Goal: Complete application form: Complete application form

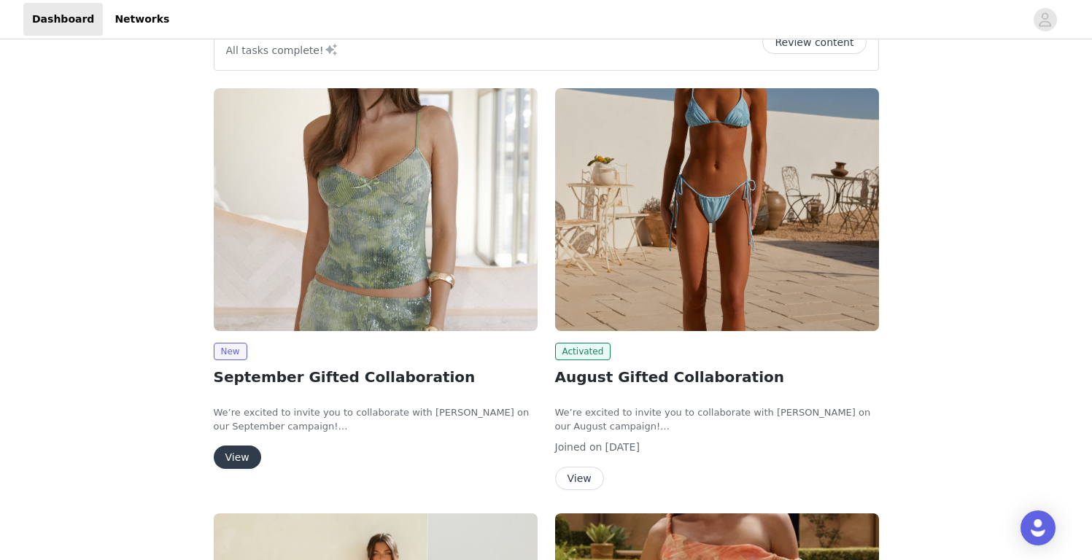
scroll to position [148, 0]
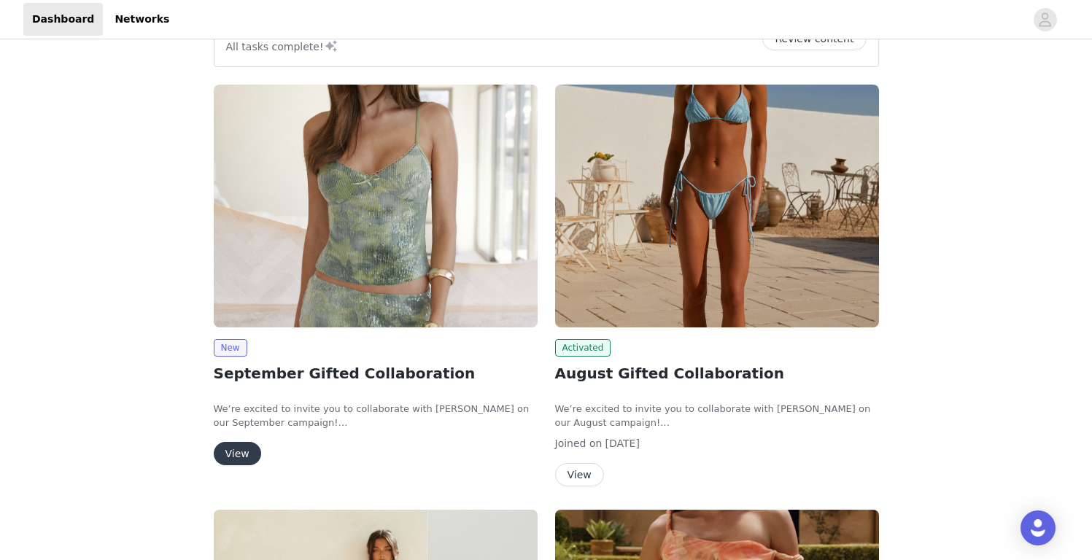
click at [247, 454] on button "View" at bounding box center [237, 453] width 47 height 23
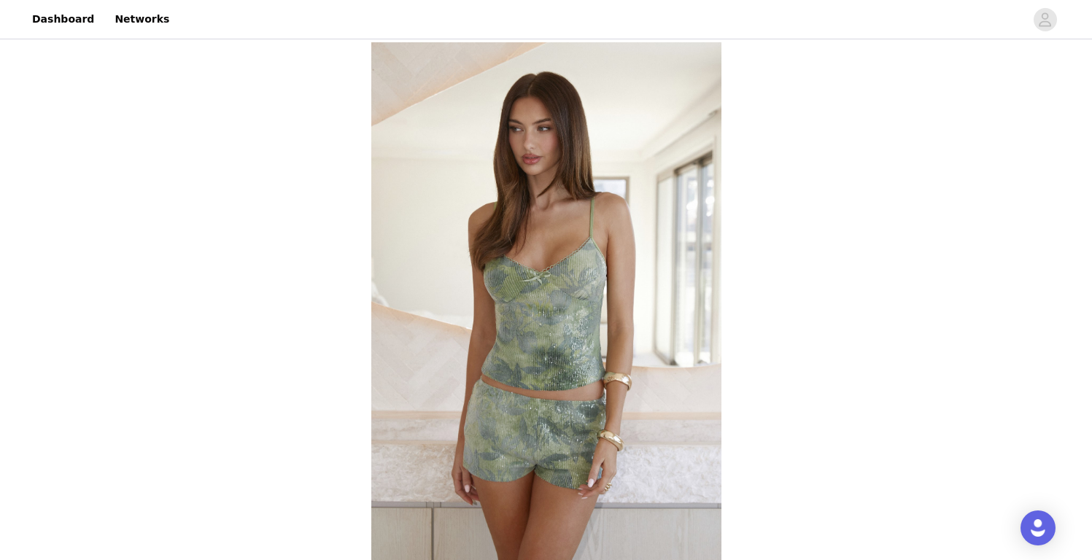
scroll to position [546, 0]
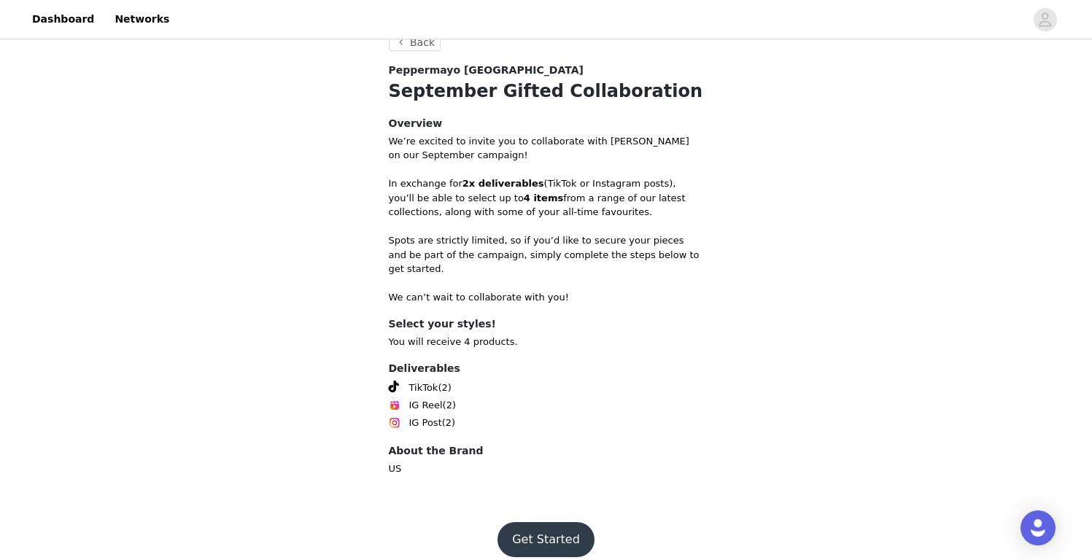
click at [519, 522] on button "Get Started" at bounding box center [546, 539] width 97 height 35
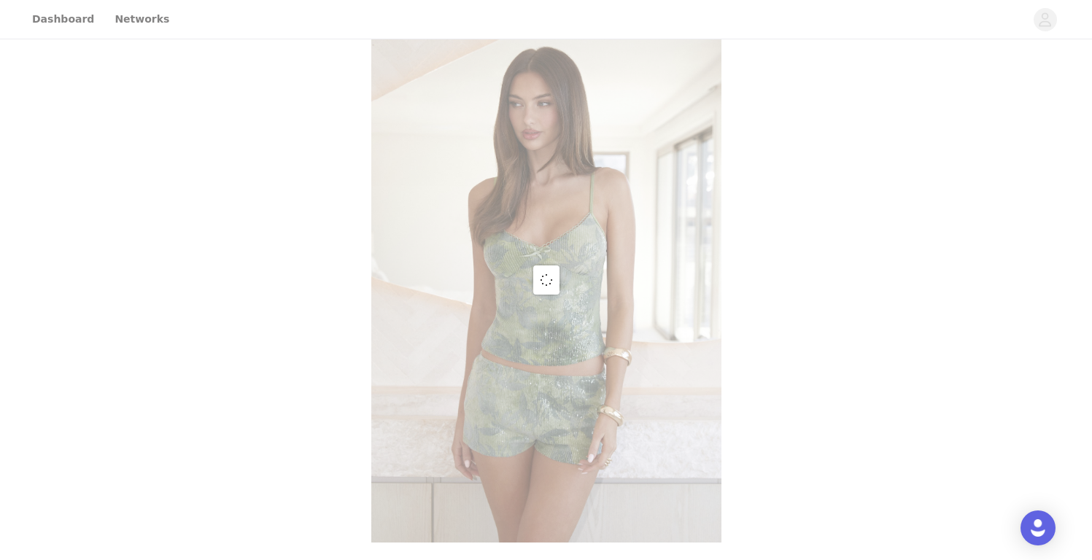
scroll to position [546, 0]
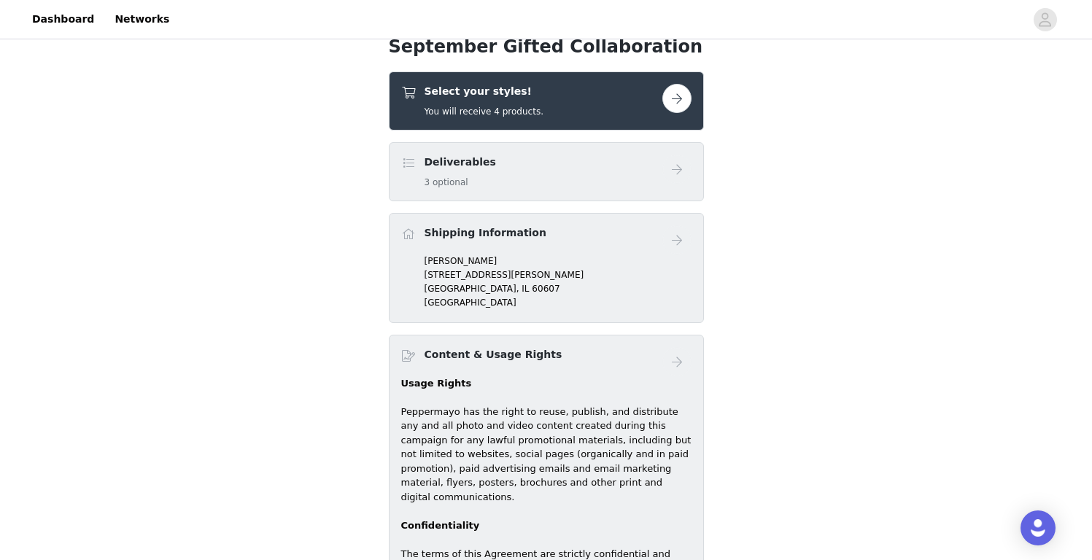
click at [545, 117] on div "Select your styles! You will receive 4 products." at bounding box center [531, 101] width 261 height 34
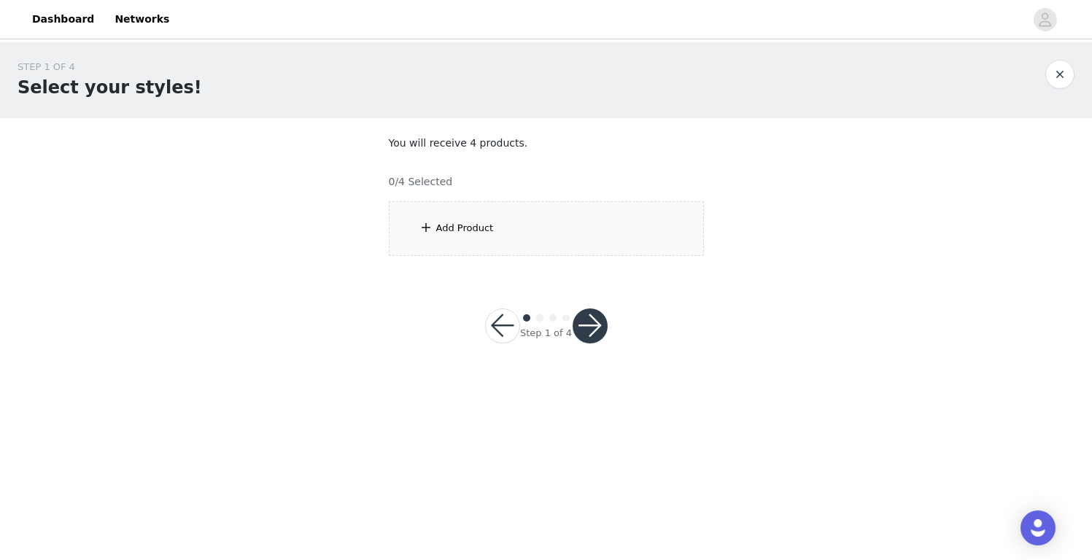
click at [580, 212] on div "Add Product" at bounding box center [546, 228] width 315 height 55
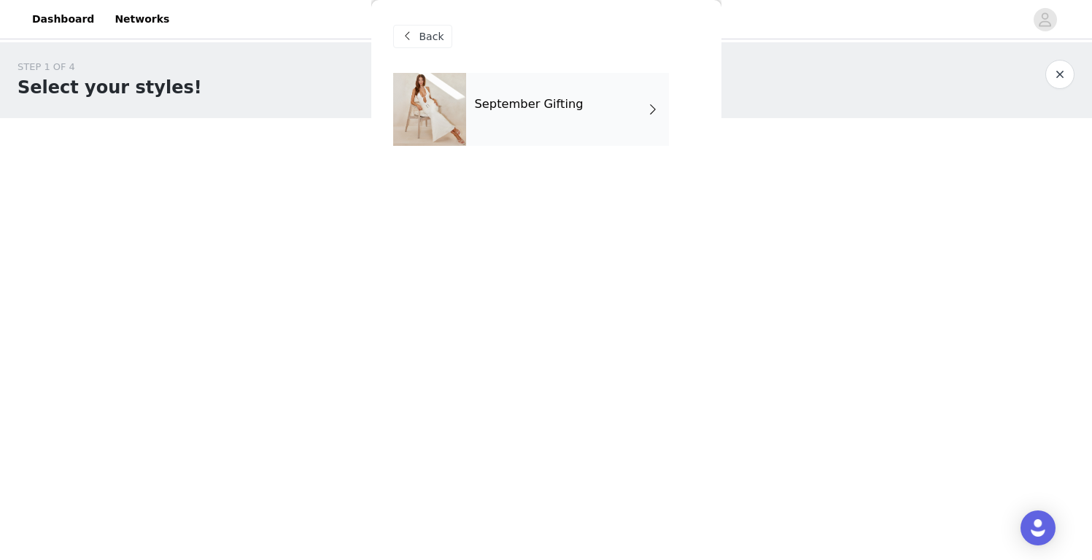
click at [593, 100] on div "September Gifting" at bounding box center [567, 109] width 203 height 73
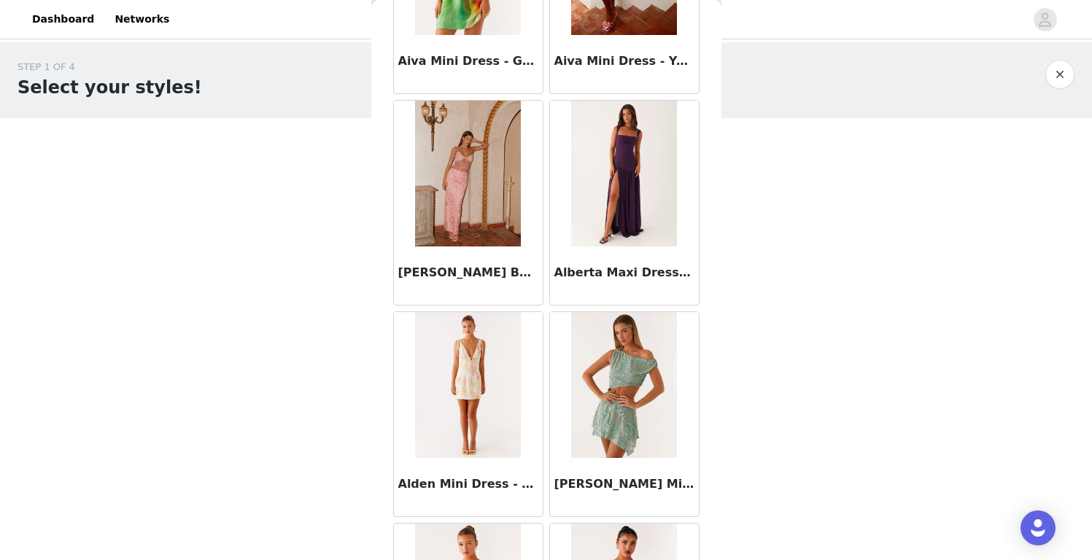
scroll to position [1672, 0]
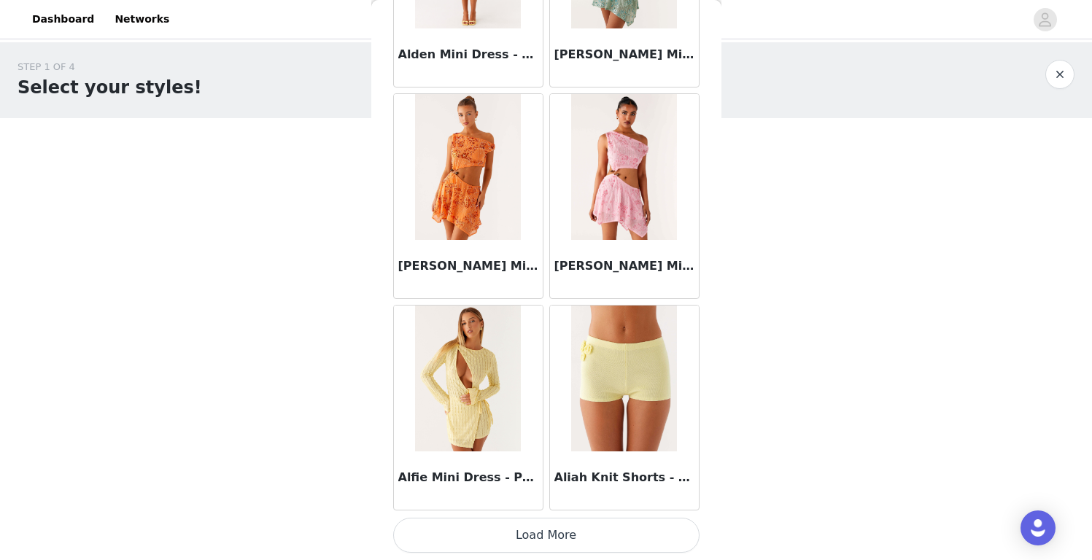
click at [553, 545] on button "Load More" at bounding box center [546, 535] width 306 height 35
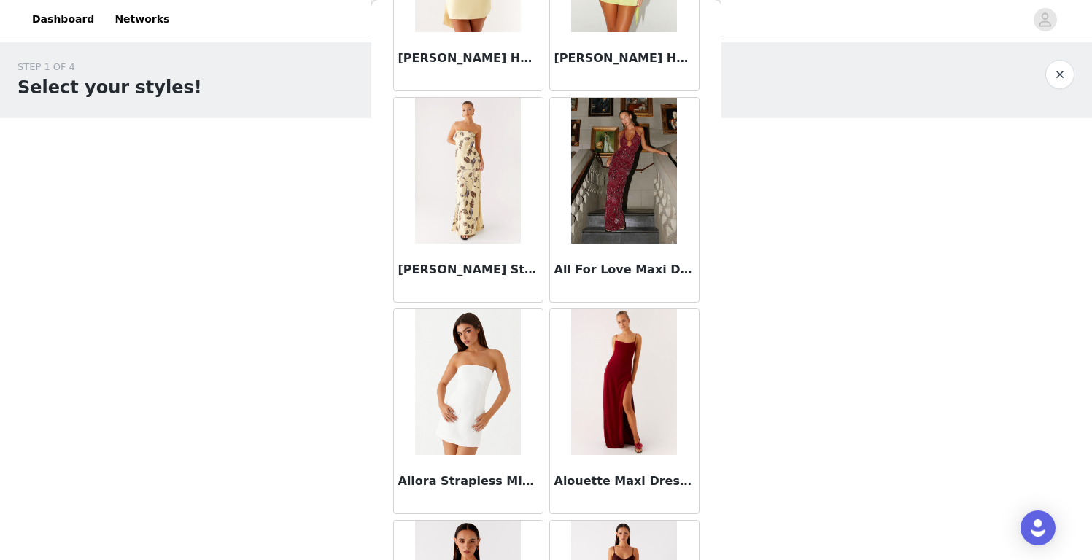
scroll to position [3787, 0]
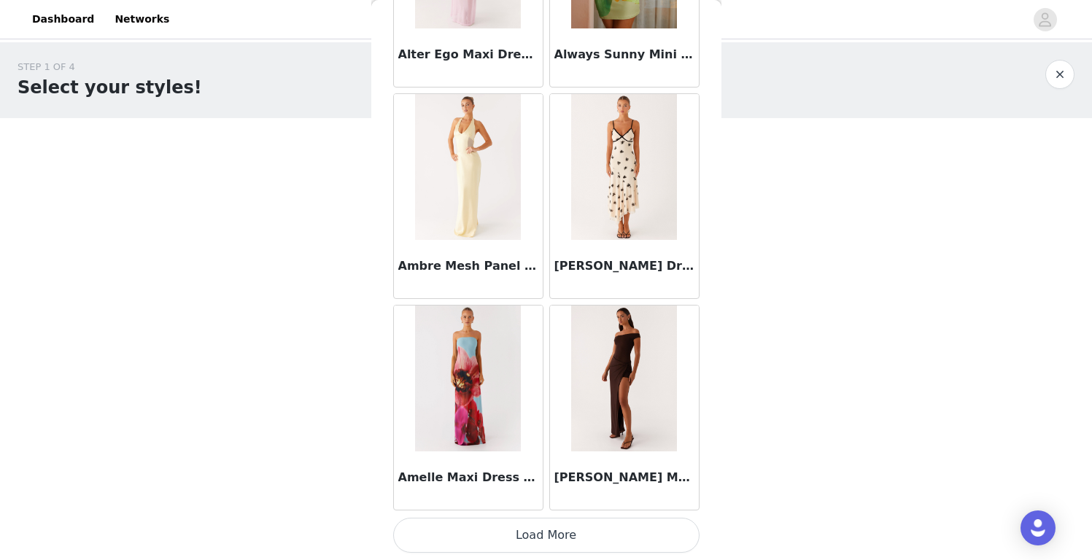
click at [554, 532] on button "Load More" at bounding box center [546, 535] width 306 height 35
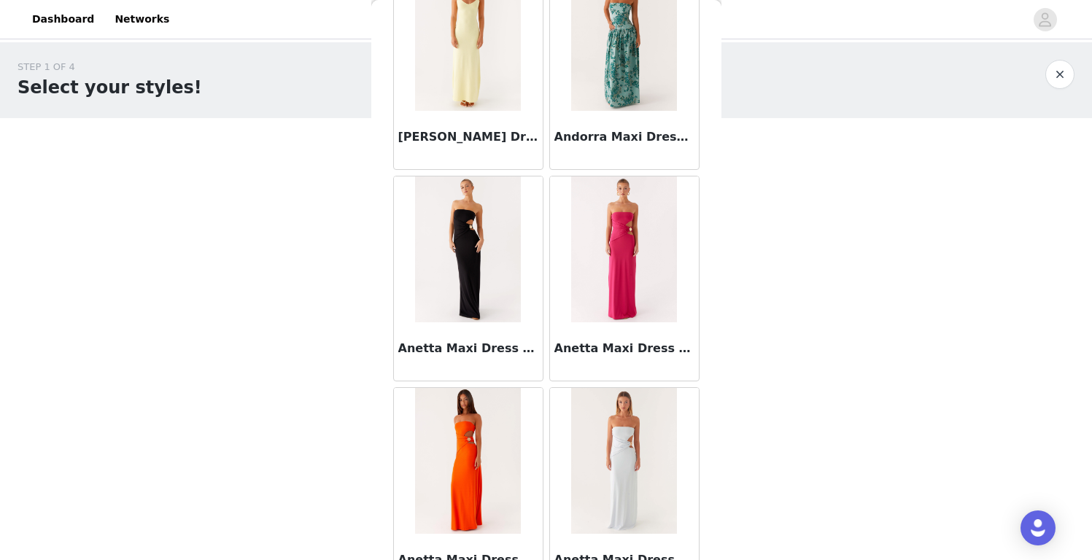
scroll to position [5903, 0]
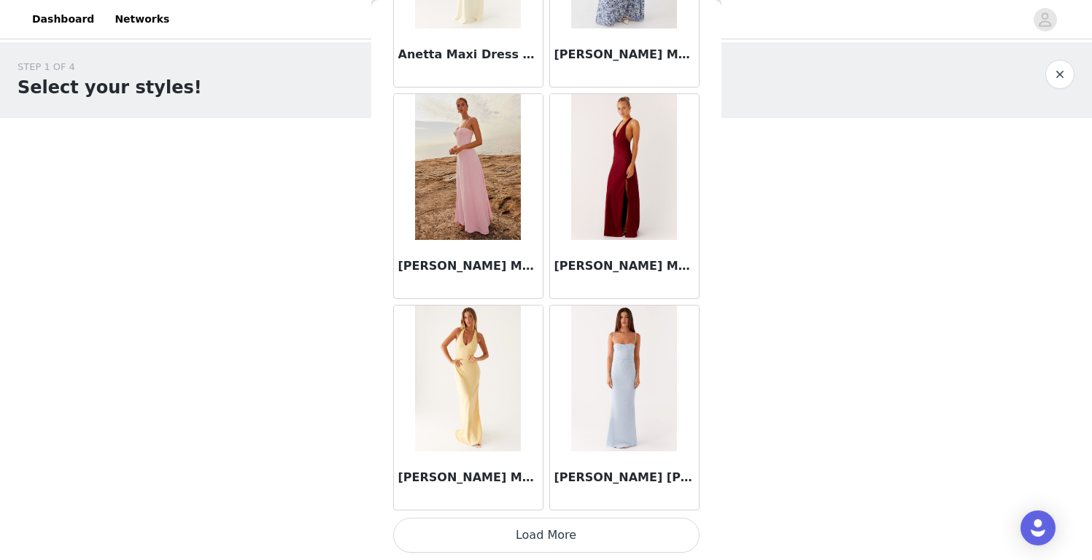
click at [587, 531] on button "Load More" at bounding box center [546, 535] width 306 height 35
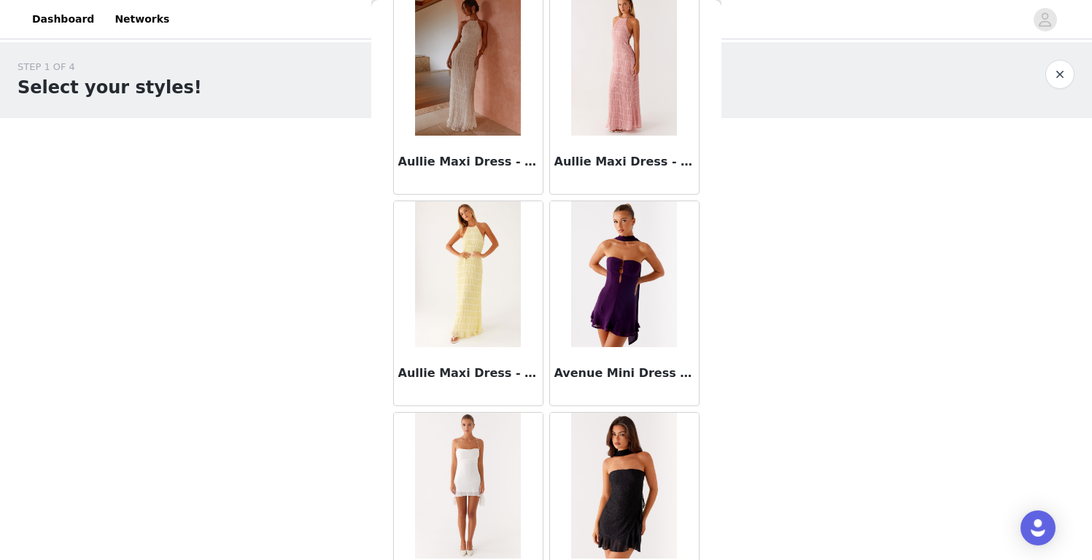
scroll to position [8018, 0]
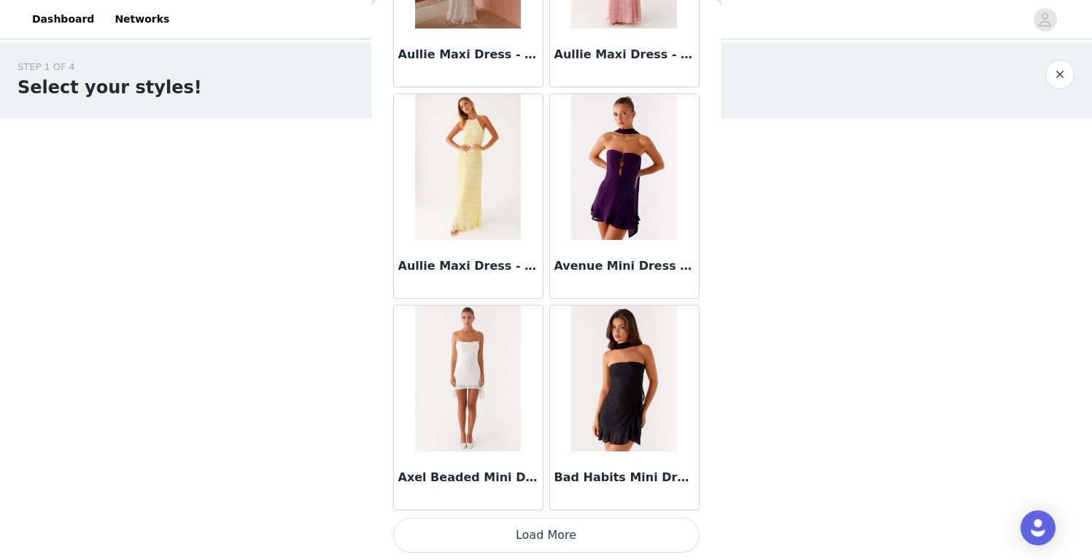
click at [568, 540] on button "Load More" at bounding box center [546, 535] width 306 height 35
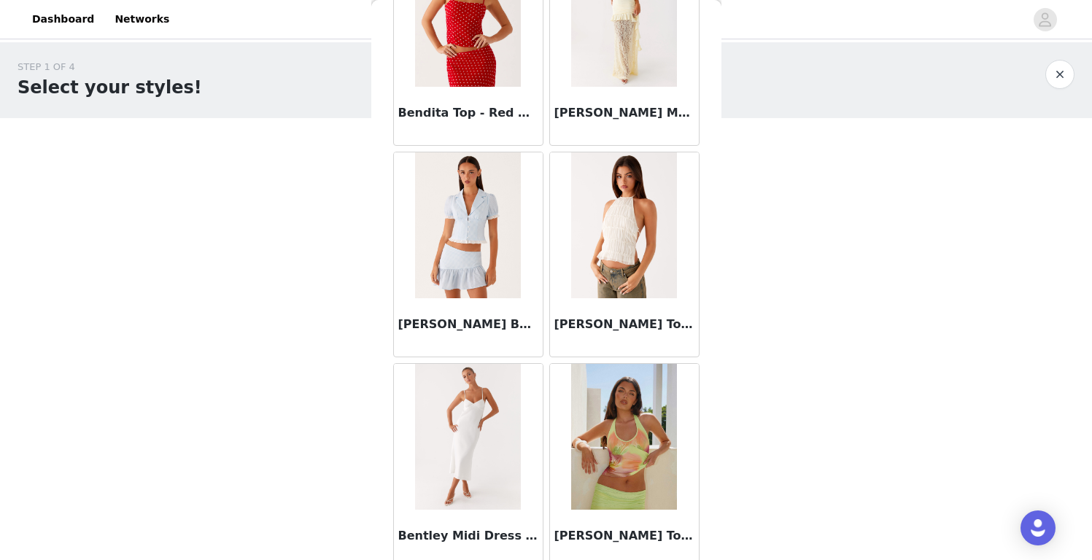
scroll to position [10134, 0]
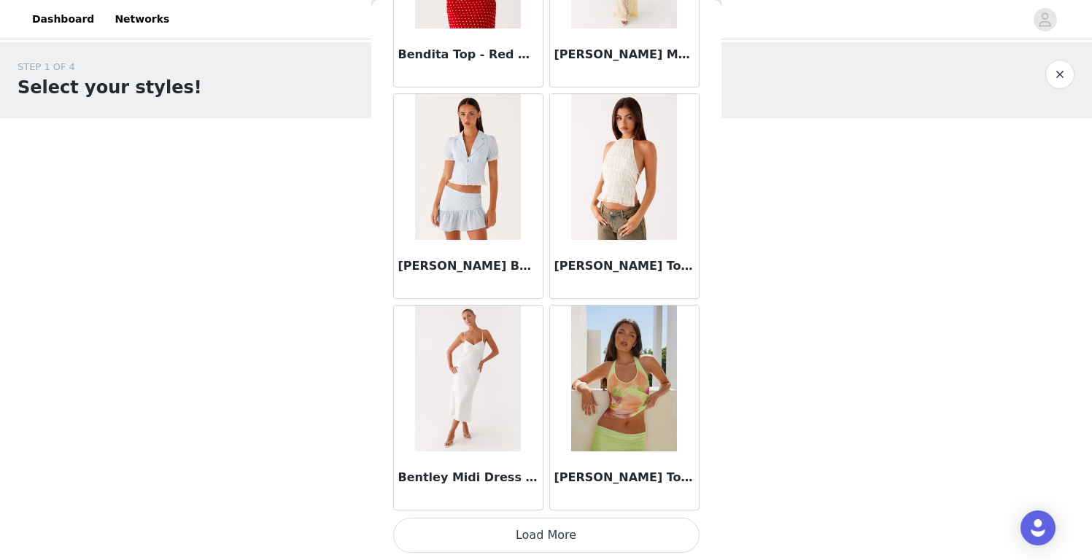
click at [530, 544] on button "Load More" at bounding box center [546, 535] width 306 height 35
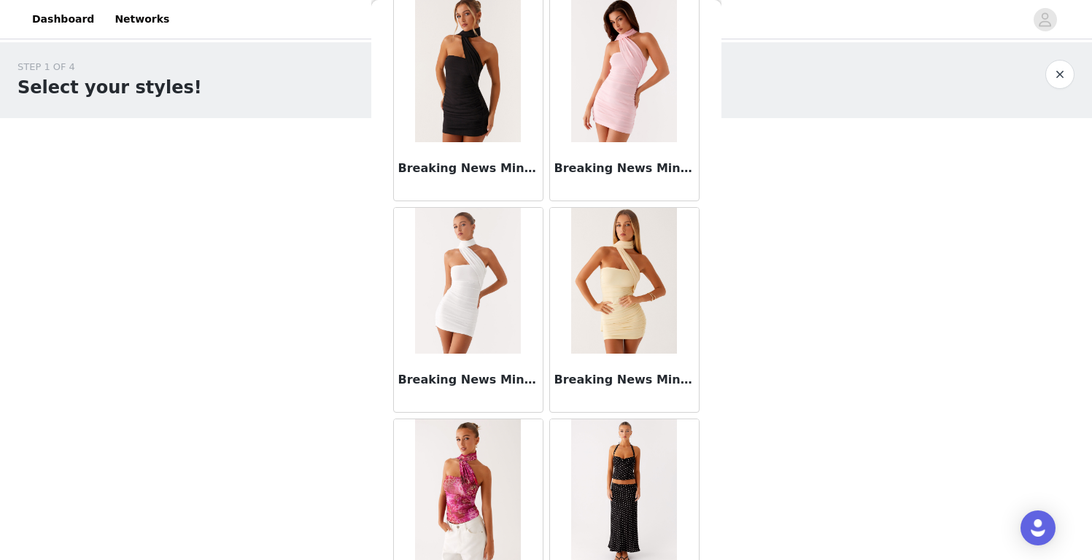
scroll to position [12249, 0]
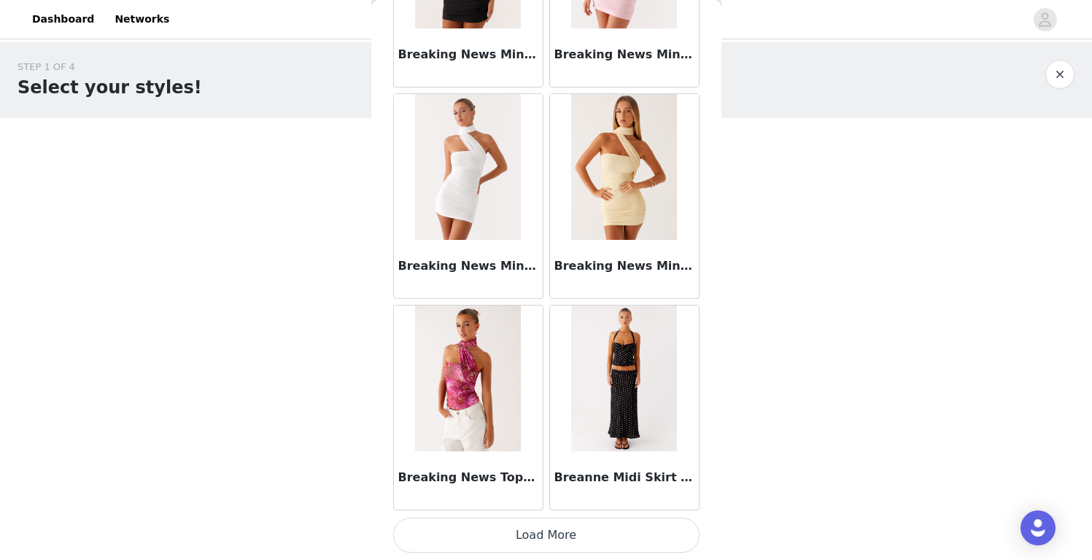
click at [552, 546] on button "Load More" at bounding box center [546, 535] width 306 height 35
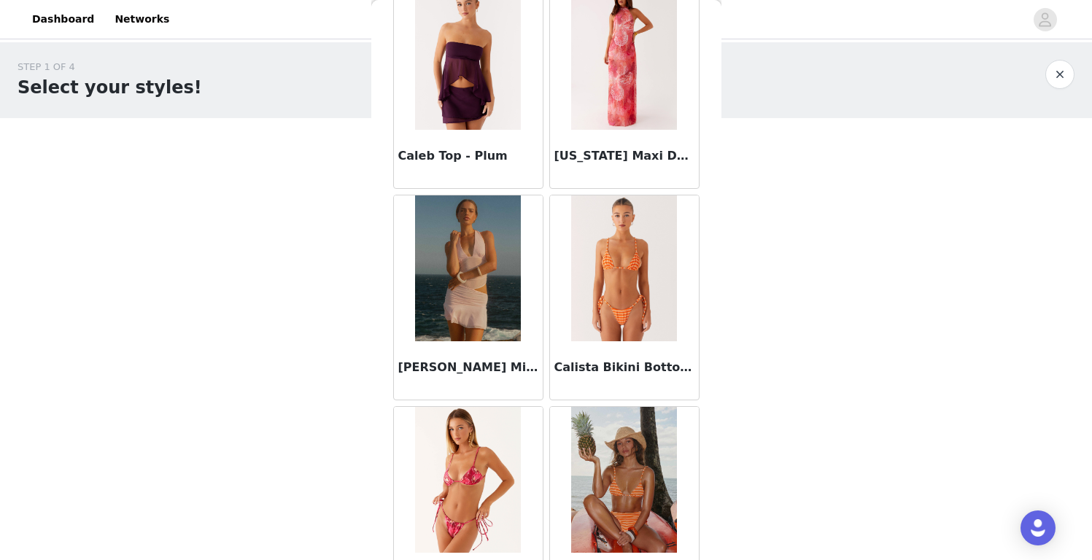
scroll to position [14365, 0]
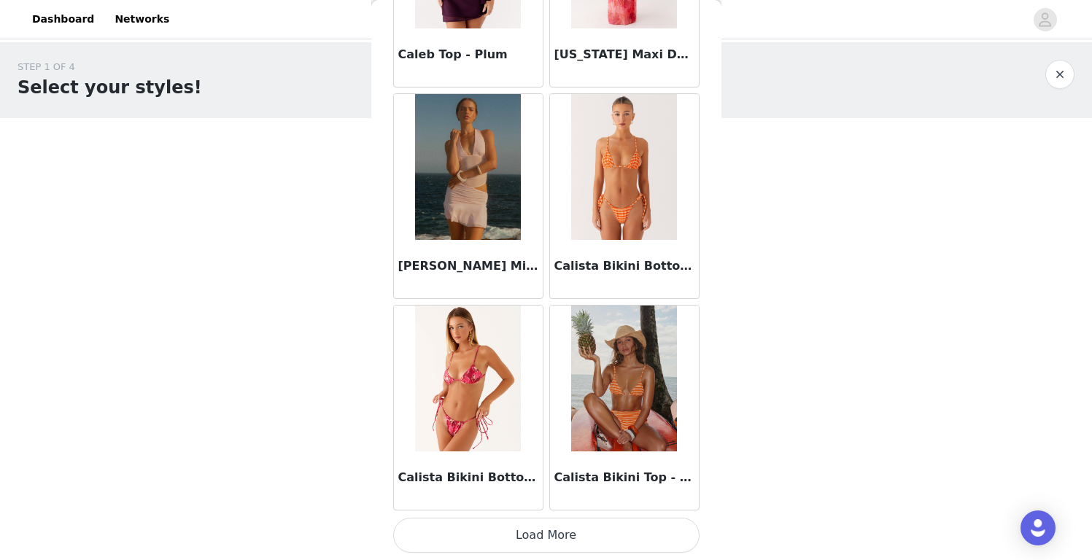
click at [557, 543] on button "Load More" at bounding box center [546, 535] width 306 height 35
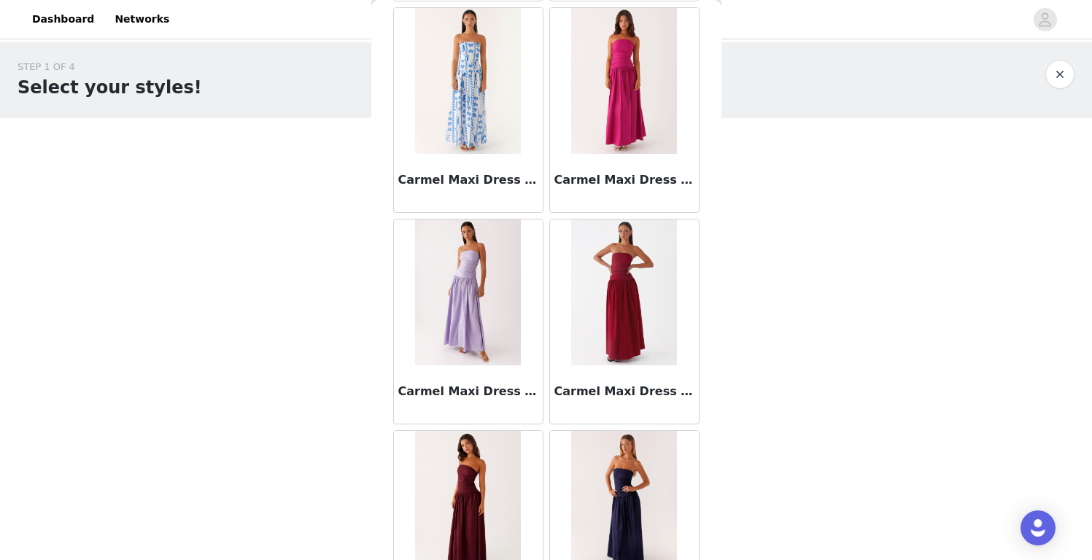
scroll to position [16480, 0]
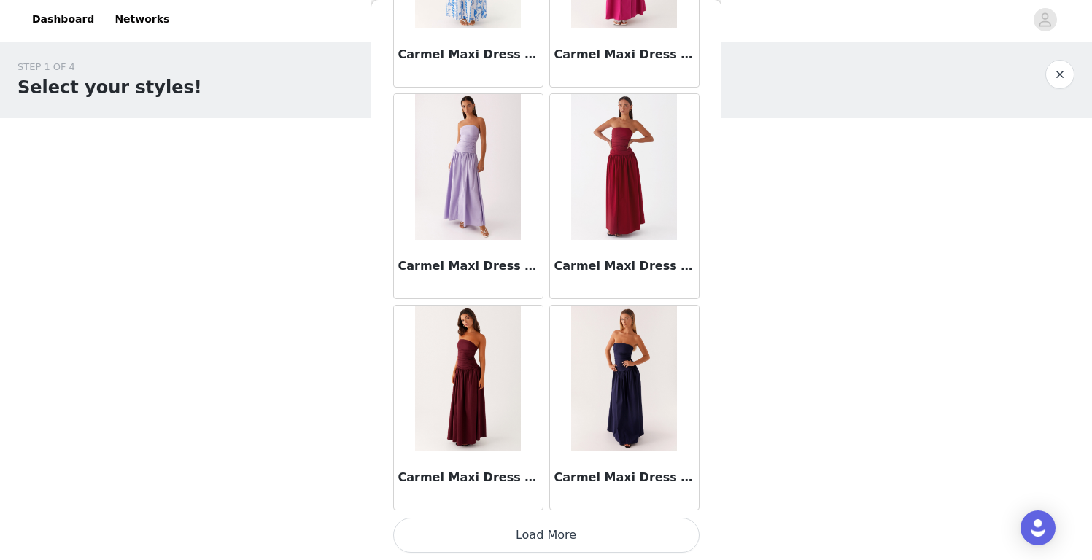
click at [548, 527] on button "Load More" at bounding box center [546, 535] width 306 height 35
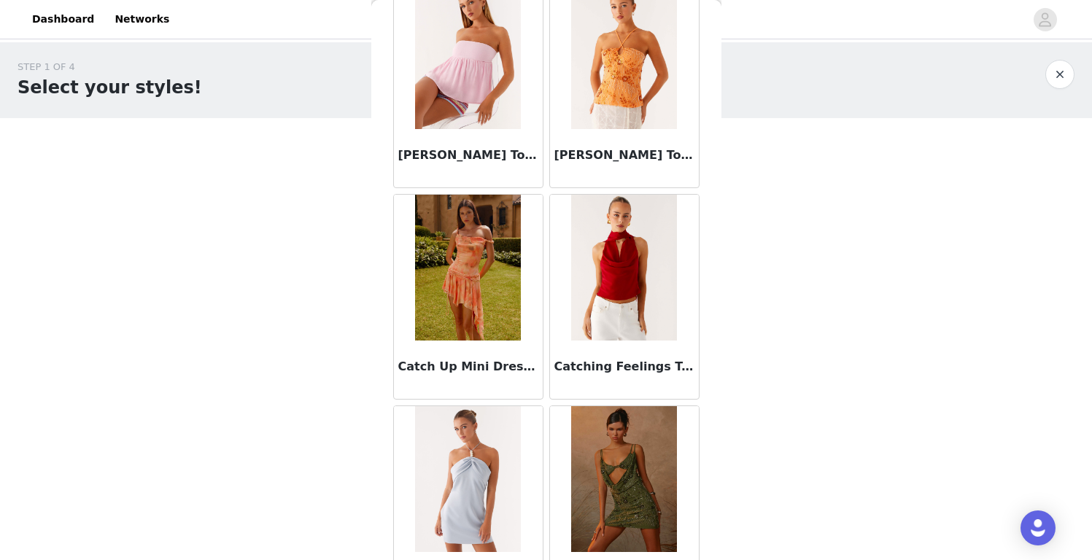
scroll to position [18596, 0]
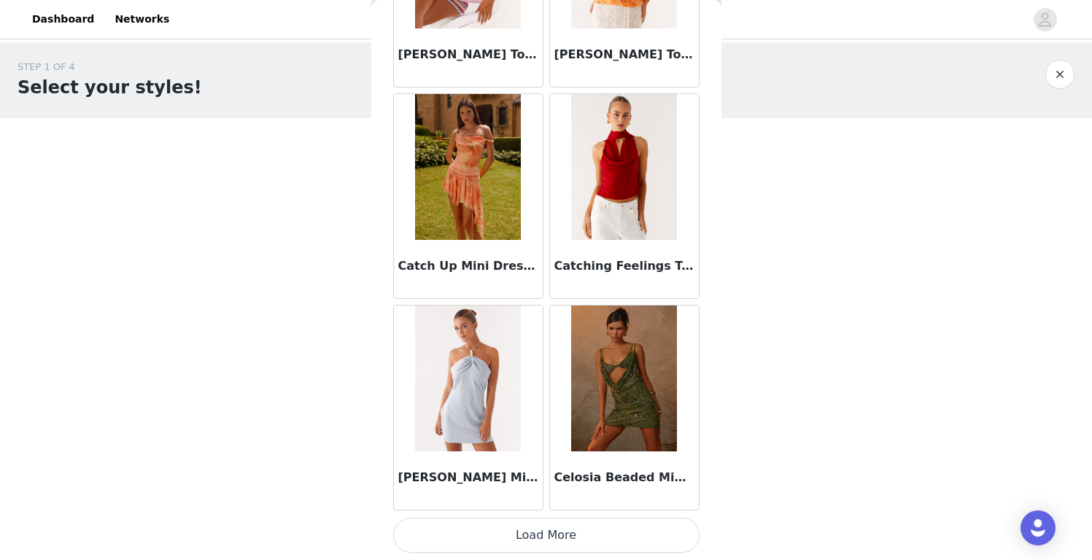
click at [538, 541] on button "Load More" at bounding box center [546, 535] width 306 height 35
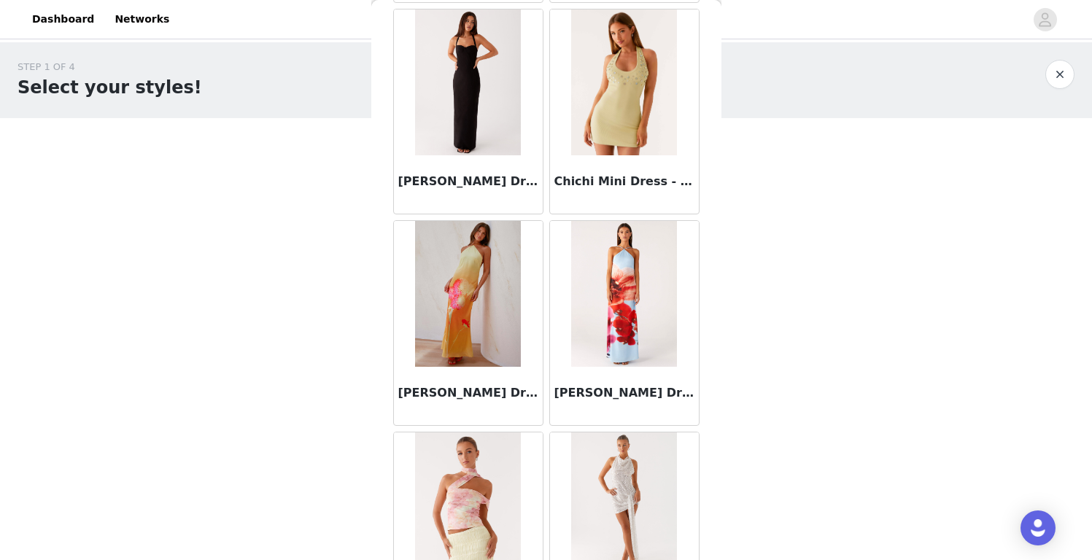
scroll to position [20711, 0]
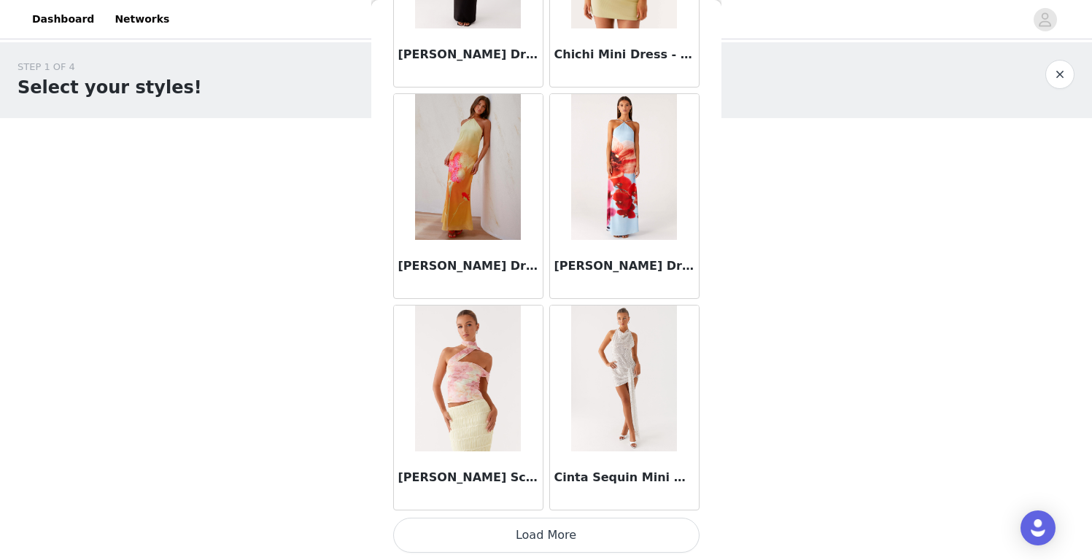
click at [540, 522] on button "Load More" at bounding box center [546, 535] width 306 height 35
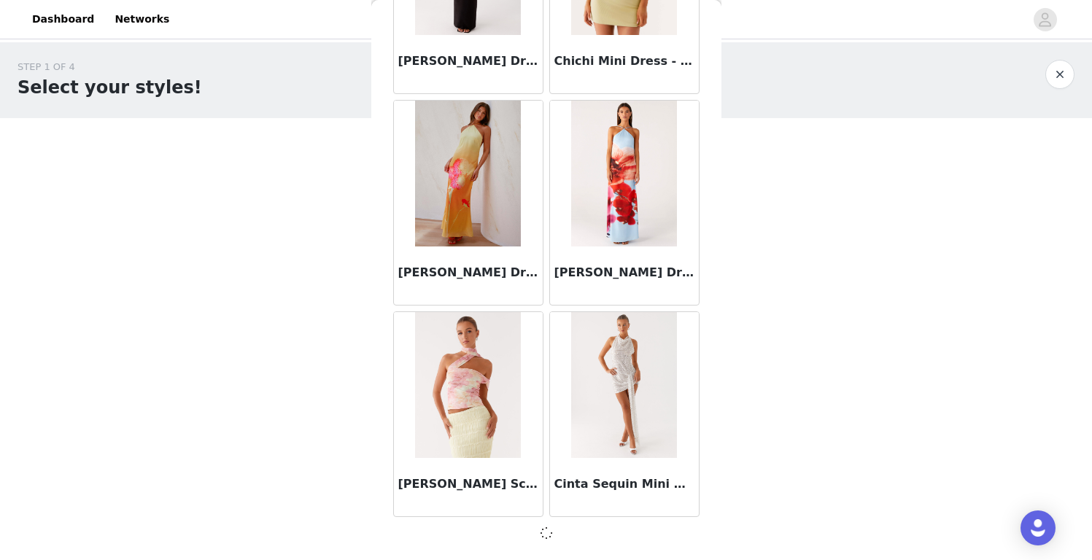
scroll to position [20705, 0]
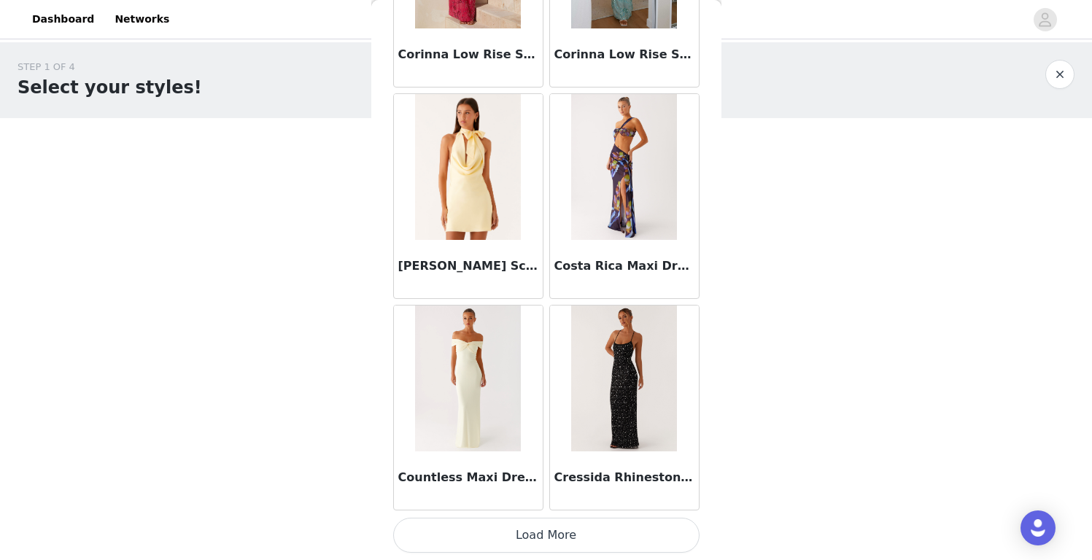
click at [540, 533] on button "Load More" at bounding box center [546, 535] width 306 height 35
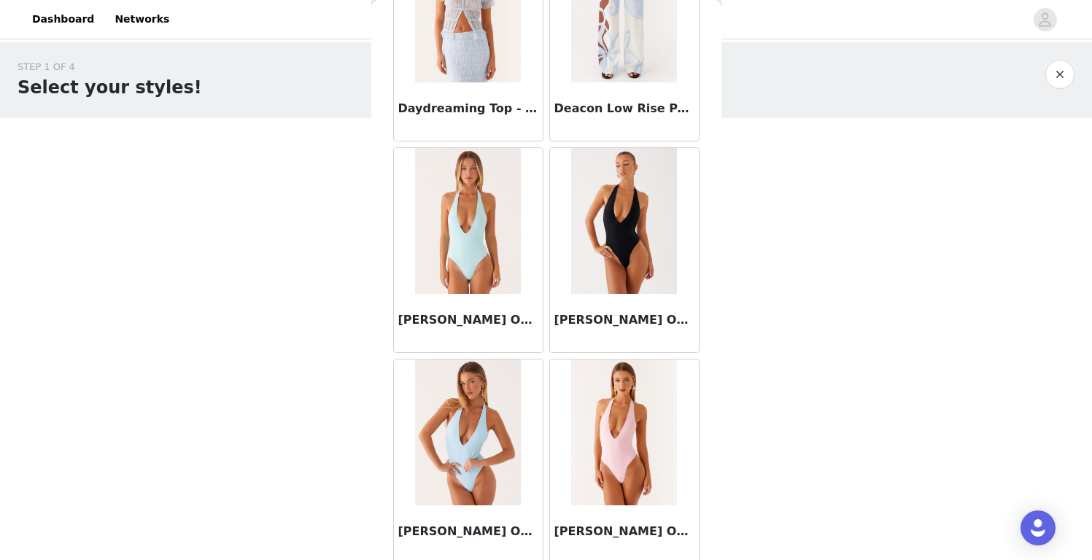
scroll to position [24942, 0]
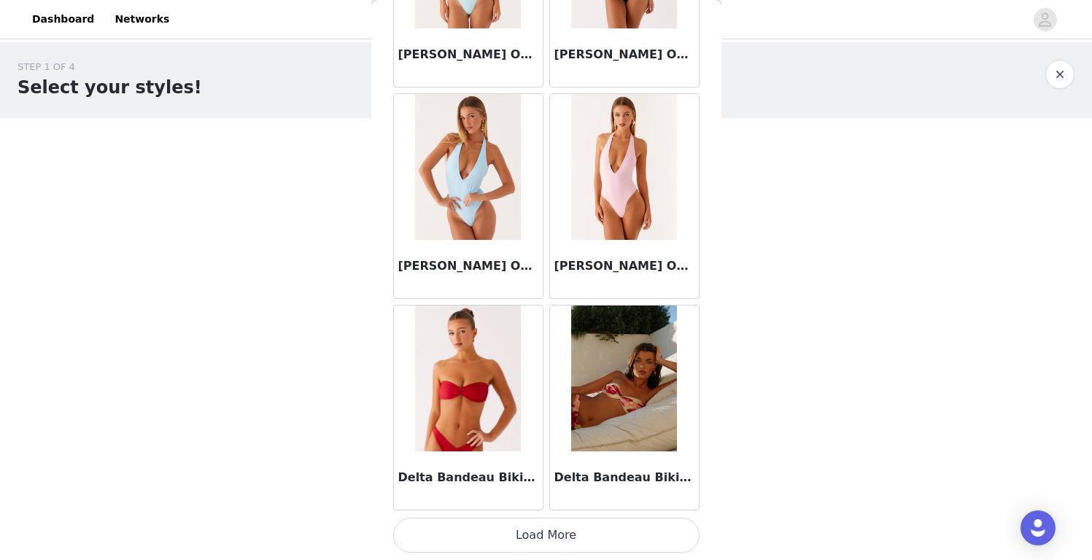
click at [525, 524] on button "Load More" at bounding box center [546, 535] width 306 height 35
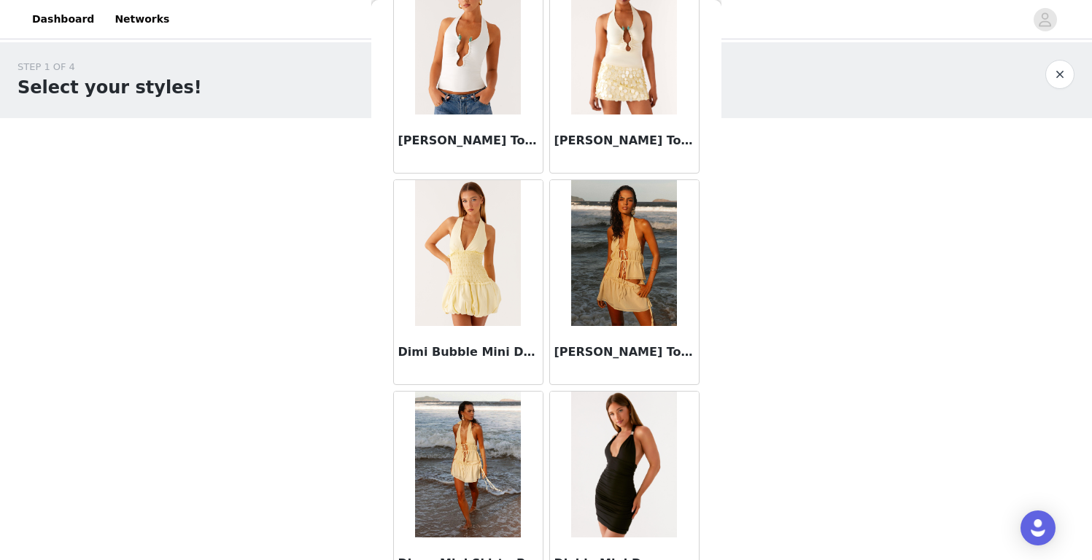
scroll to position [27058, 0]
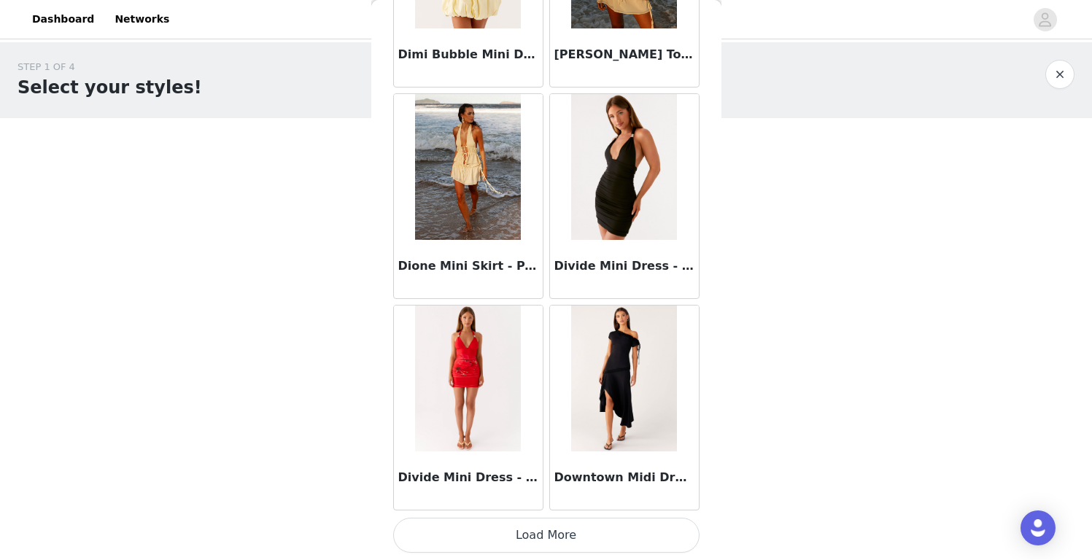
click at [520, 538] on button "Load More" at bounding box center [546, 535] width 306 height 35
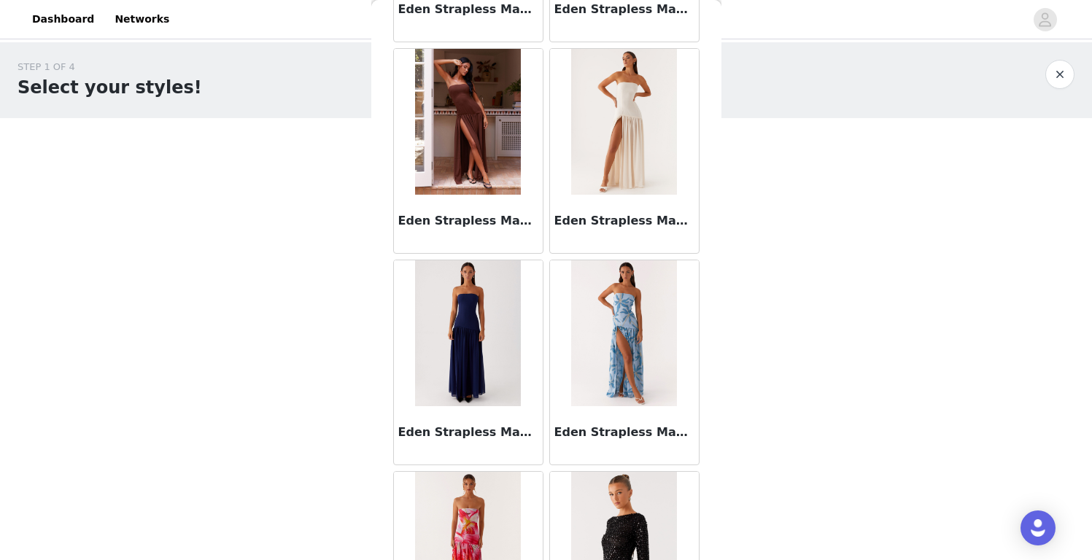
scroll to position [29173, 0]
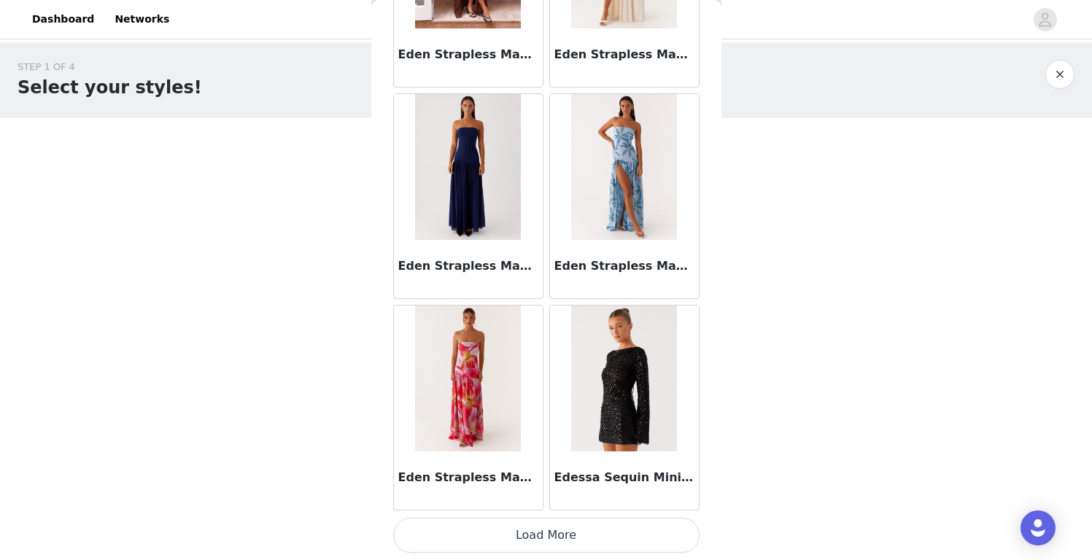
click at [519, 532] on button "Load More" at bounding box center [546, 535] width 306 height 35
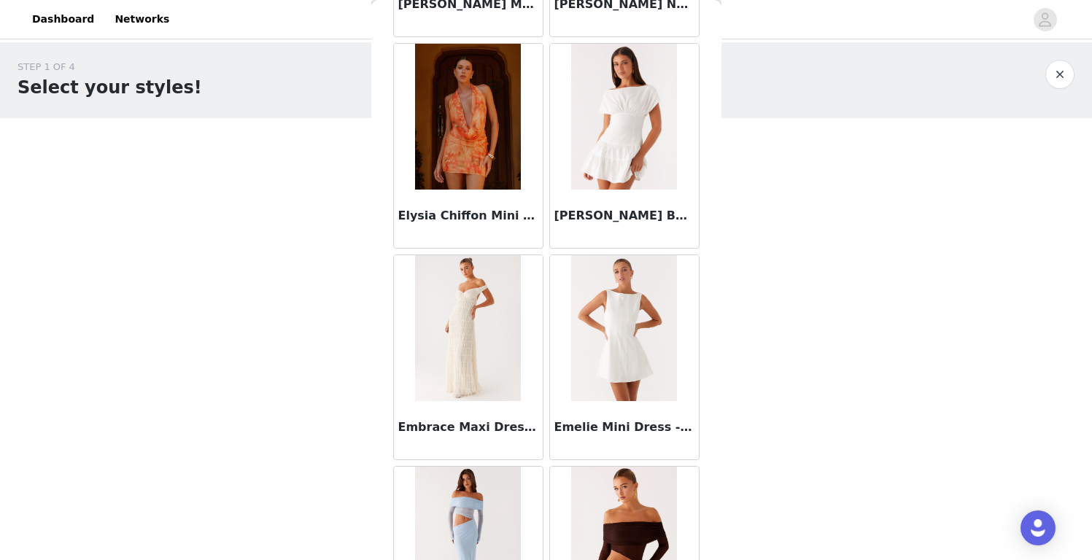
scroll to position [31289, 0]
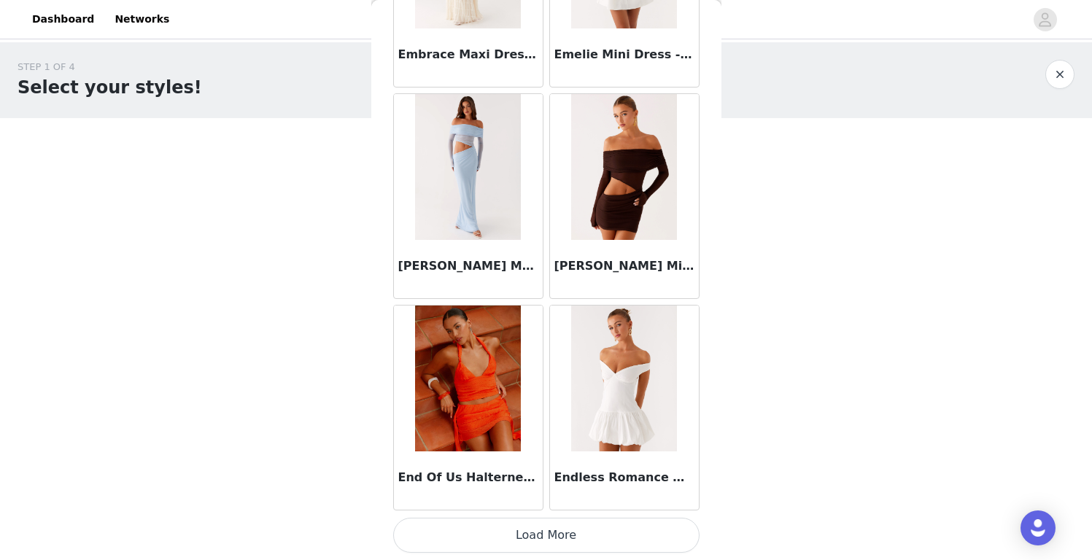
click at [510, 532] on button "Load More" at bounding box center [546, 535] width 306 height 35
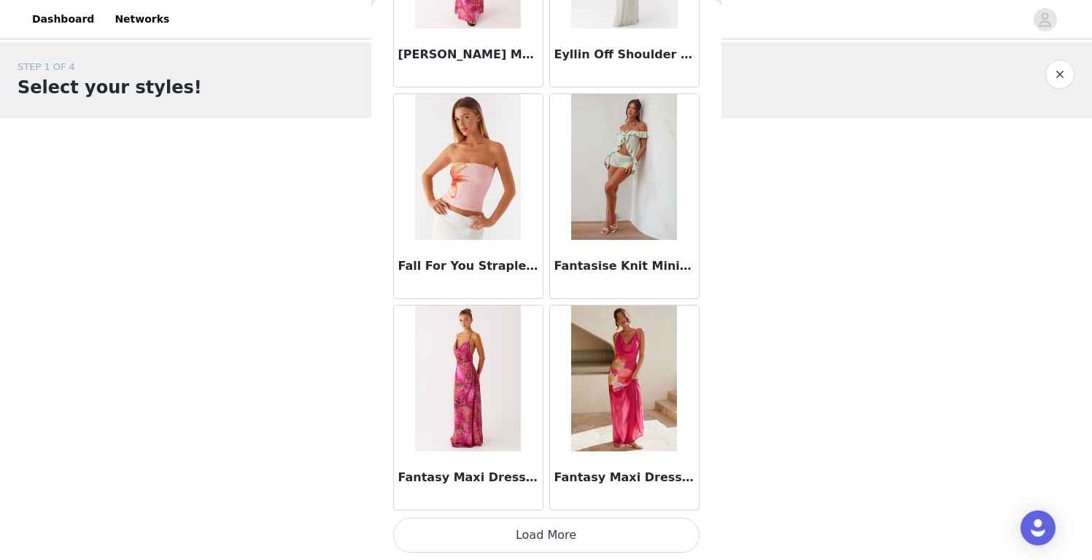
click at [471, 535] on button "Load More" at bounding box center [546, 535] width 306 height 35
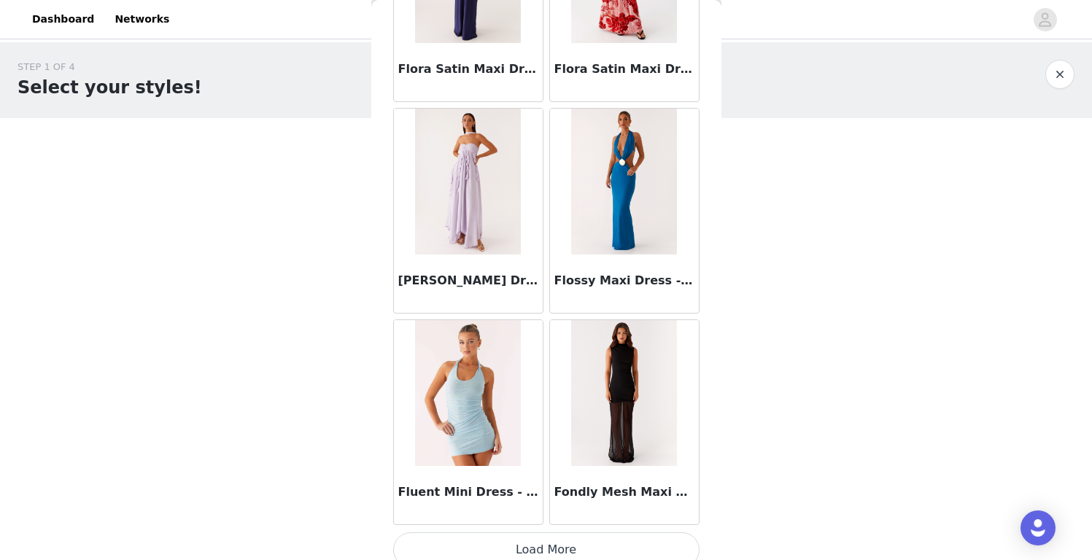
scroll to position [35520, 0]
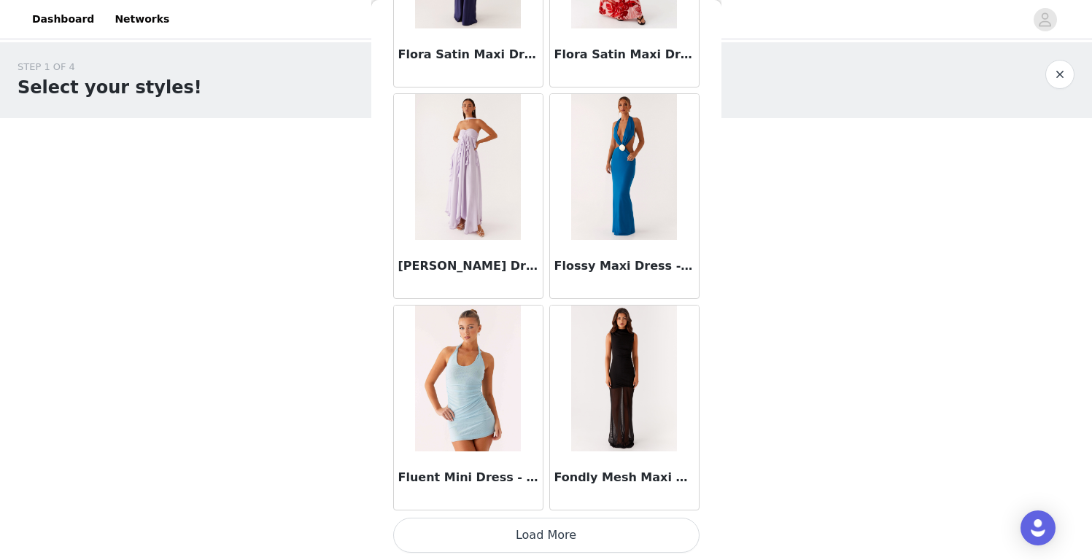
click at [503, 535] on button "Load More" at bounding box center [546, 535] width 306 height 35
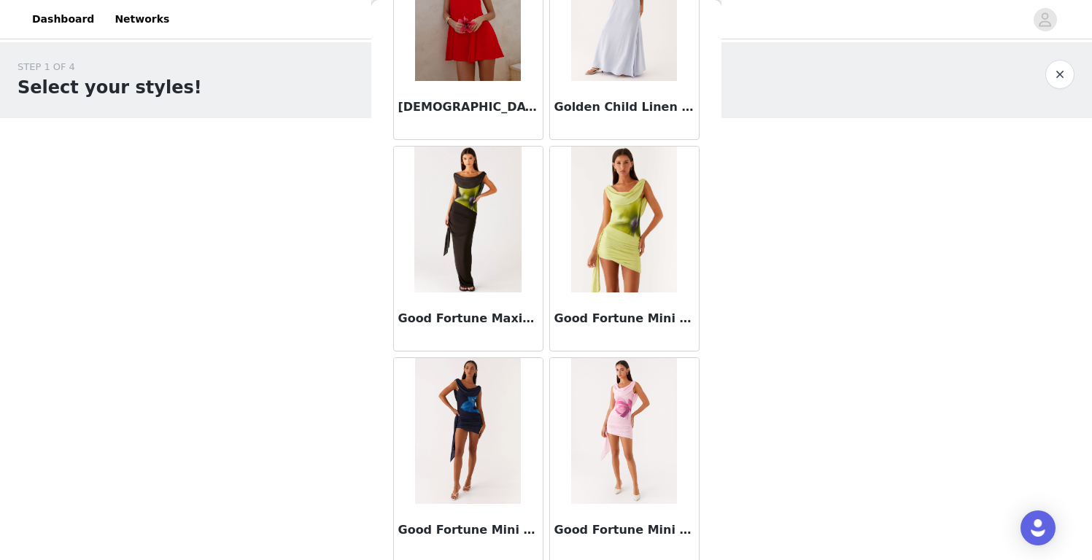
scroll to position [37635, 0]
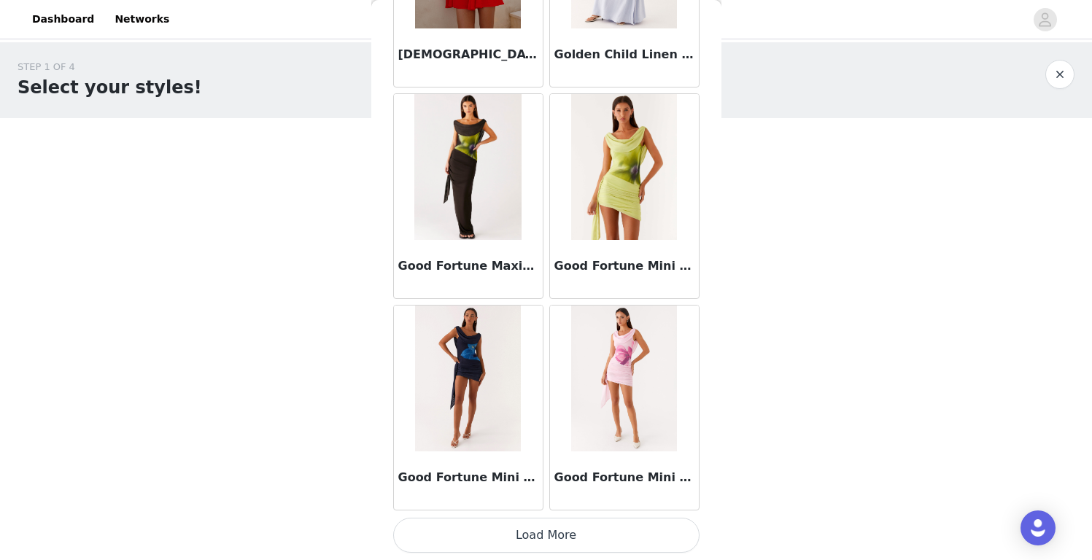
click at [530, 530] on button "Load More" at bounding box center [546, 535] width 306 height 35
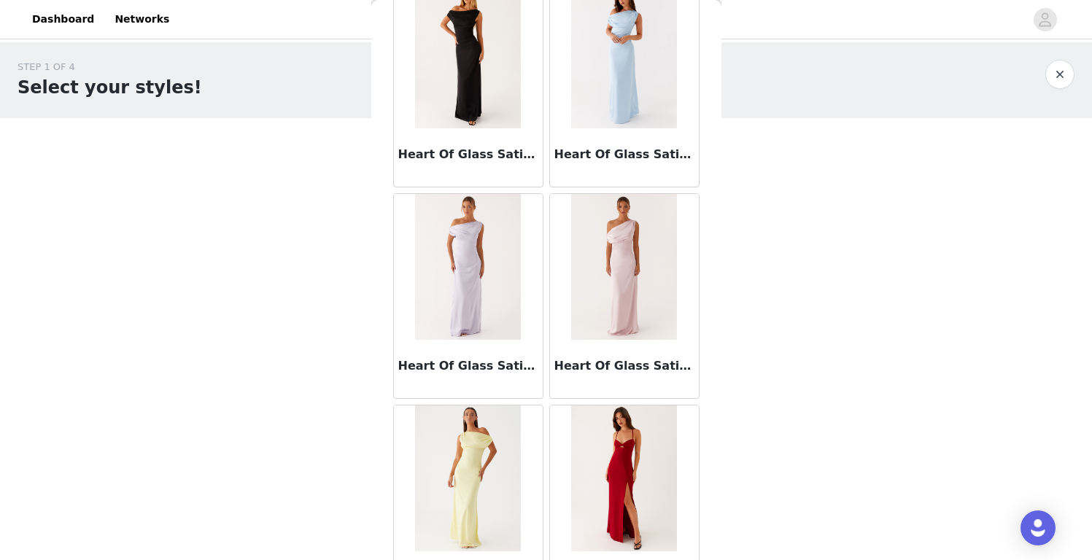
scroll to position [39751, 0]
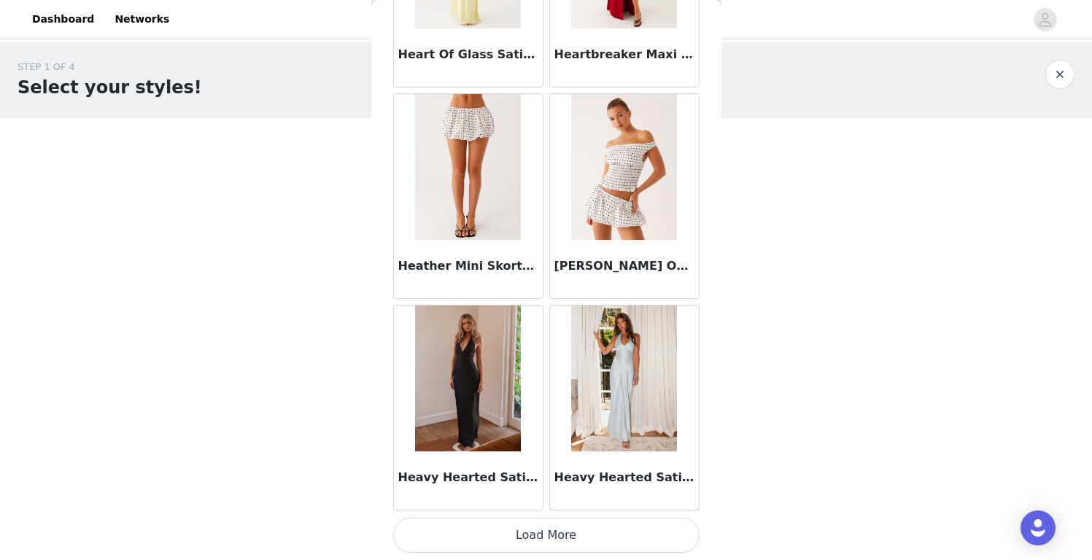
click at [543, 525] on button "Load More" at bounding box center [546, 535] width 306 height 35
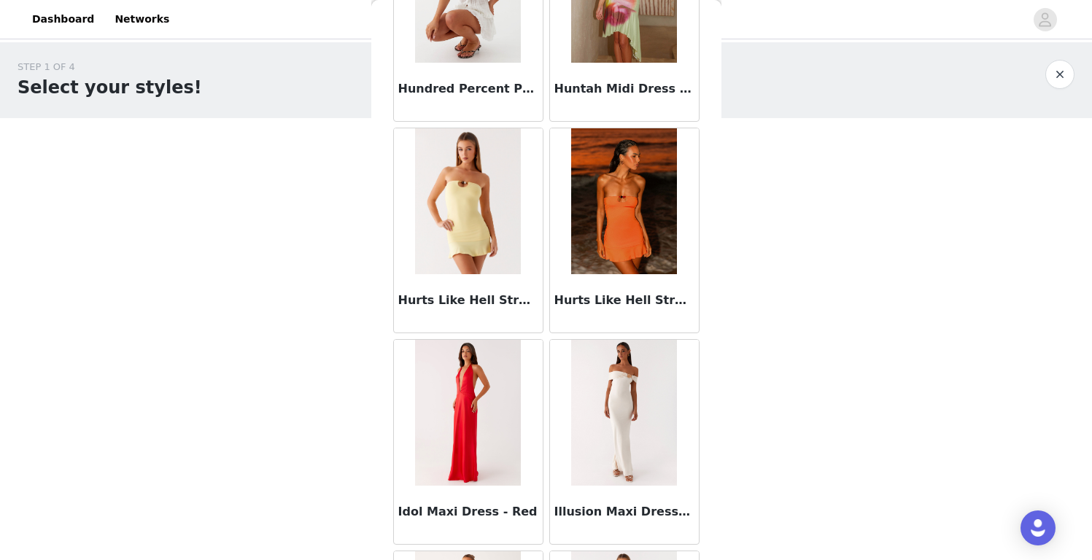
scroll to position [41866, 0]
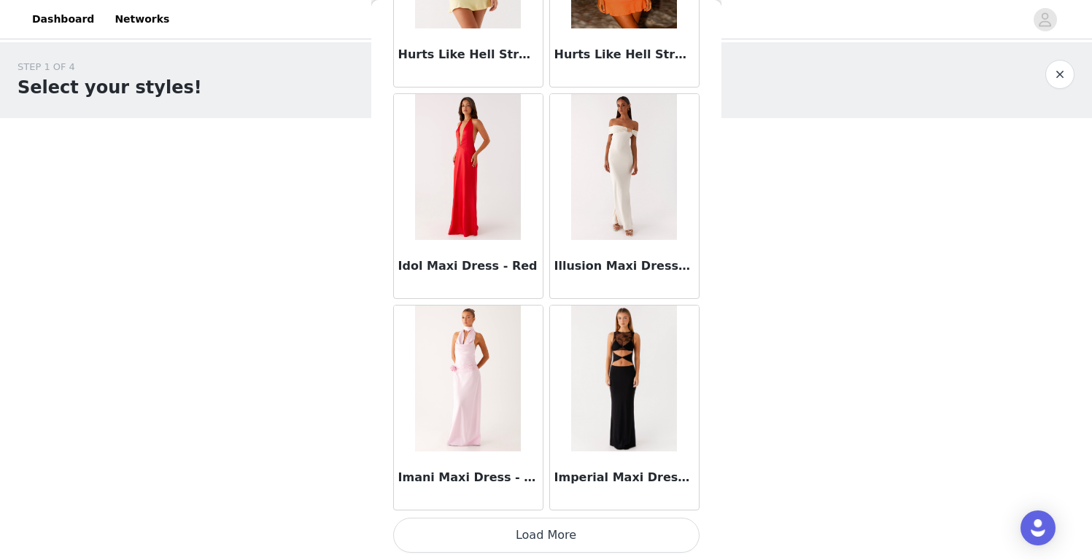
click at [533, 540] on button "Load More" at bounding box center [546, 535] width 306 height 35
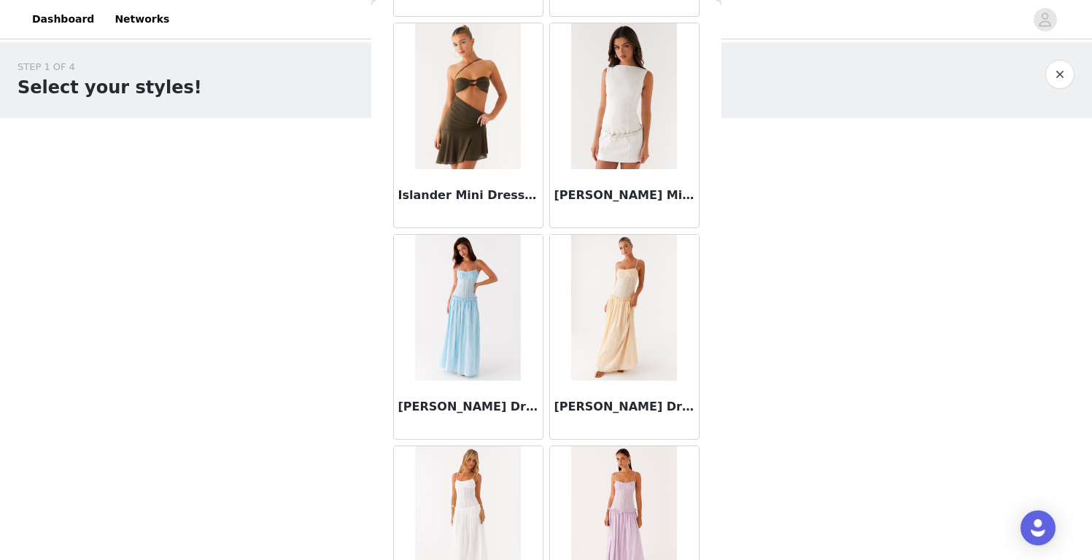
scroll to position [43982, 0]
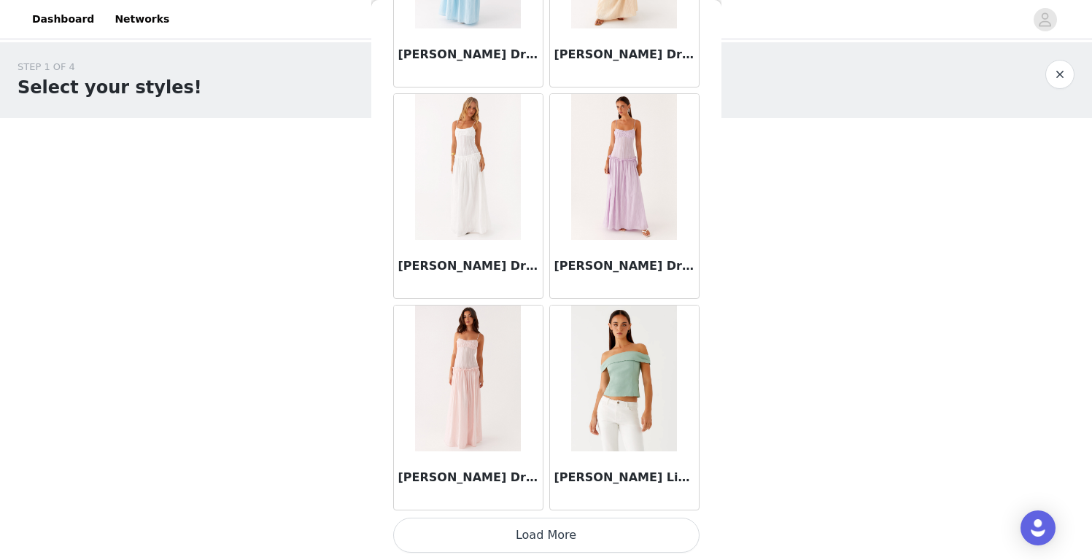
click at [528, 542] on button "Load More" at bounding box center [546, 535] width 306 height 35
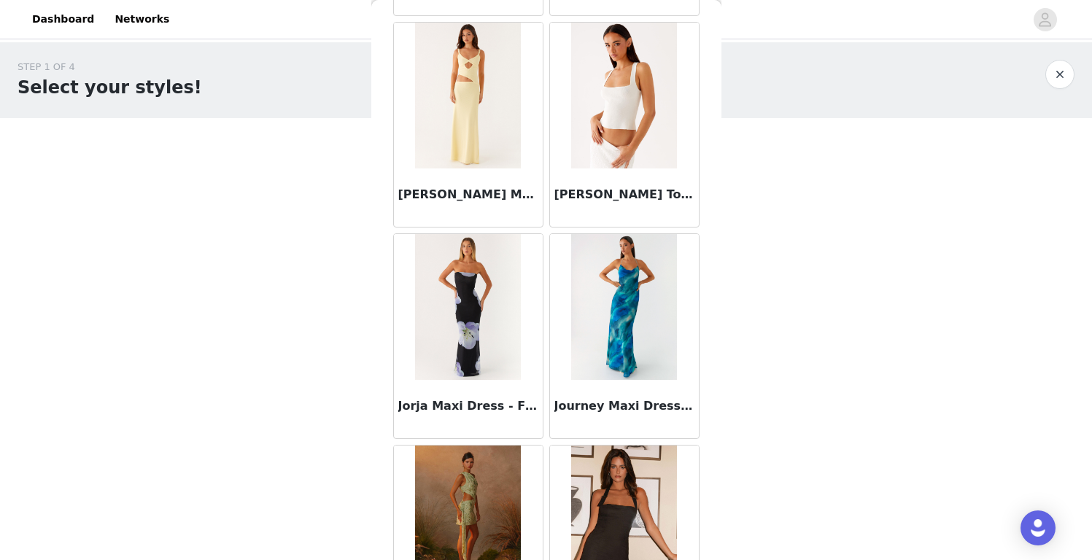
scroll to position [46097, 0]
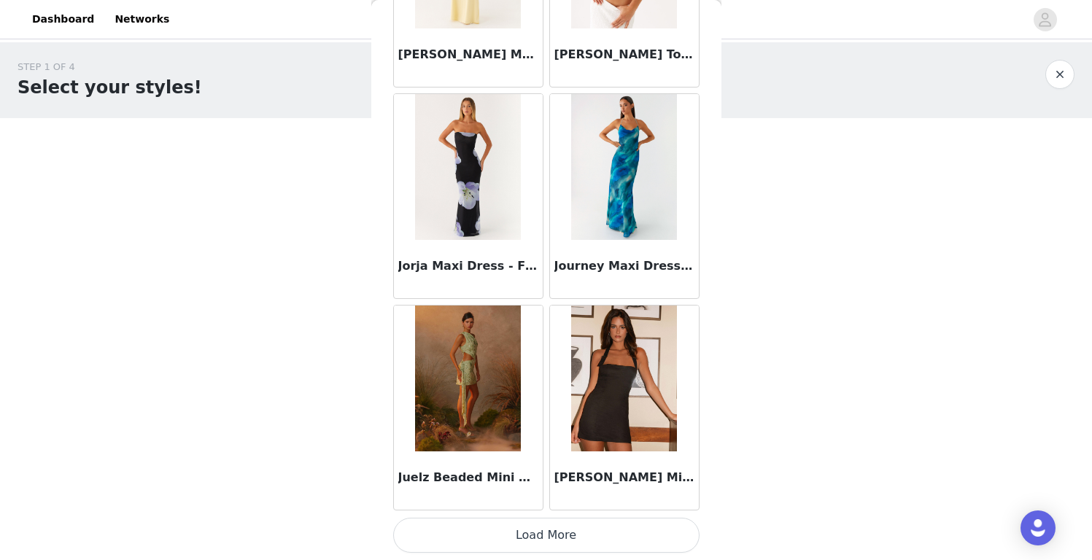
click at [533, 530] on button "Load More" at bounding box center [546, 535] width 306 height 35
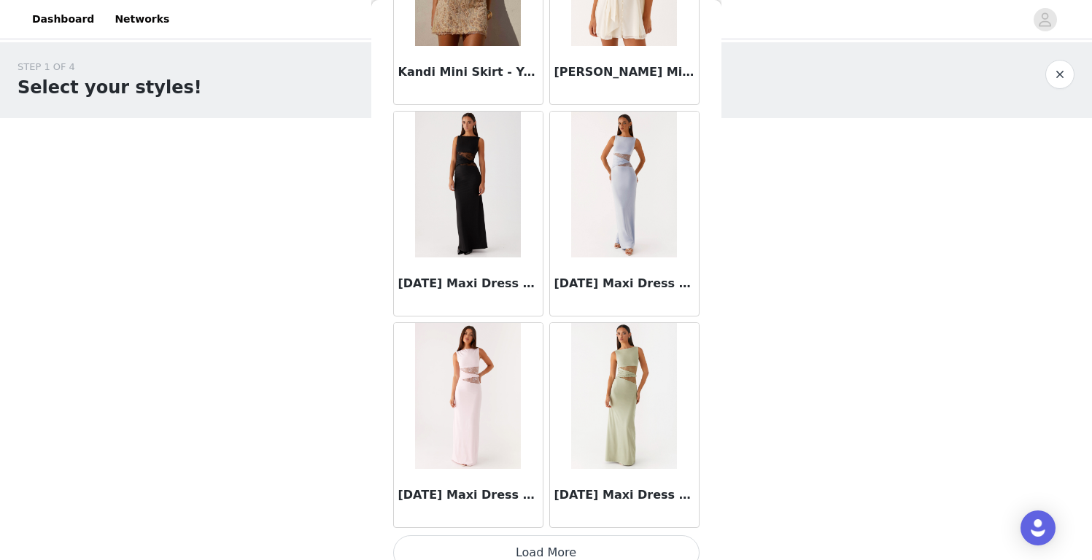
scroll to position [48213, 0]
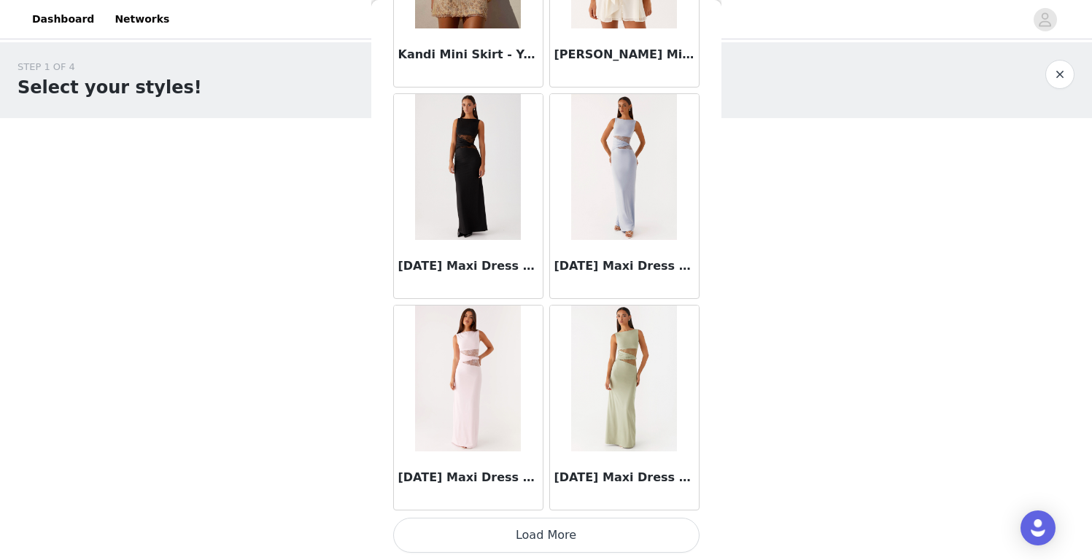
click at [531, 524] on button "Load More" at bounding box center [546, 535] width 306 height 35
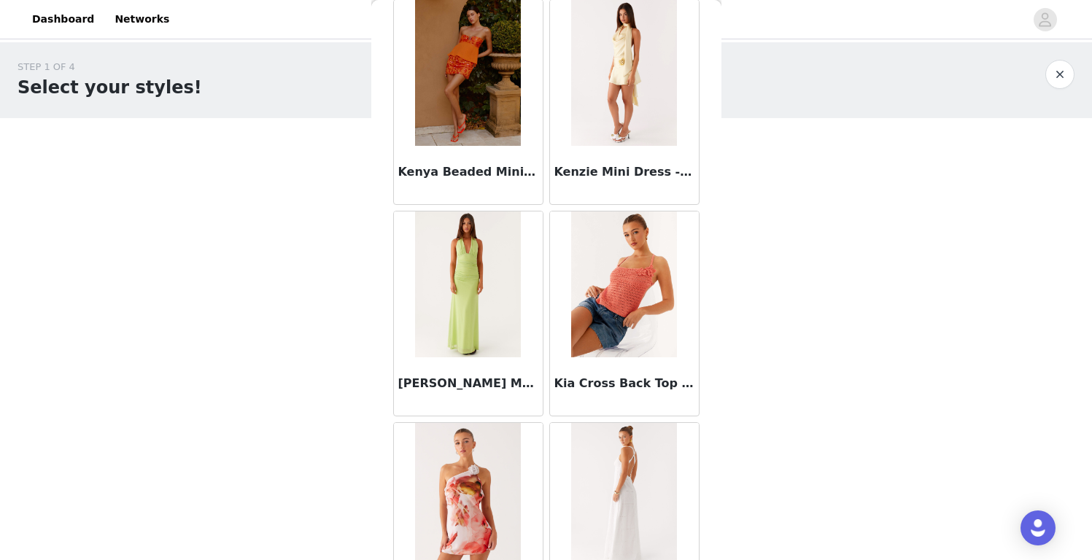
scroll to position [50328, 0]
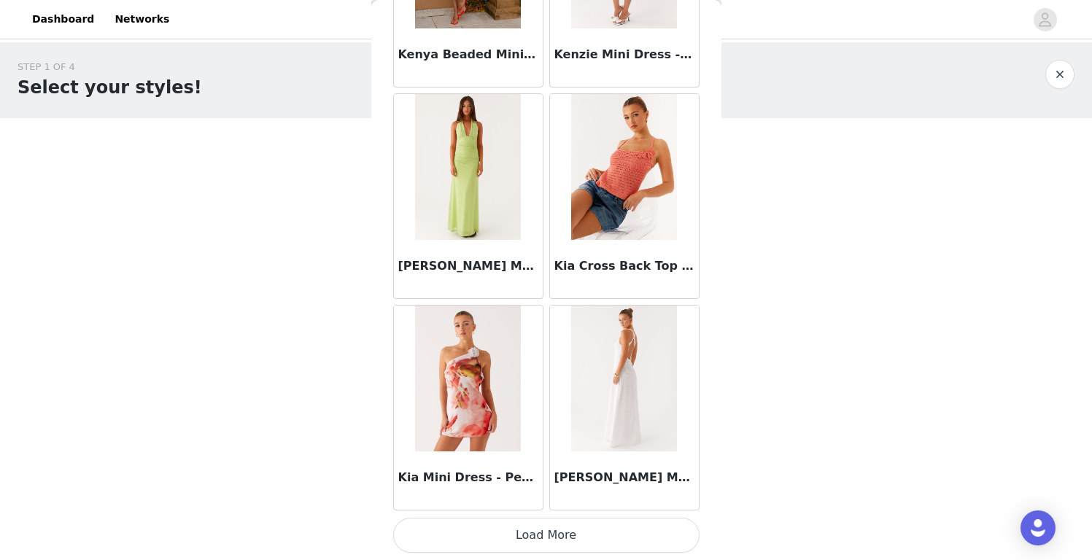
click at [505, 537] on button "Load More" at bounding box center [546, 535] width 306 height 35
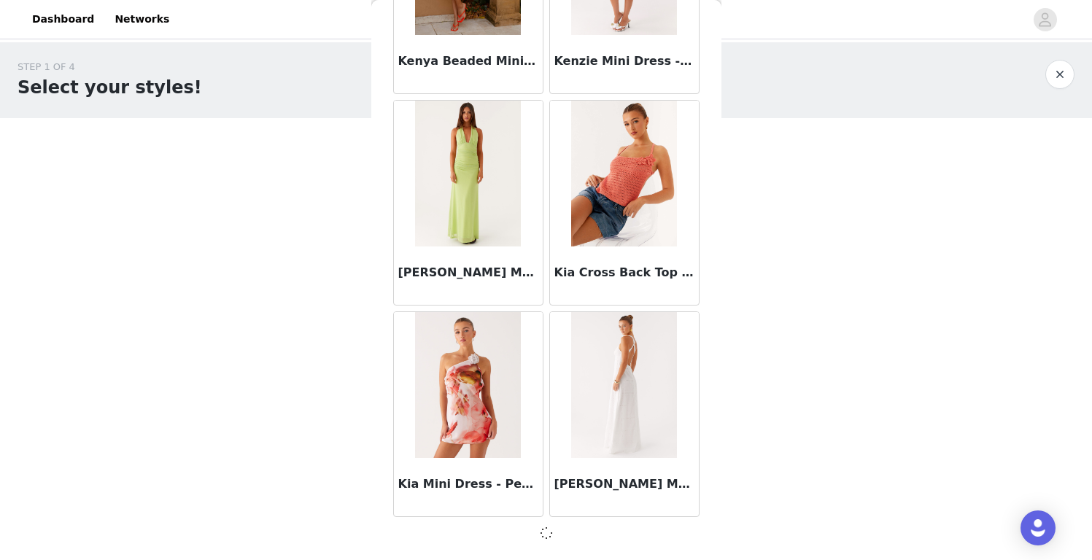
scroll to position [50322, 0]
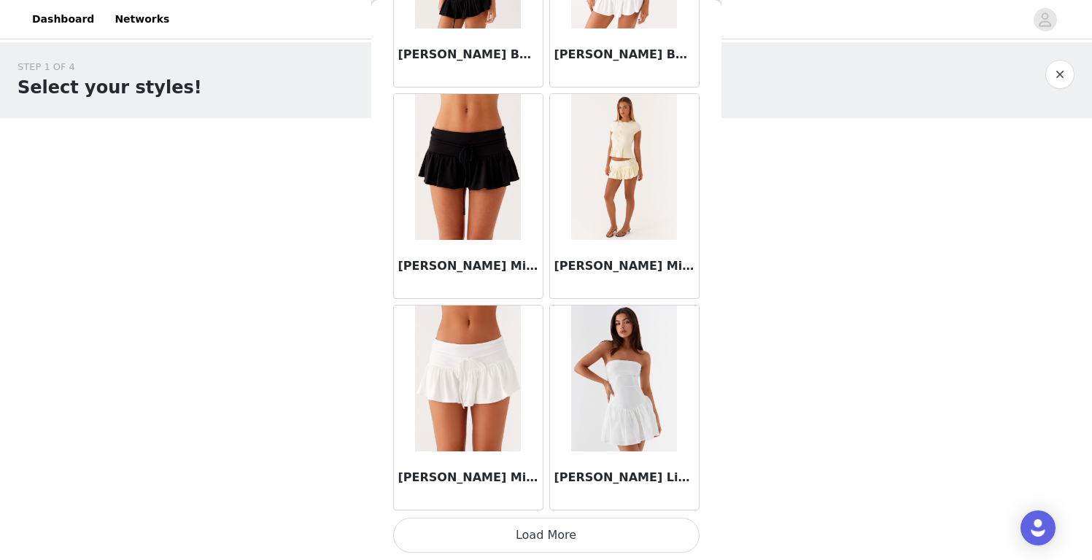
click at [519, 533] on button "Load More" at bounding box center [546, 535] width 306 height 35
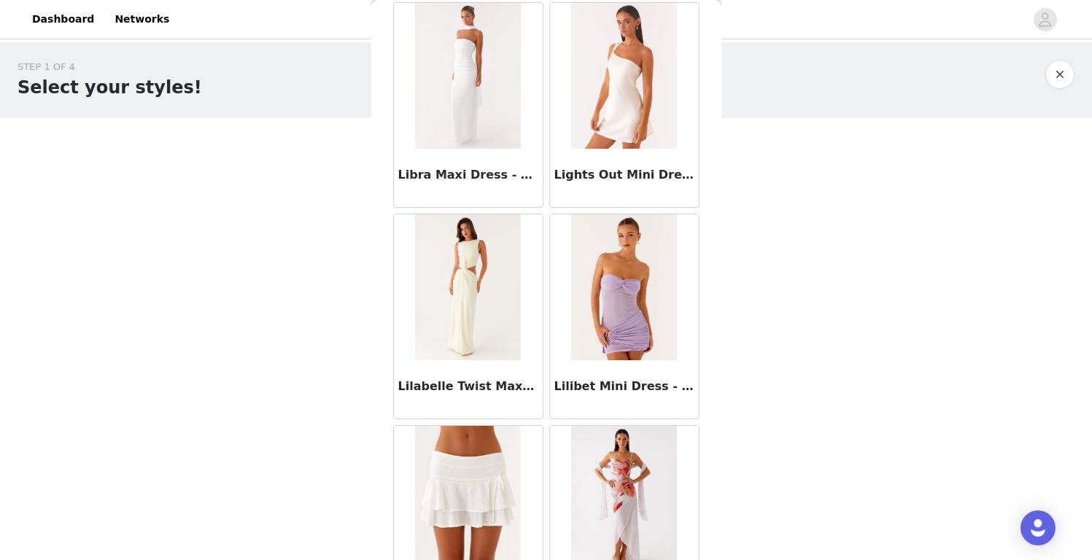
scroll to position [54559, 0]
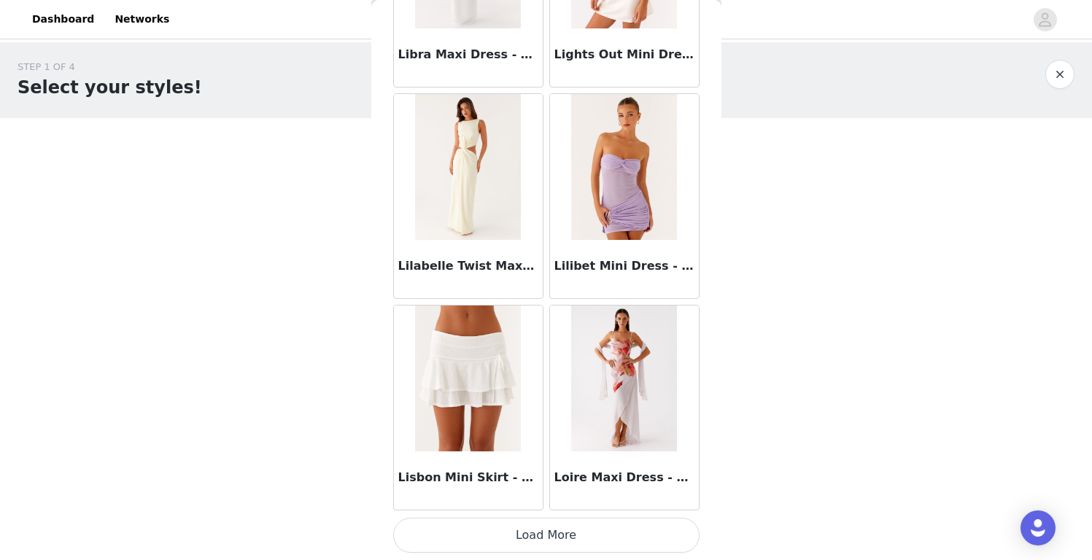
click at [533, 526] on button "Load More" at bounding box center [546, 535] width 306 height 35
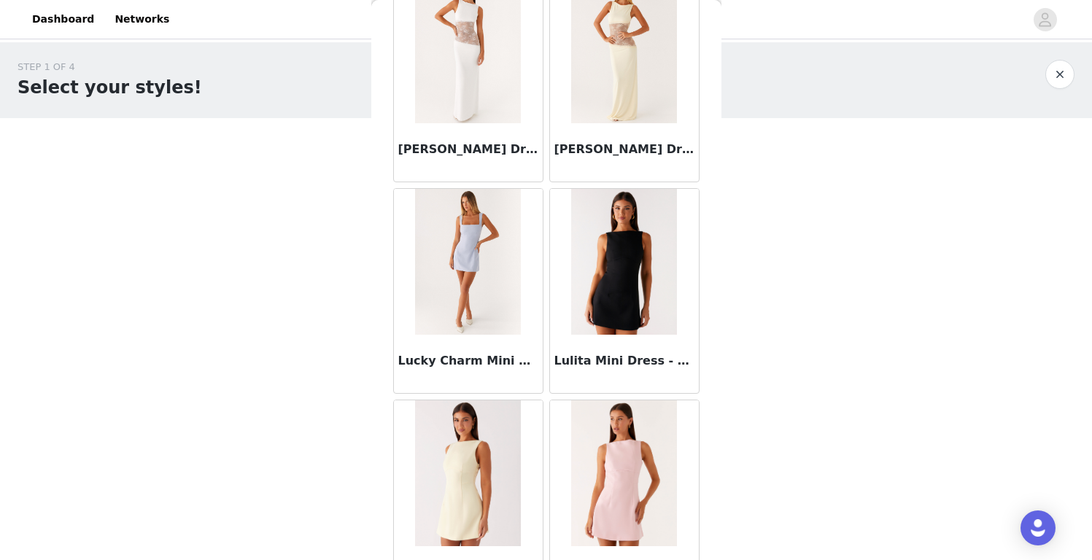
scroll to position [56675, 0]
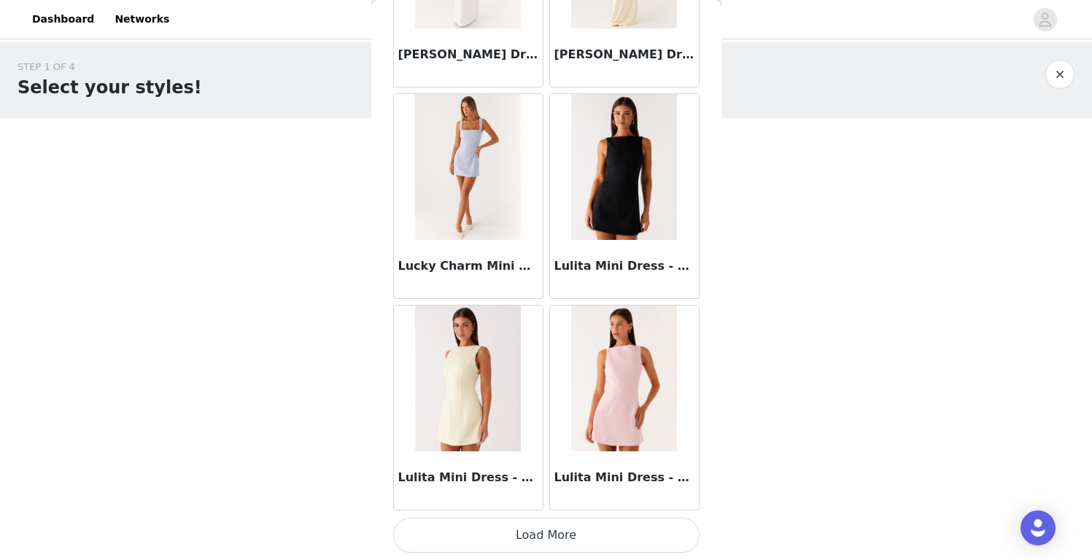
click at [541, 545] on button "Load More" at bounding box center [546, 535] width 306 height 35
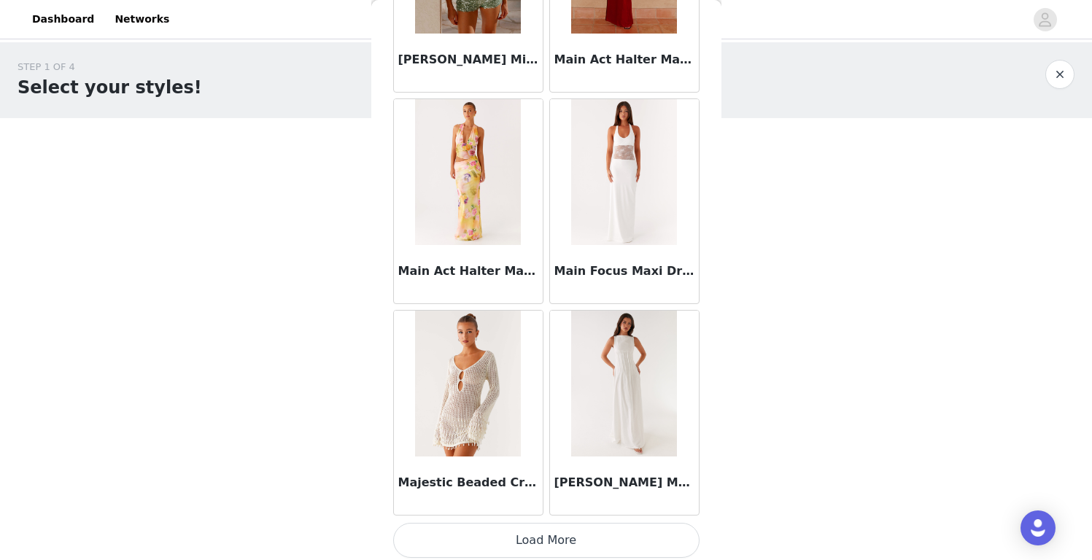
scroll to position [58790, 0]
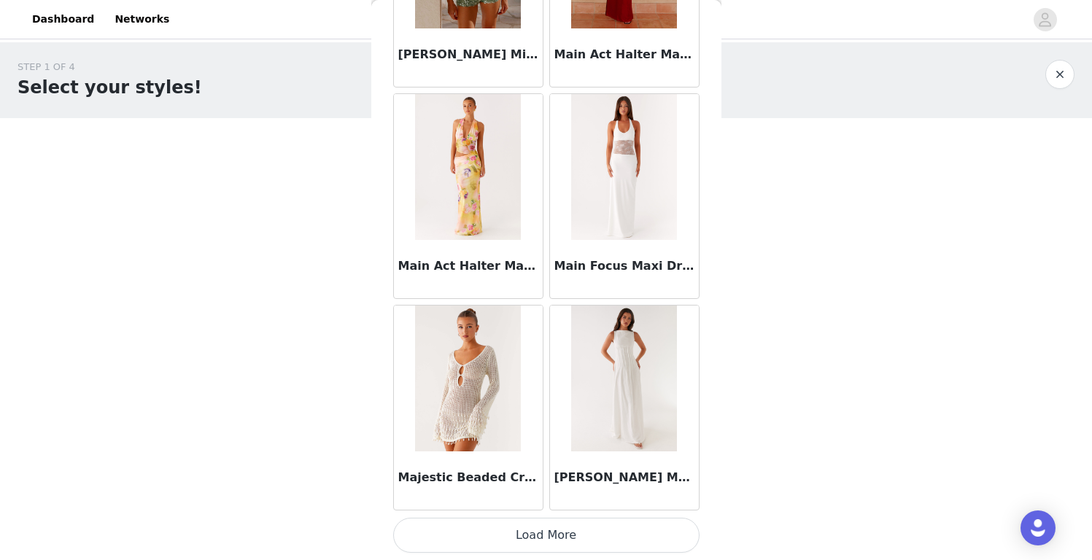
click at [552, 533] on button "Load More" at bounding box center [546, 535] width 306 height 35
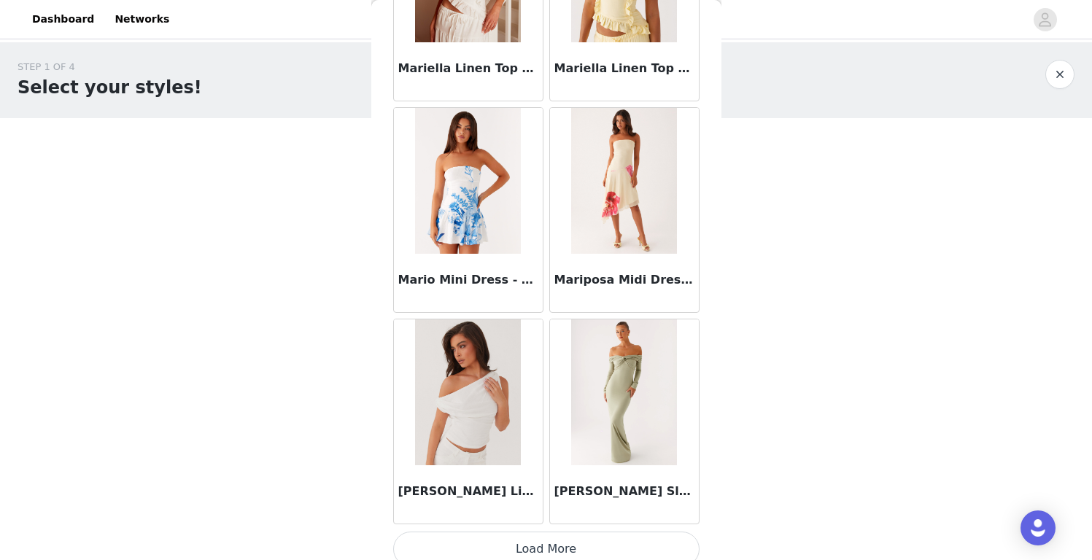
scroll to position [60906, 0]
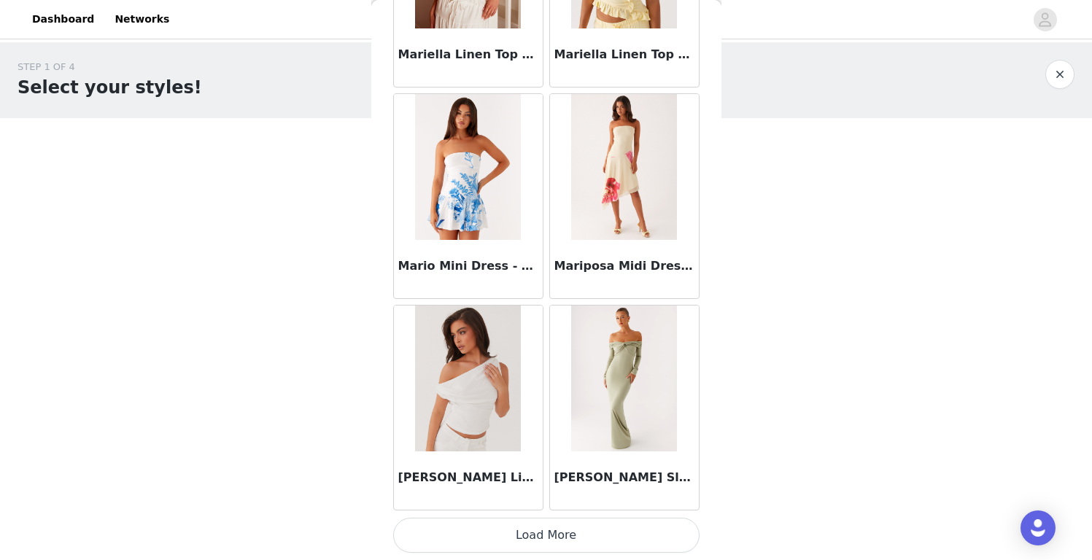
click at [549, 530] on button "Load More" at bounding box center [546, 535] width 306 height 35
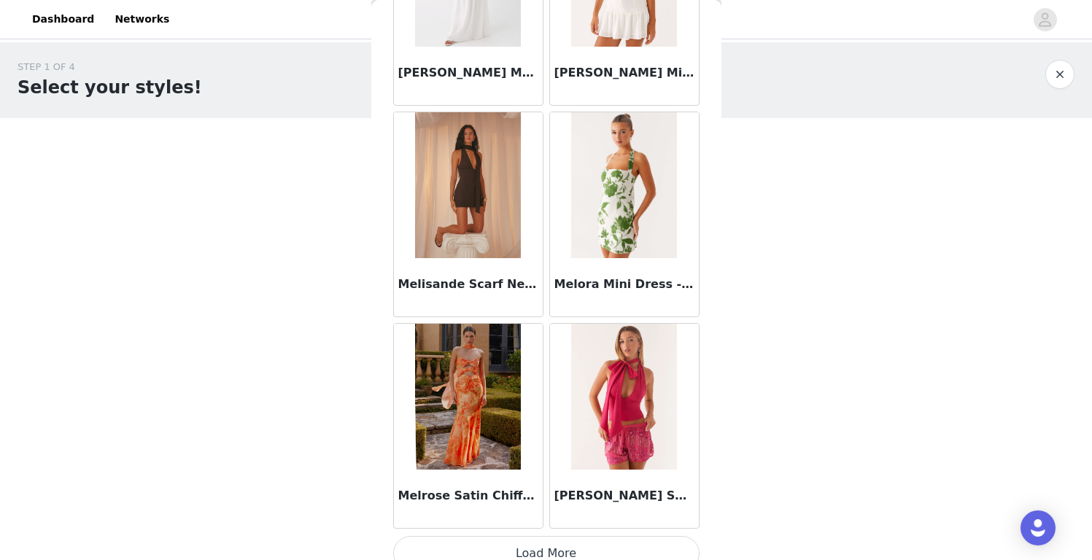
scroll to position [63021, 0]
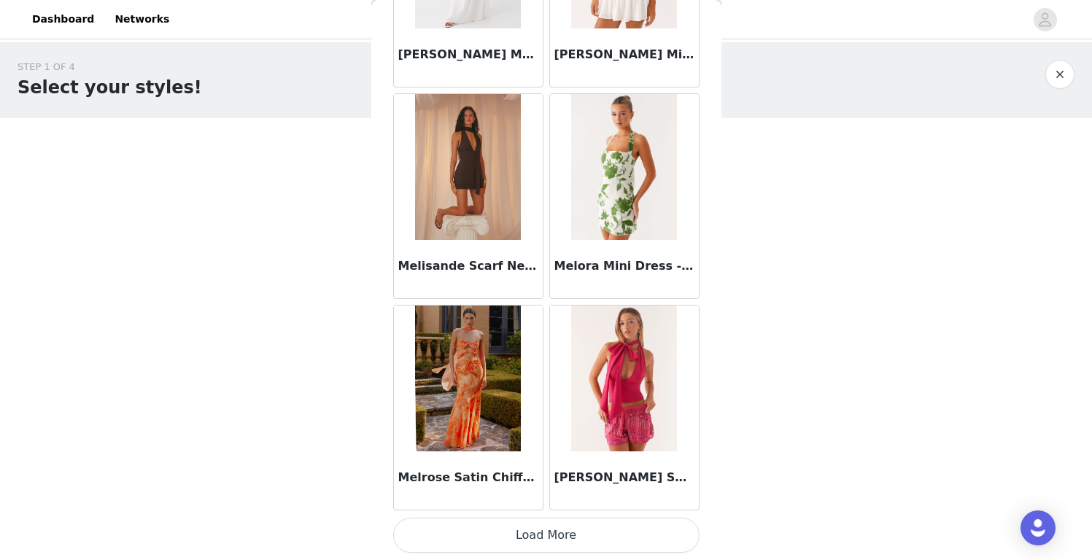
click at [560, 522] on button "Load More" at bounding box center [546, 535] width 306 height 35
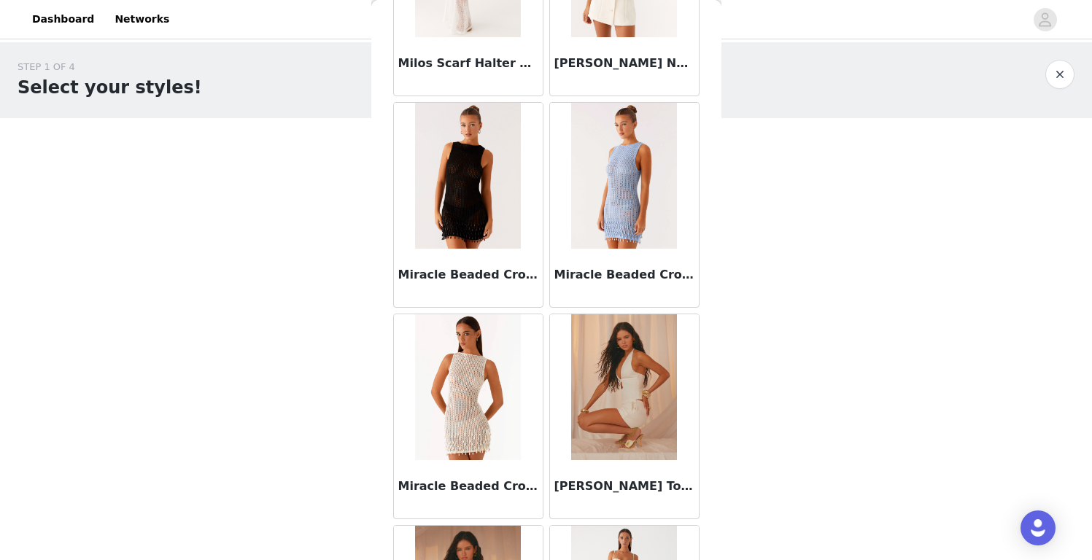
scroll to position [65137, 0]
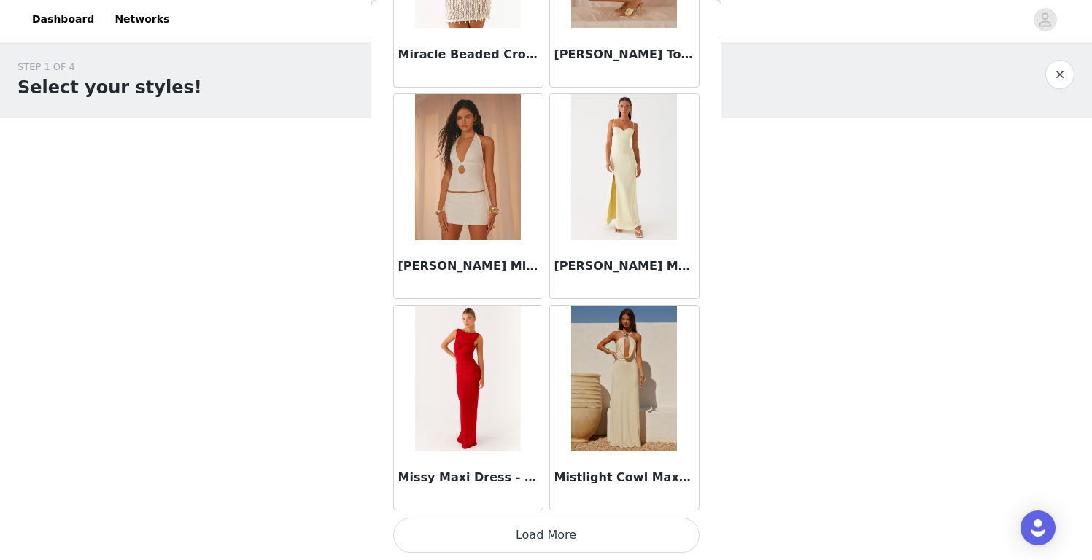
click at [563, 547] on button "Load More" at bounding box center [546, 535] width 306 height 35
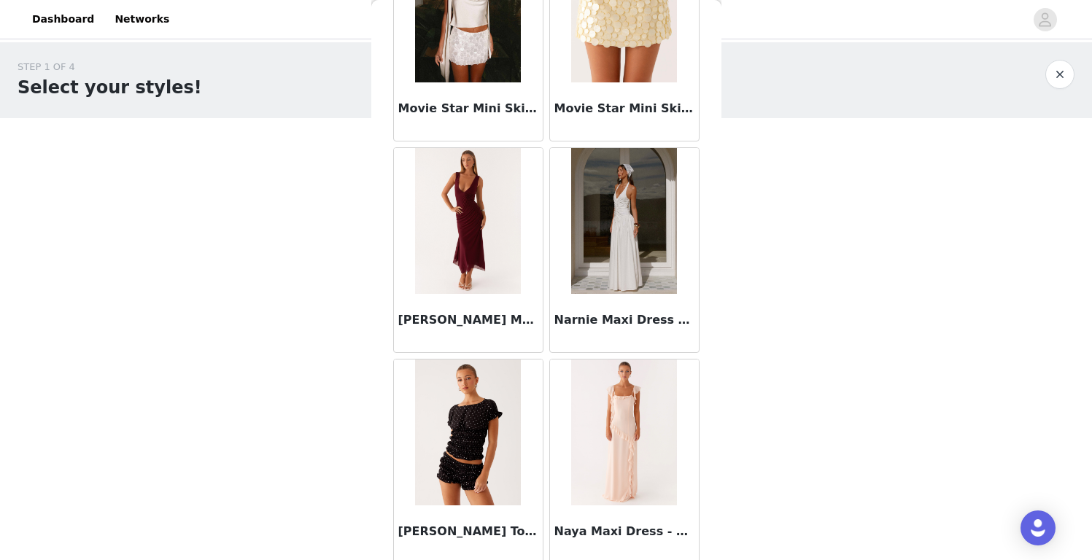
scroll to position [67252, 0]
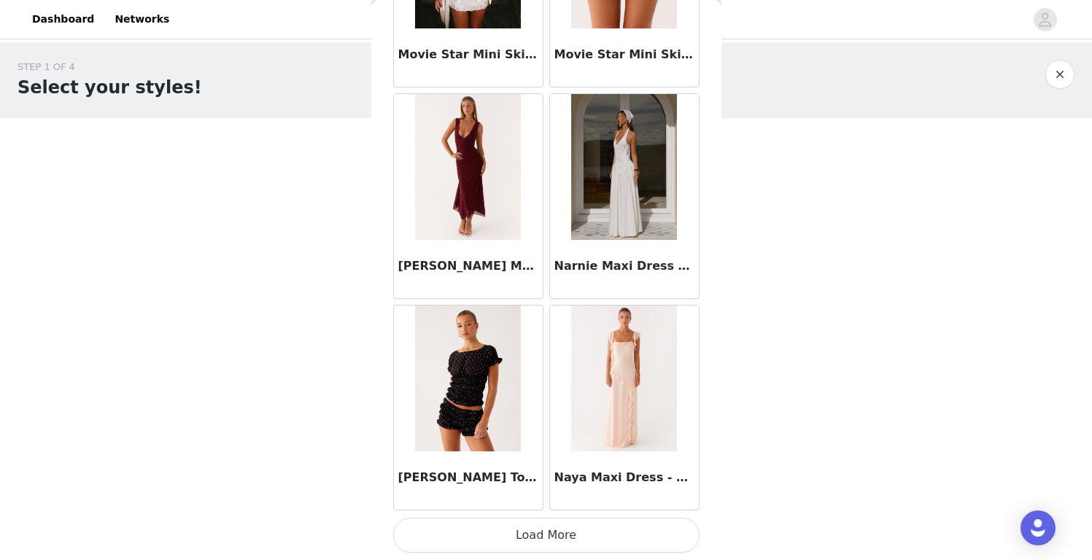
click at [551, 529] on button "Load More" at bounding box center [546, 535] width 306 height 35
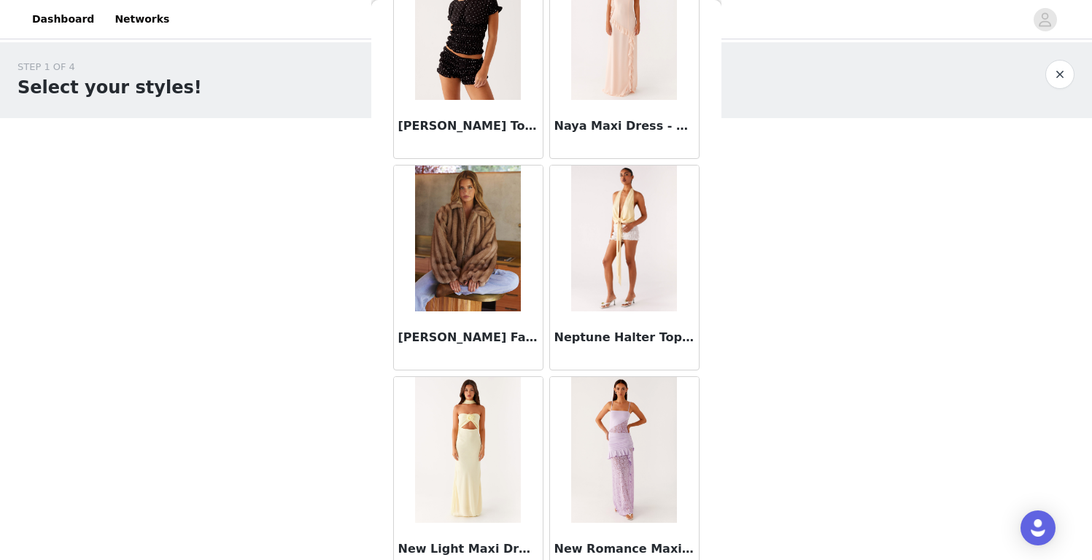
scroll to position [67616, 0]
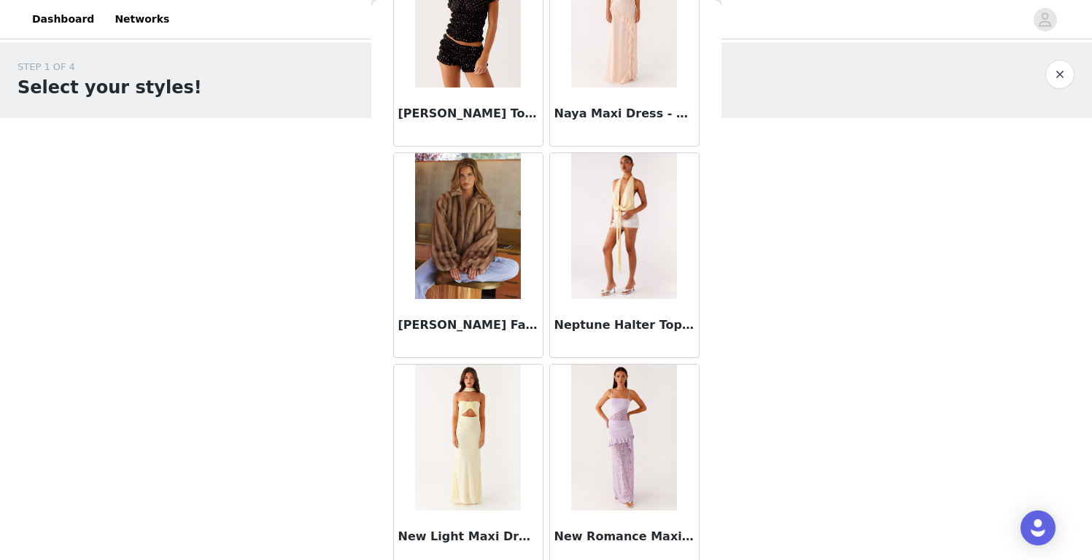
click at [483, 310] on div "[PERSON_NAME] Faux Fur [PERSON_NAME]" at bounding box center [468, 328] width 149 height 58
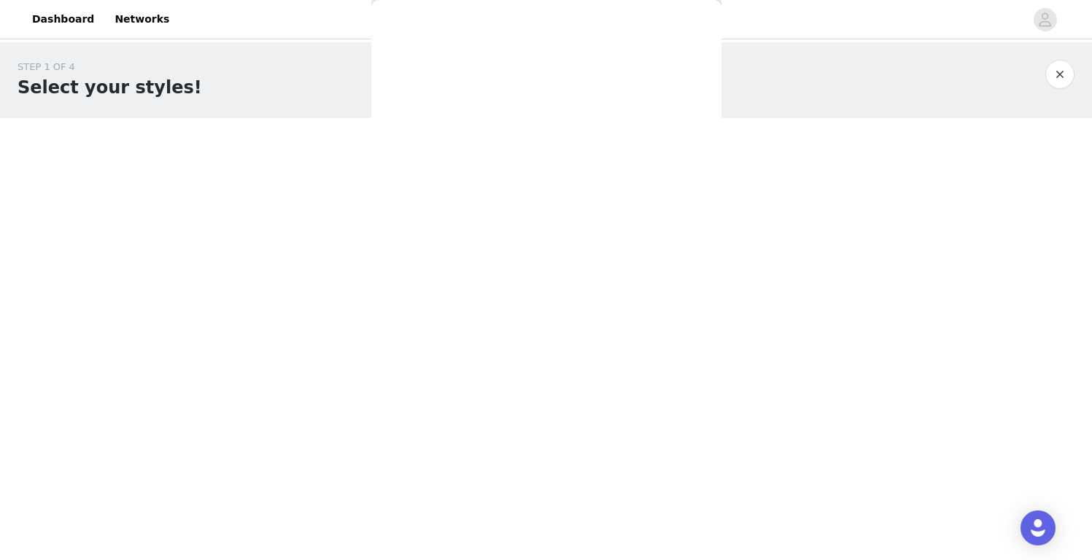
scroll to position [209, 0]
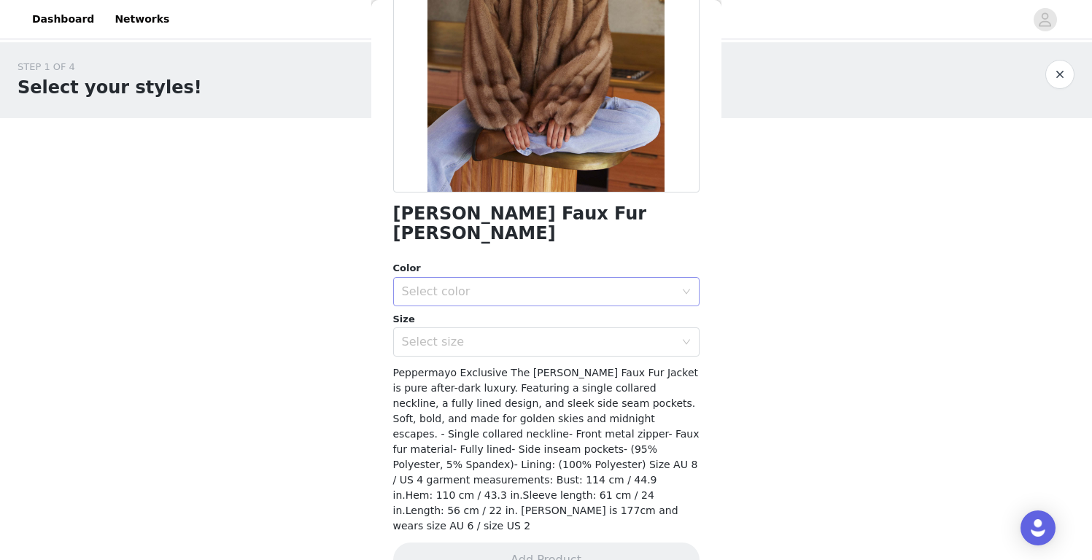
click at [487, 284] on div "Select color" at bounding box center [538, 291] width 273 height 15
click at [476, 313] on li "Brown" at bounding box center [546, 304] width 306 height 23
click at [477, 330] on div "Select size" at bounding box center [541, 342] width 279 height 28
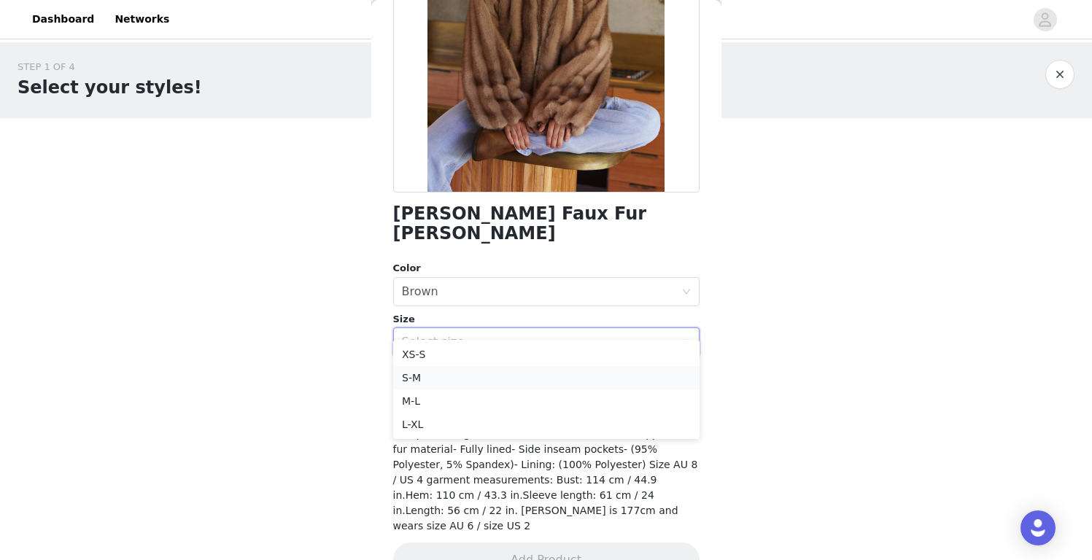
click at [474, 375] on li "S-M" at bounding box center [546, 377] width 306 height 23
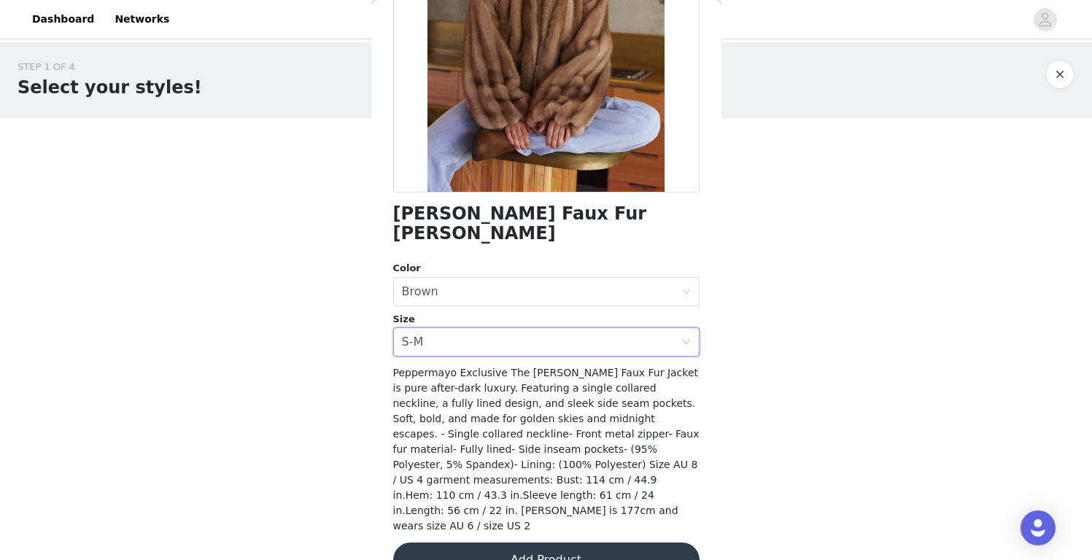
click at [532, 543] on button "Add Product" at bounding box center [546, 560] width 306 height 35
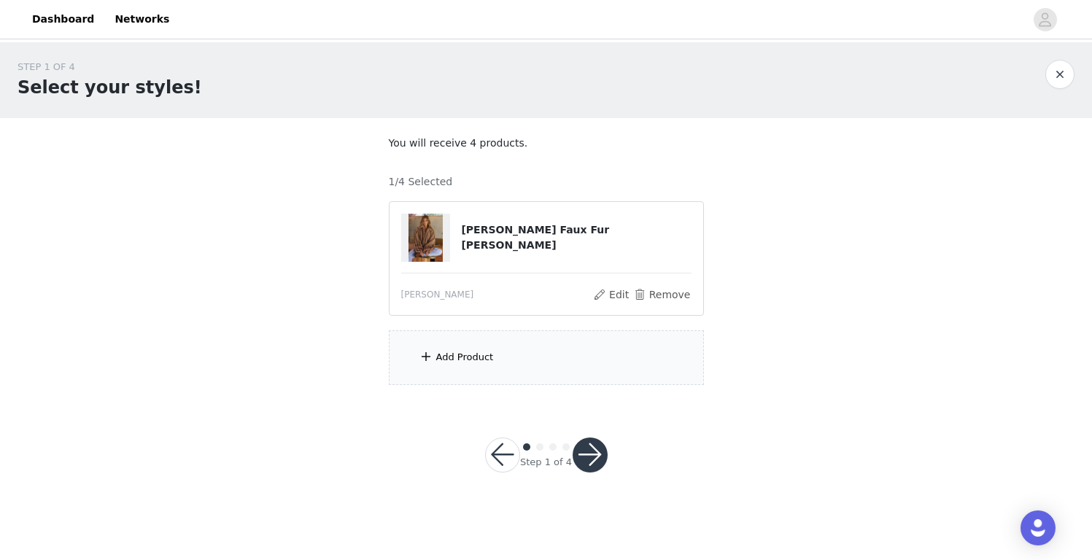
click at [509, 345] on div "Add Product" at bounding box center [546, 357] width 315 height 55
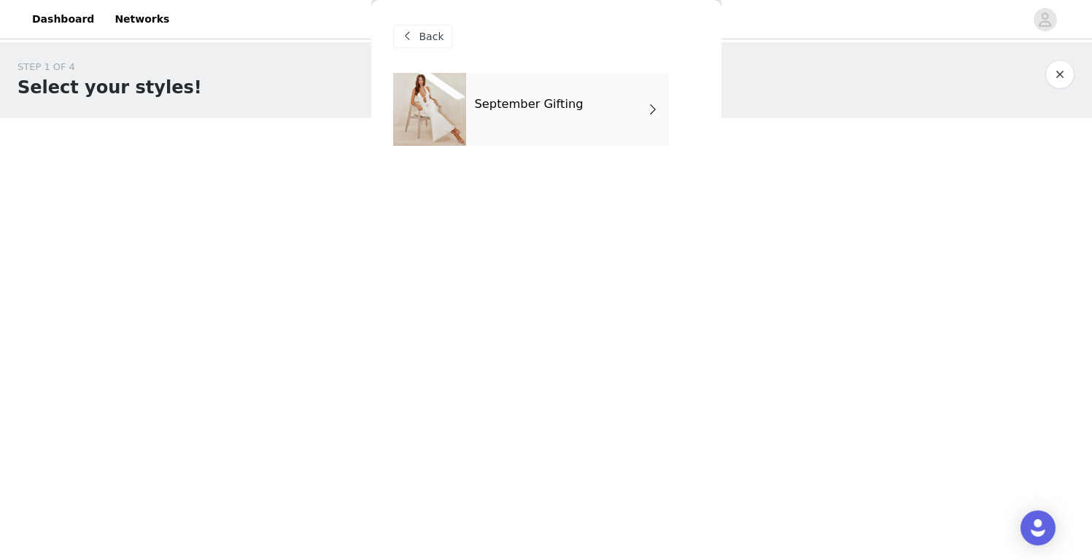
click at [577, 109] on div "September Gifting" at bounding box center [567, 109] width 203 height 73
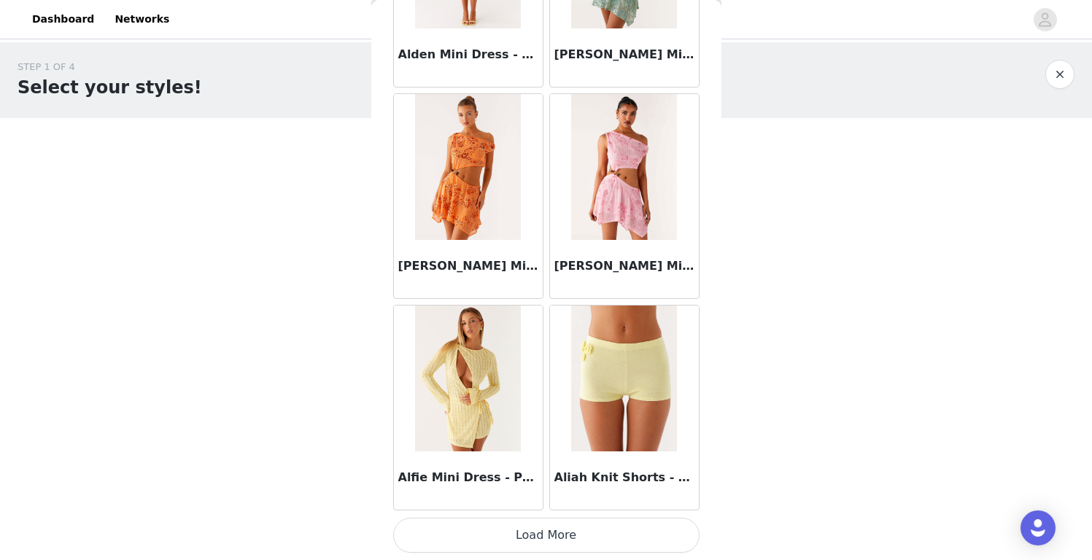
click at [531, 535] on button "Load More" at bounding box center [546, 535] width 306 height 35
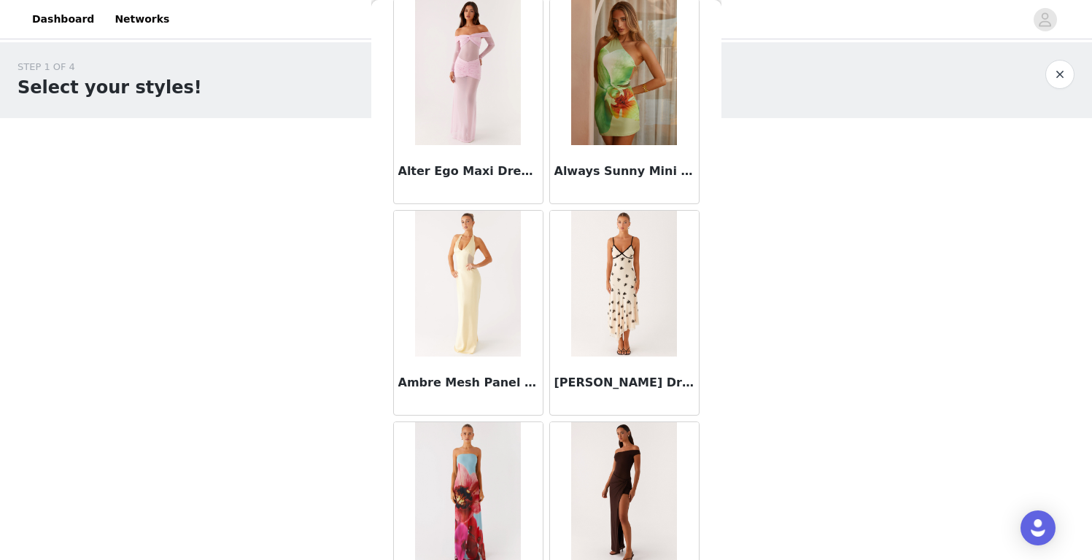
scroll to position [3787, 0]
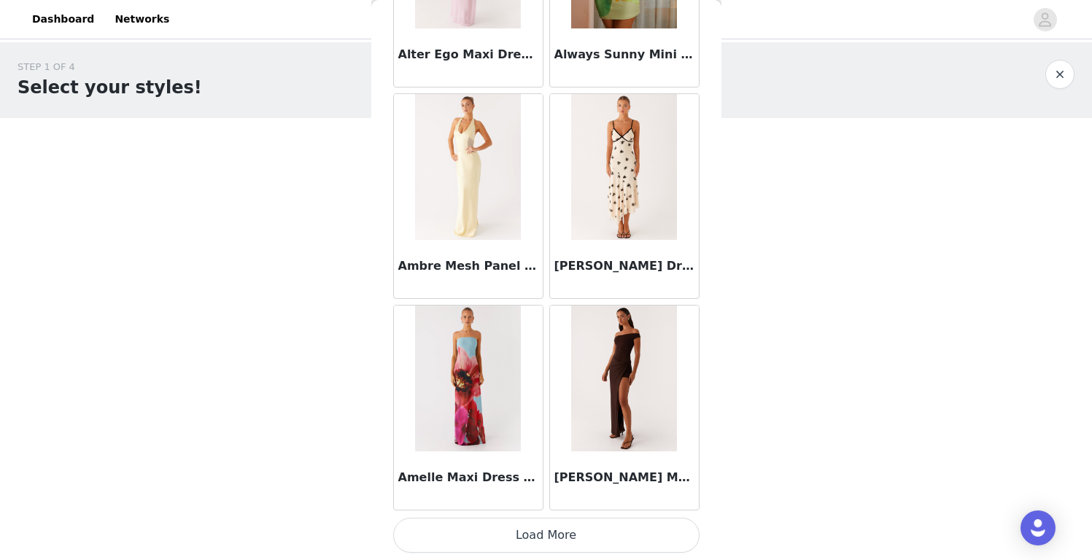
click at [538, 525] on button "Load More" at bounding box center [546, 535] width 306 height 35
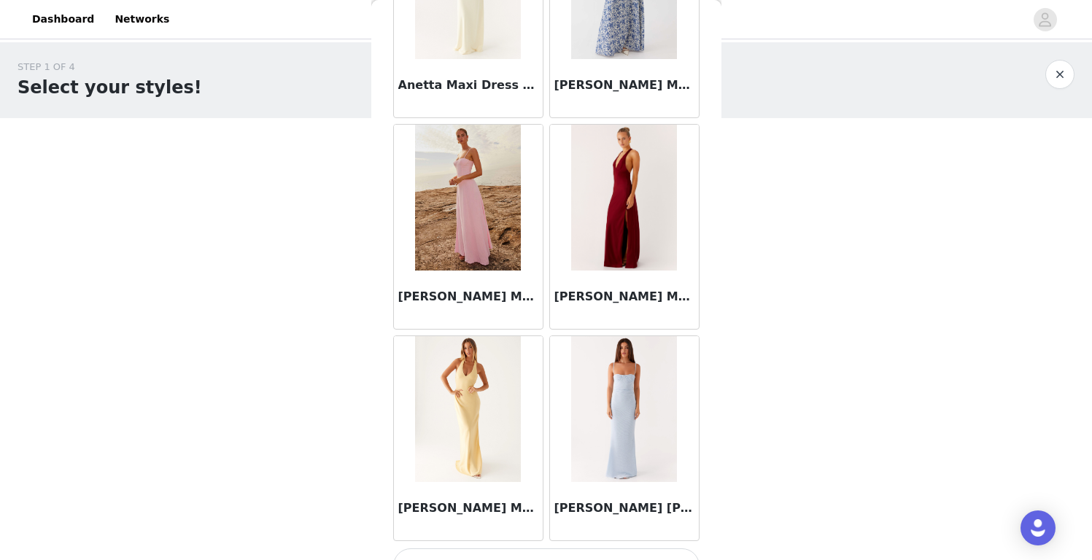
scroll to position [5903, 0]
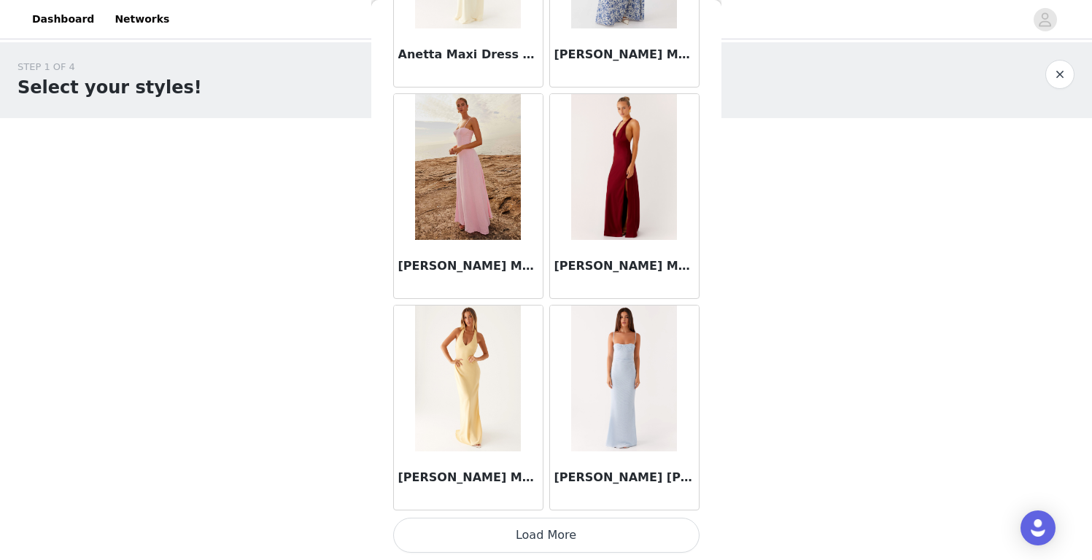
click at [551, 530] on button "Load More" at bounding box center [546, 535] width 306 height 35
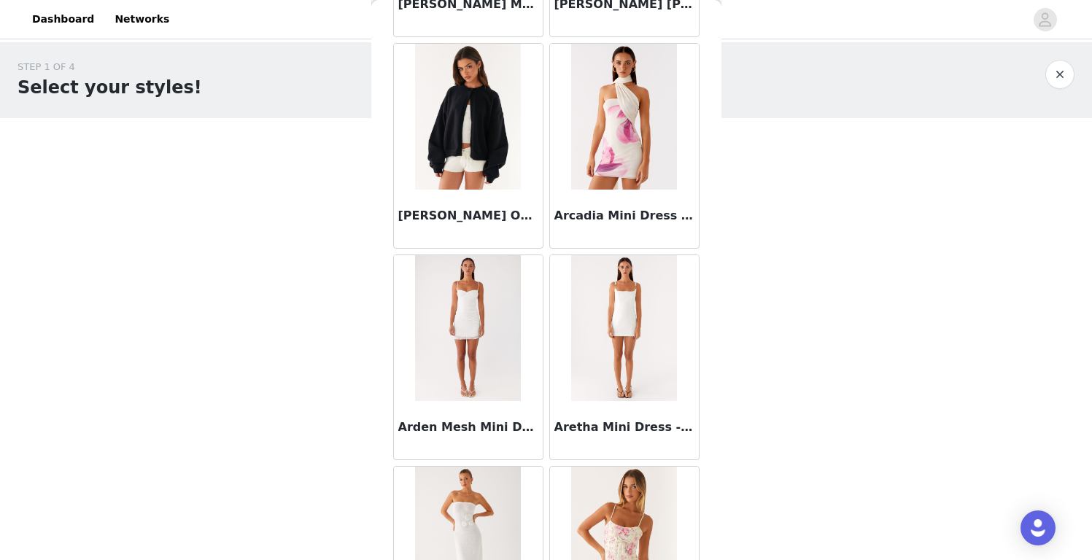
scroll to position [6433, 0]
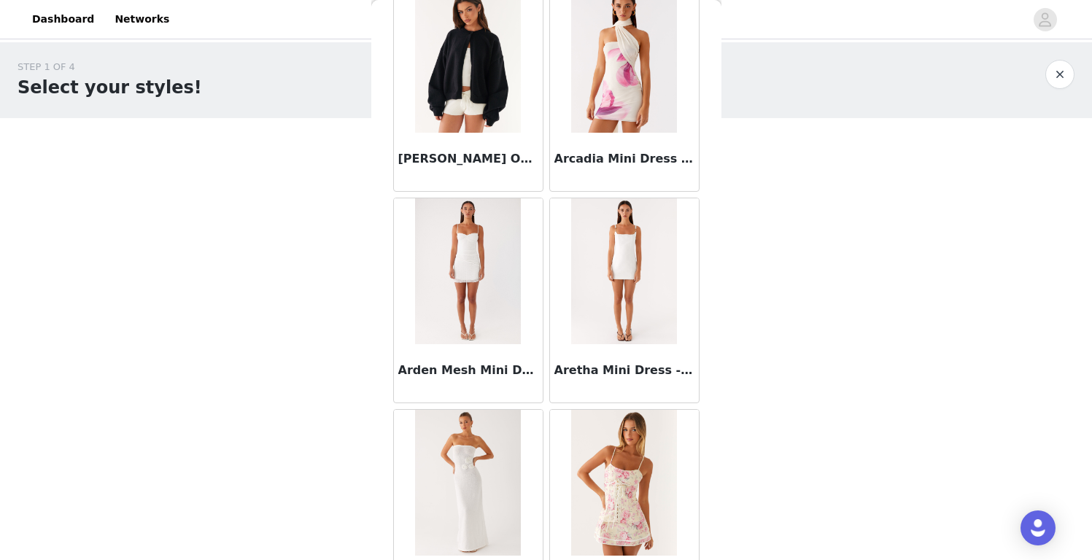
click at [481, 127] on img at bounding box center [468, 60] width 106 height 146
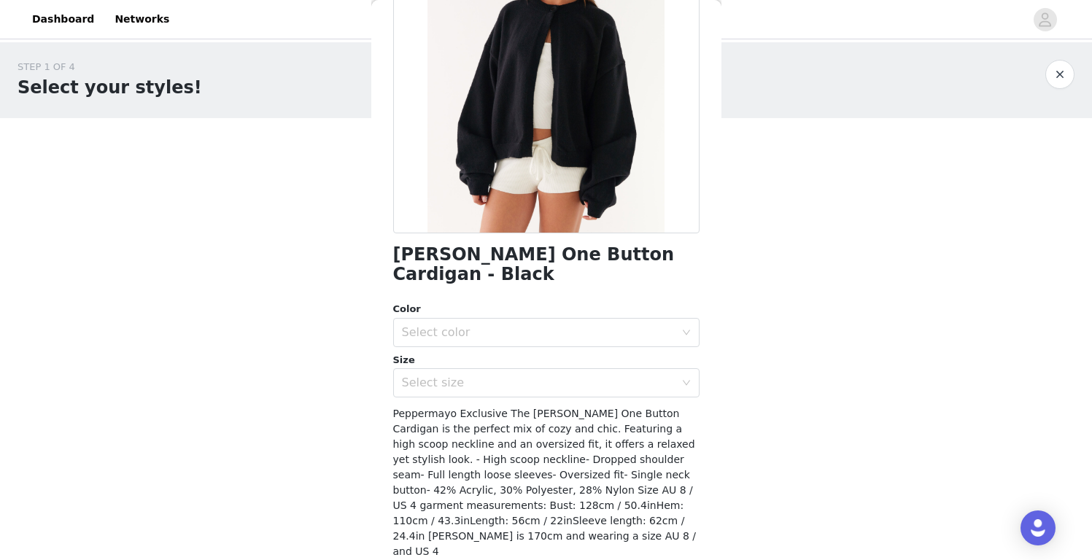
scroll to position [169, 0]
click at [489, 322] on div "Select color" at bounding box center [541, 332] width 279 height 28
click at [488, 342] on li "Black" at bounding box center [546, 344] width 306 height 23
click at [488, 375] on div "Select size" at bounding box center [538, 382] width 273 height 15
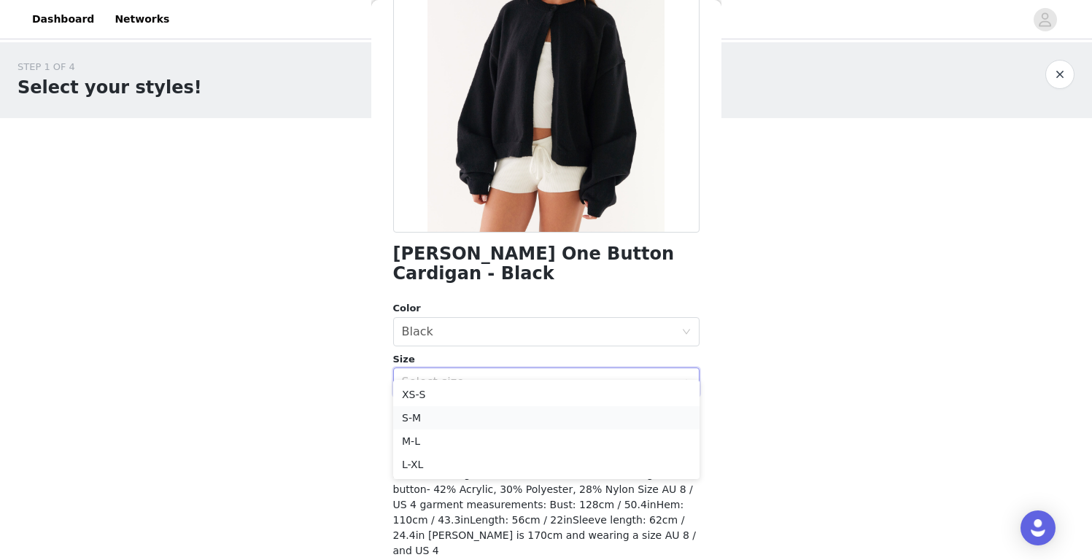
click at [479, 425] on li "S-M" at bounding box center [546, 417] width 306 height 23
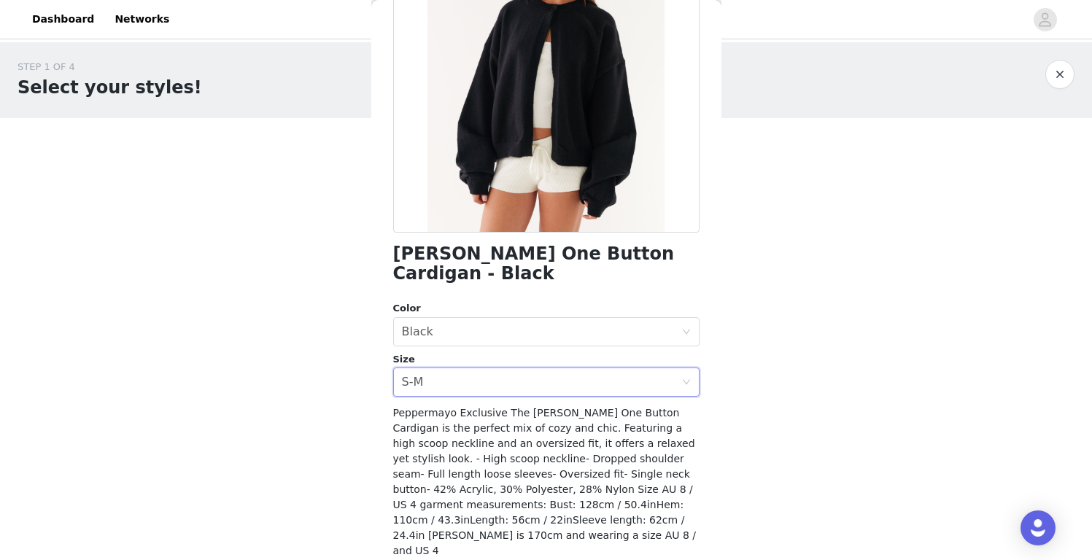
scroll to position [193, 0]
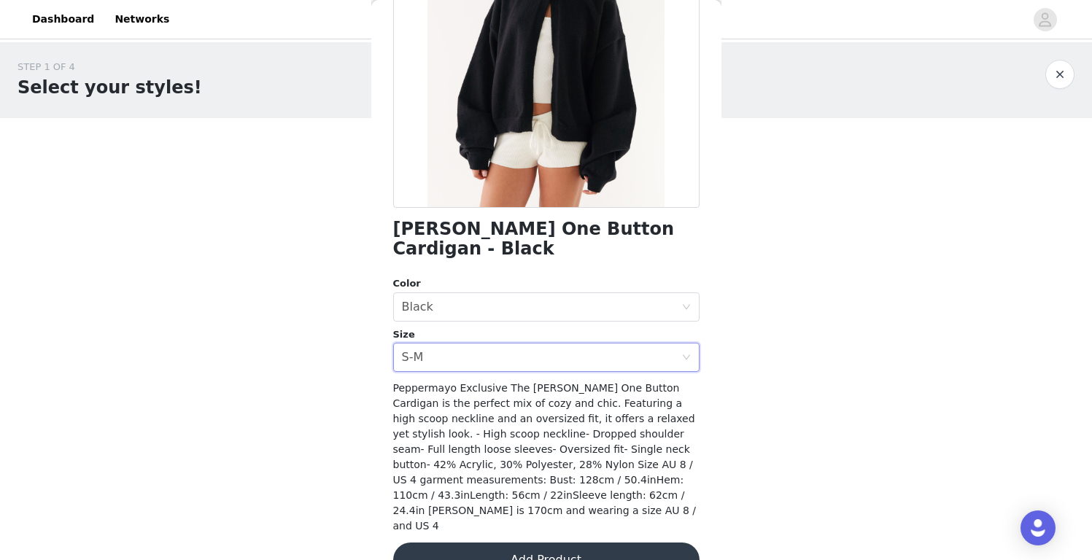
click at [514, 543] on button "Add Product" at bounding box center [546, 560] width 306 height 35
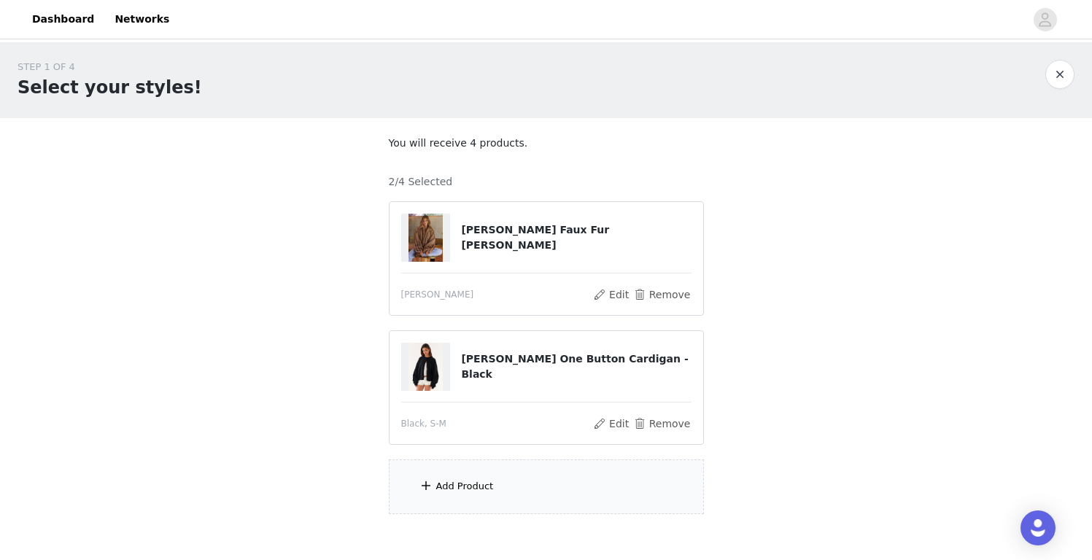
click at [504, 482] on div "Add Product" at bounding box center [546, 487] width 315 height 55
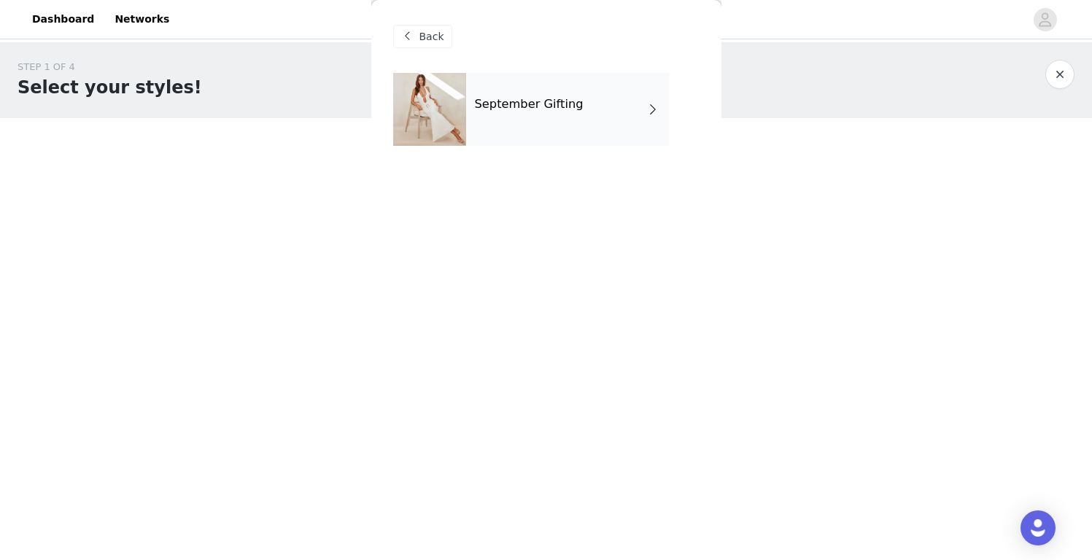
click at [534, 137] on div "September Gifting" at bounding box center [567, 109] width 203 height 73
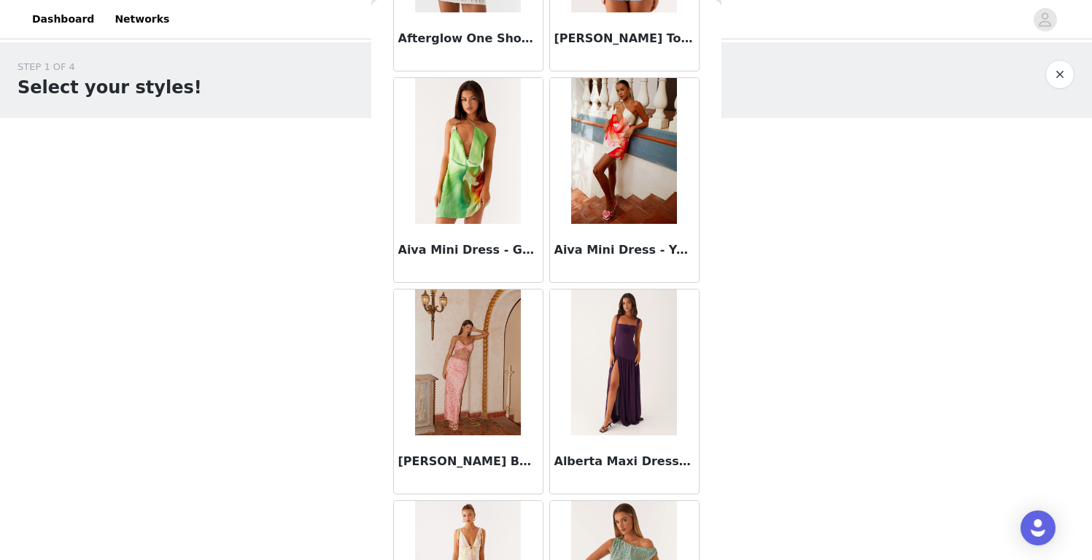
scroll to position [1672, 0]
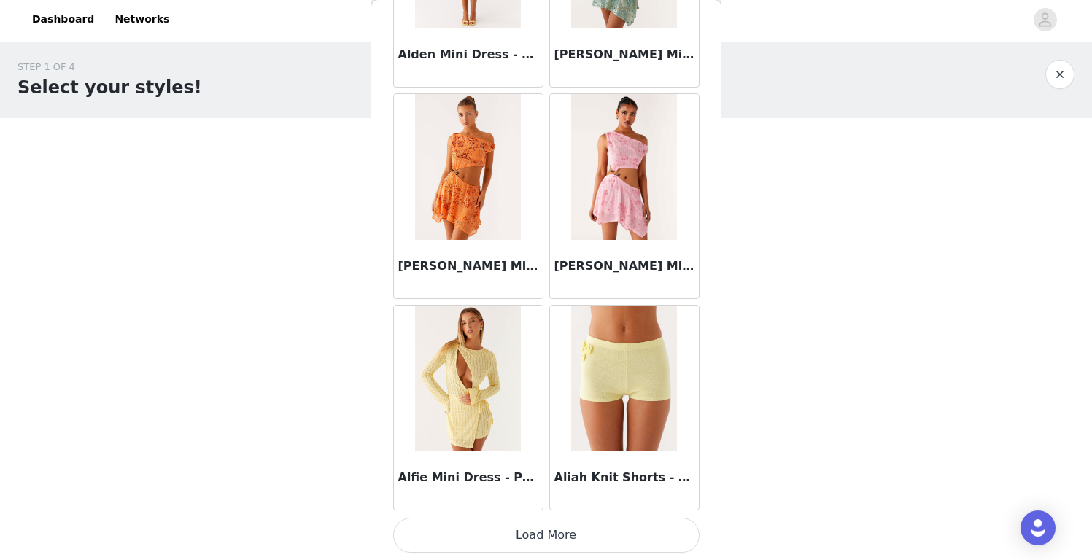
click at [514, 519] on button "Load More" at bounding box center [546, 535] width 306 height 35
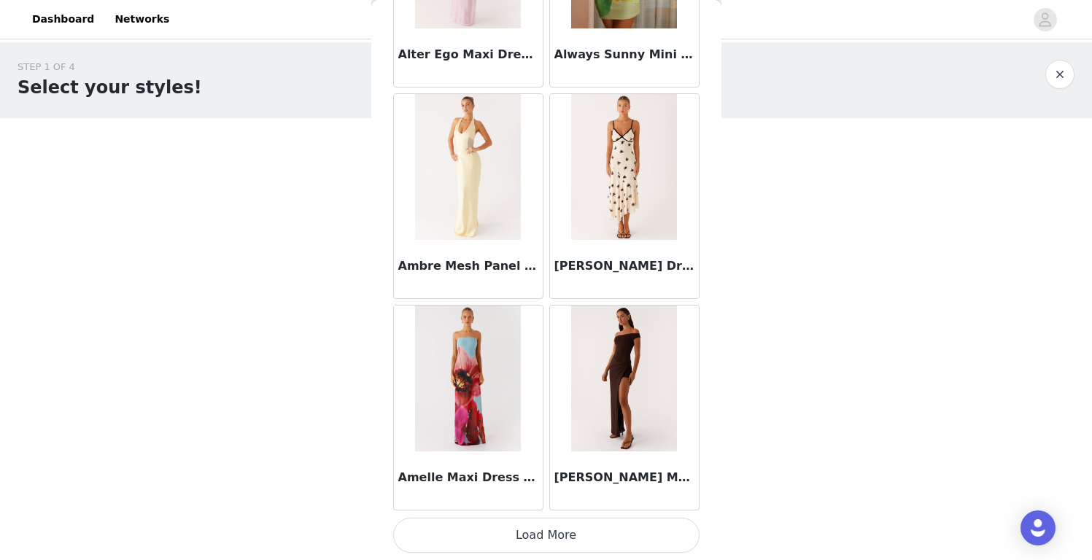
click at [522, 530] on button "Load More" at bounding box center [546, 535] width 306 height 35
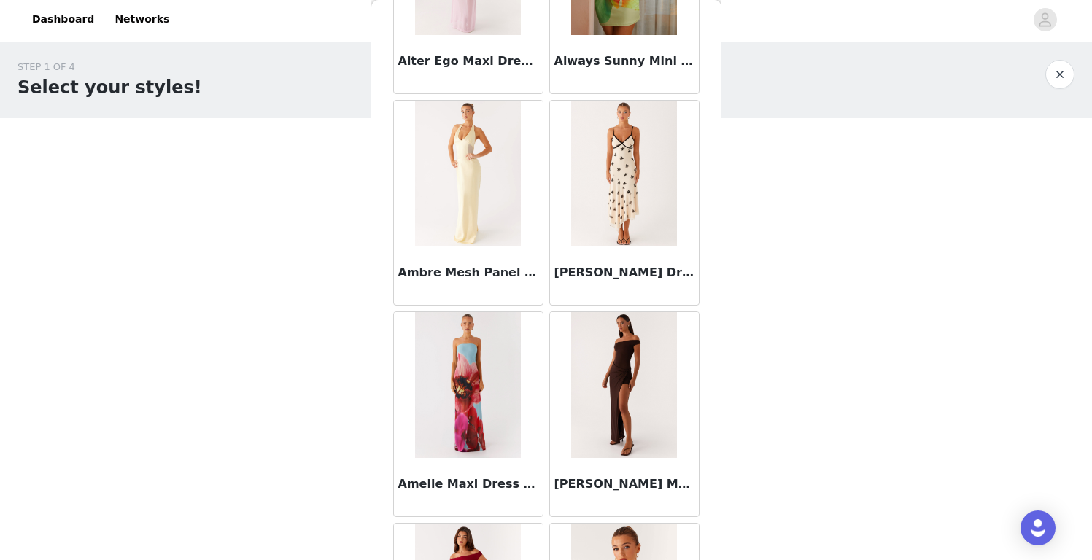
scroll to position [76, 0]
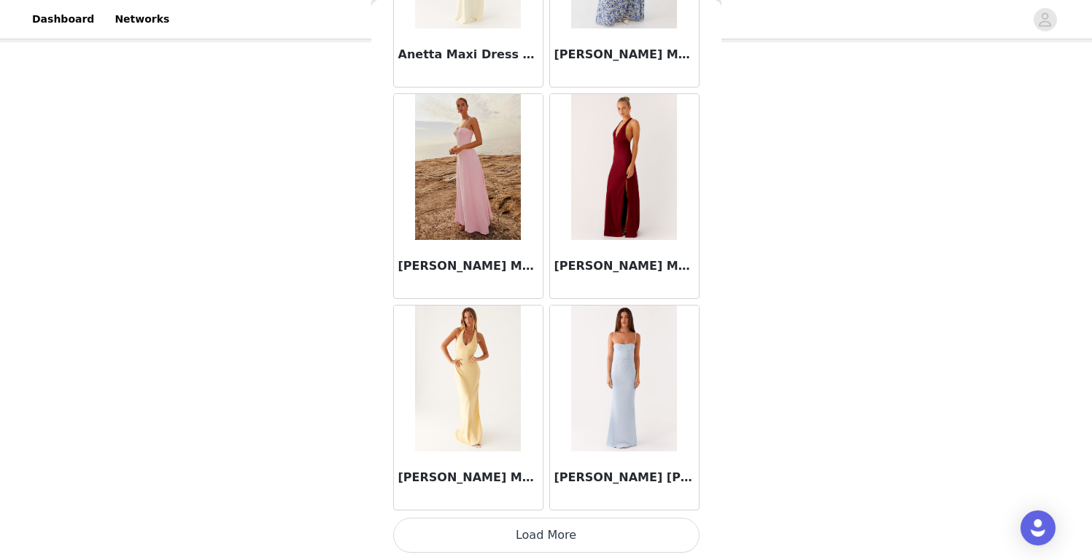
click at [549, 533] on button "Load More" at bounding box center [546, 535] width 306 height 35
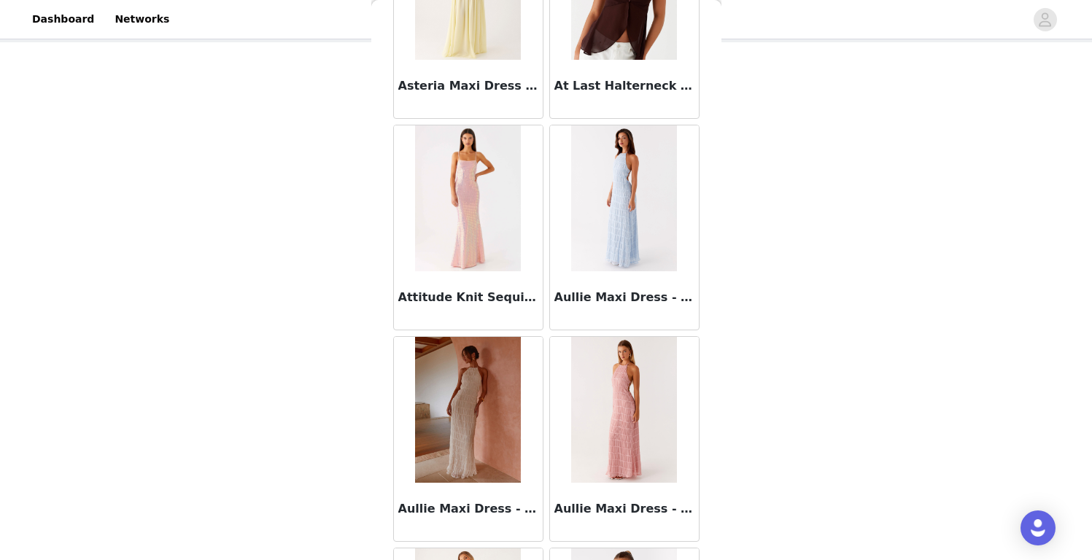
scroll to position [8018, 0]
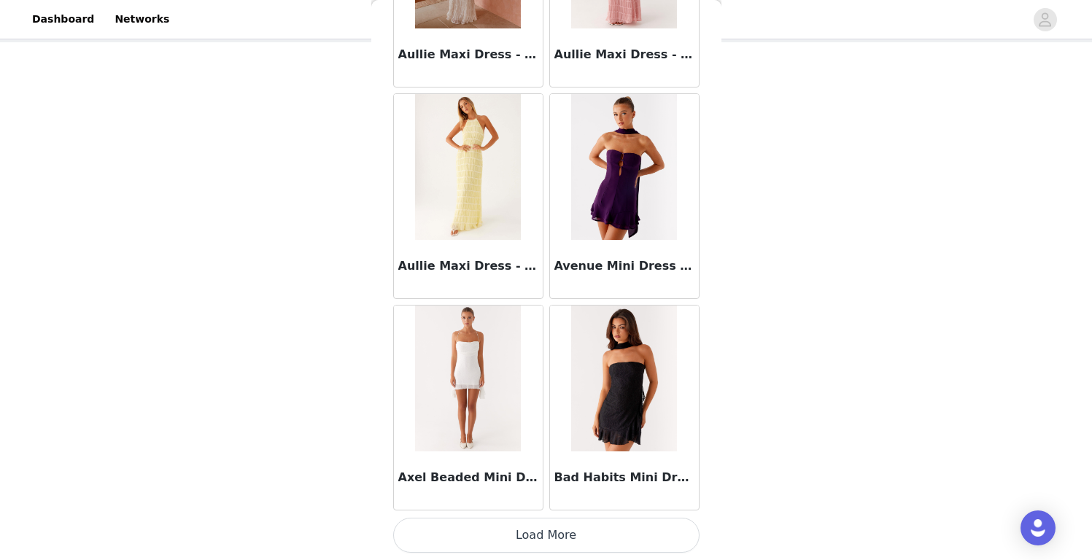
click at [551, 535] on button "Load More" at bounding box center [546, 535] width 306 height 35
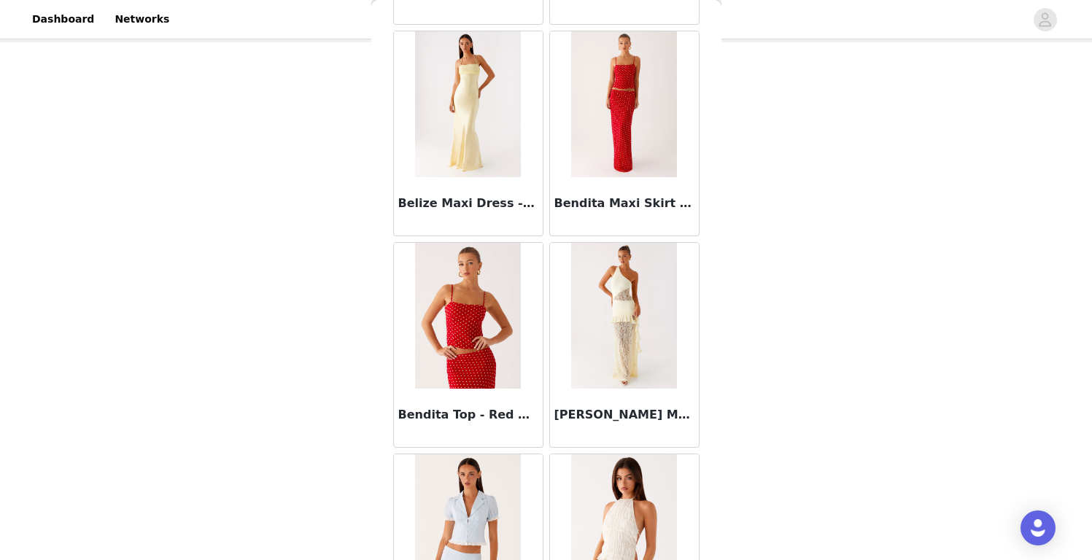
scroll to position [10134, 0]
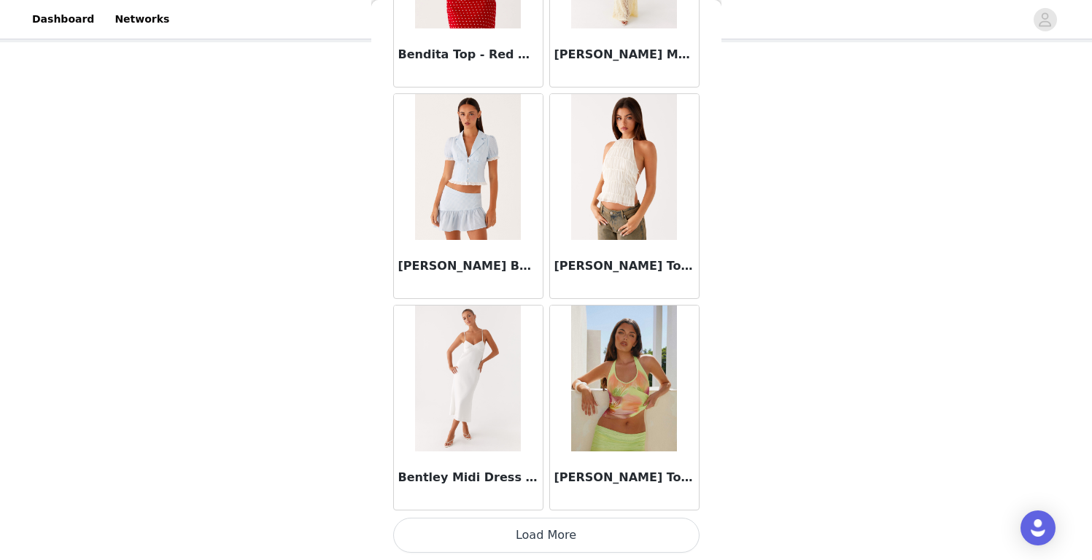
click at [565, 551] on button "Load More" at bounding box center [546, 535] width 306 height 35
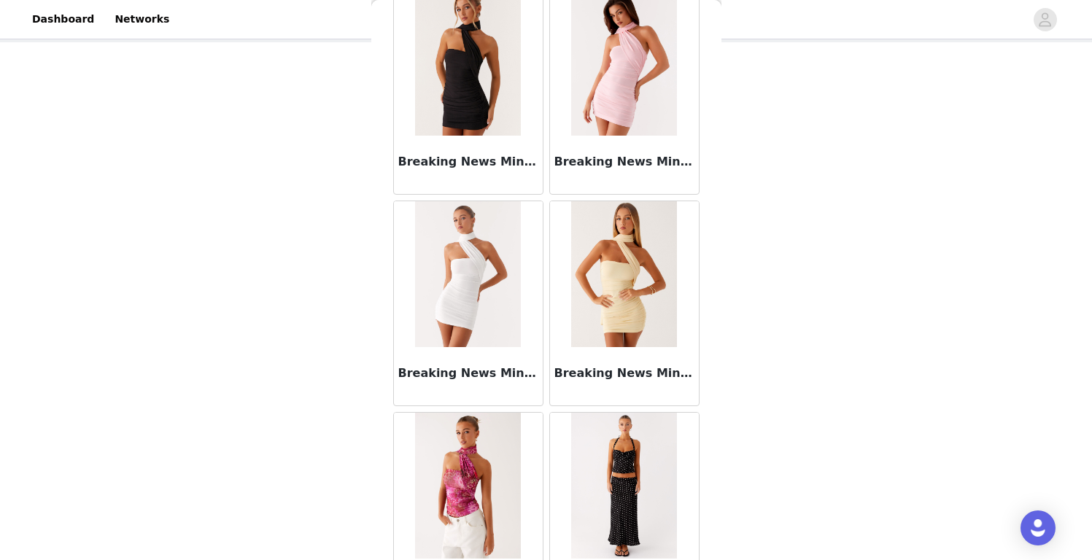
scroll to position [12249, 0]
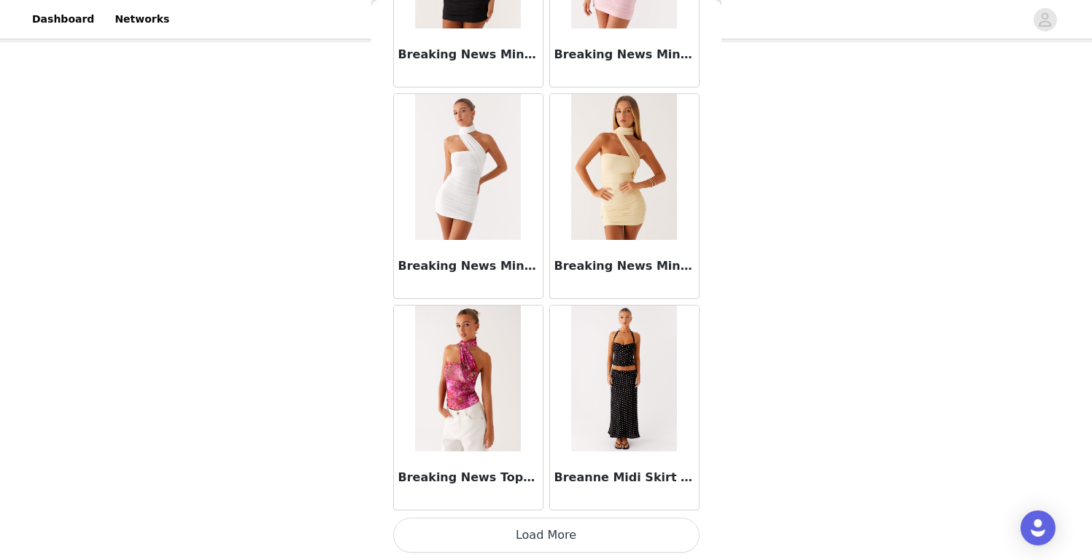
click at [575, 527] on button "Load More" at bounding box center [546, 535] width 306 height 35
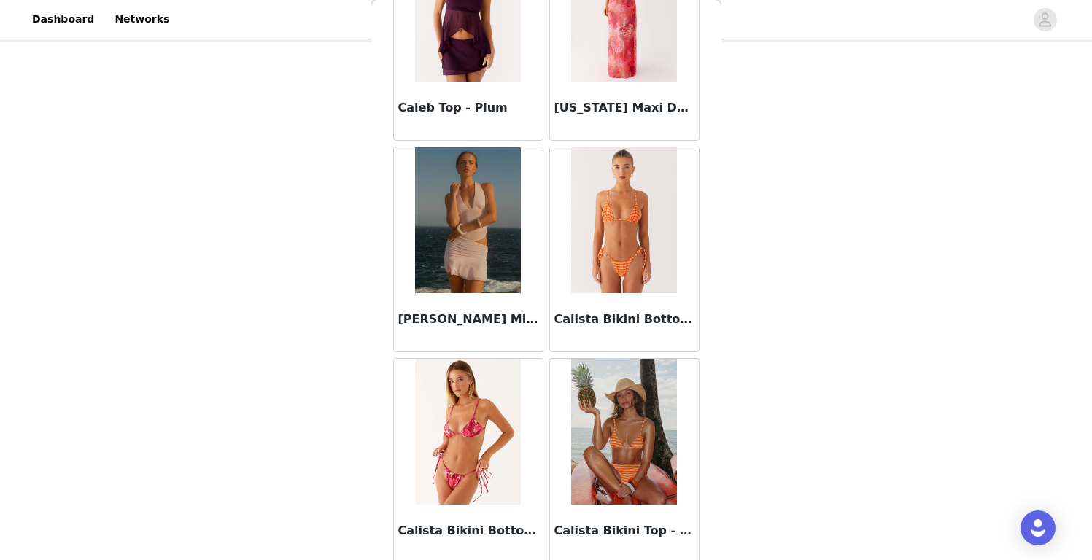
scroll to position [14365, 0]
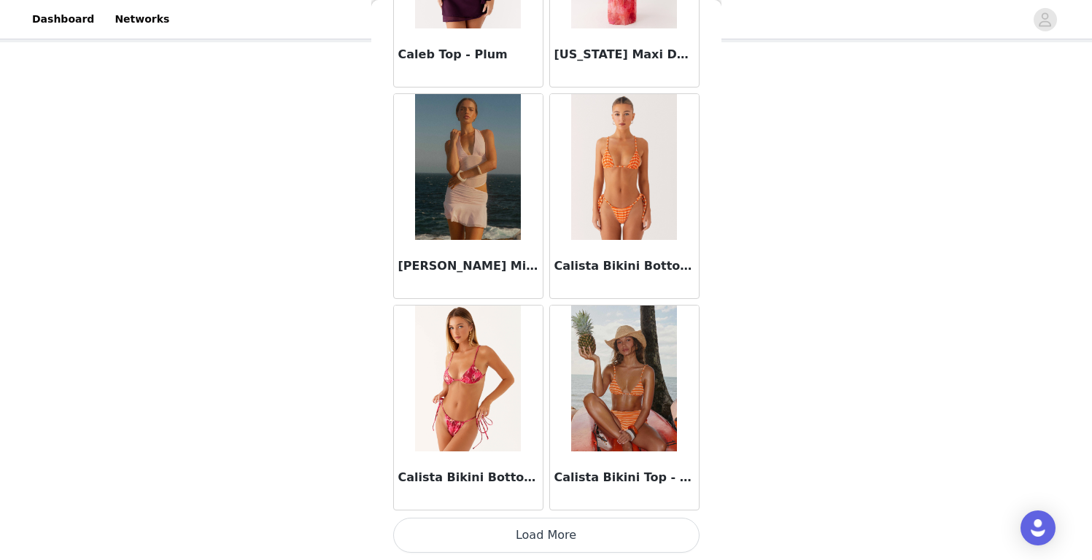
click at [559, 543] on button "Load More" at bounding box center [546, 535] width 306 height 35
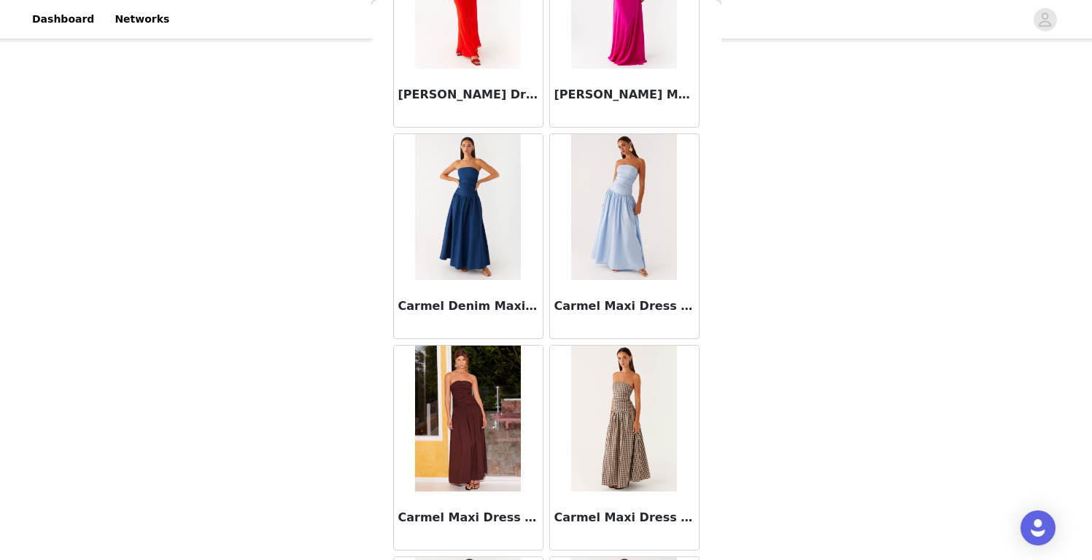
scroll to position [16480, 0]
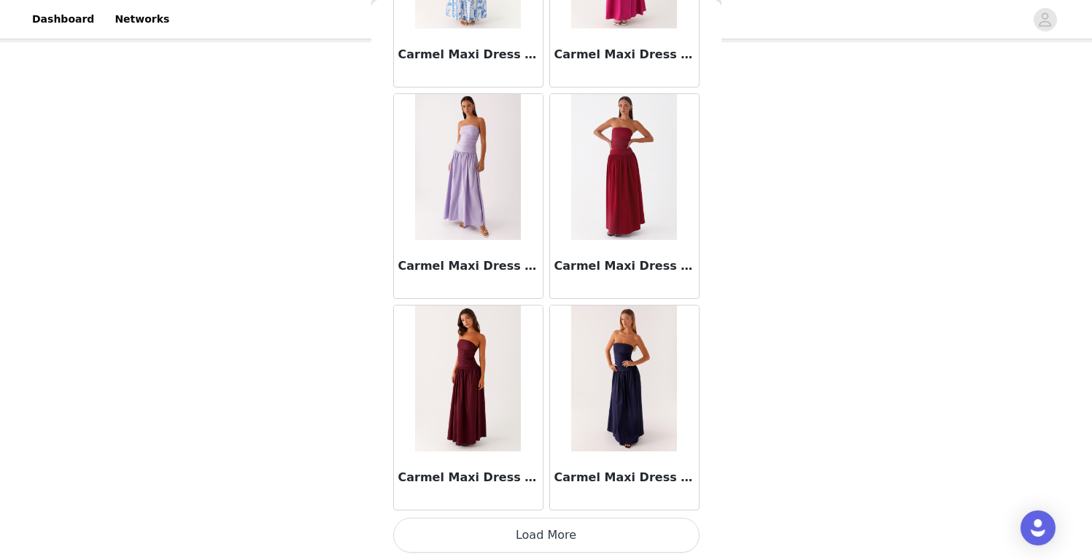
click at [543, 523] on button "Load More" at bounding box center [546, 535] width 306 height 35
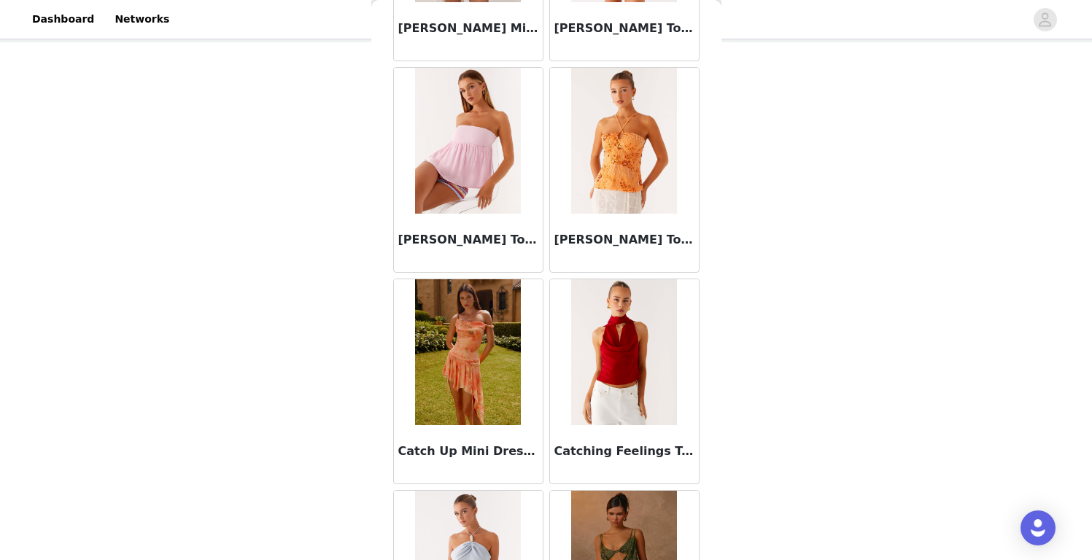
scroll to position [18596, 0]
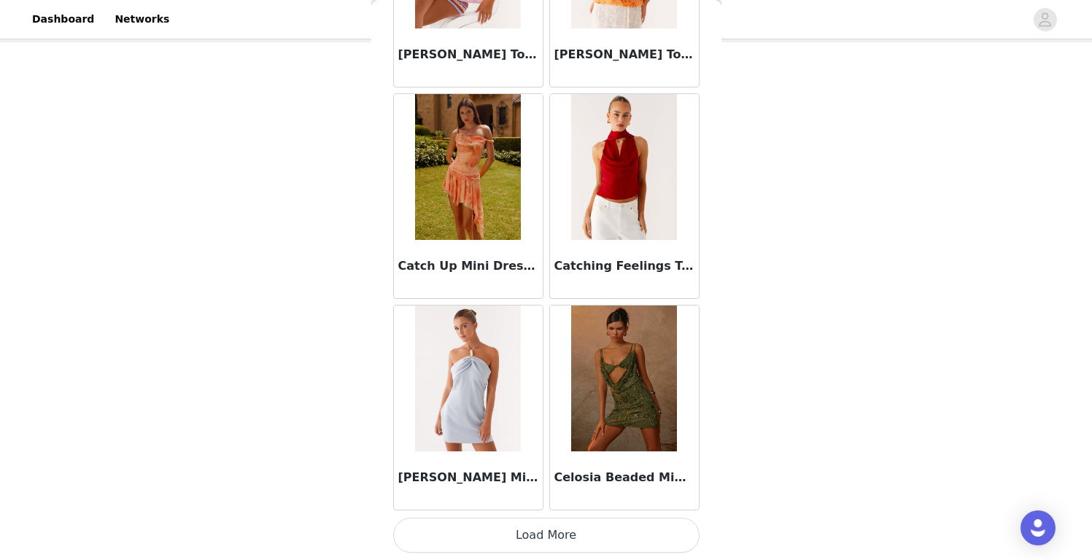
click at [543, 529] on button "Load More" at bounding box center [546, 535] width 306 height 35
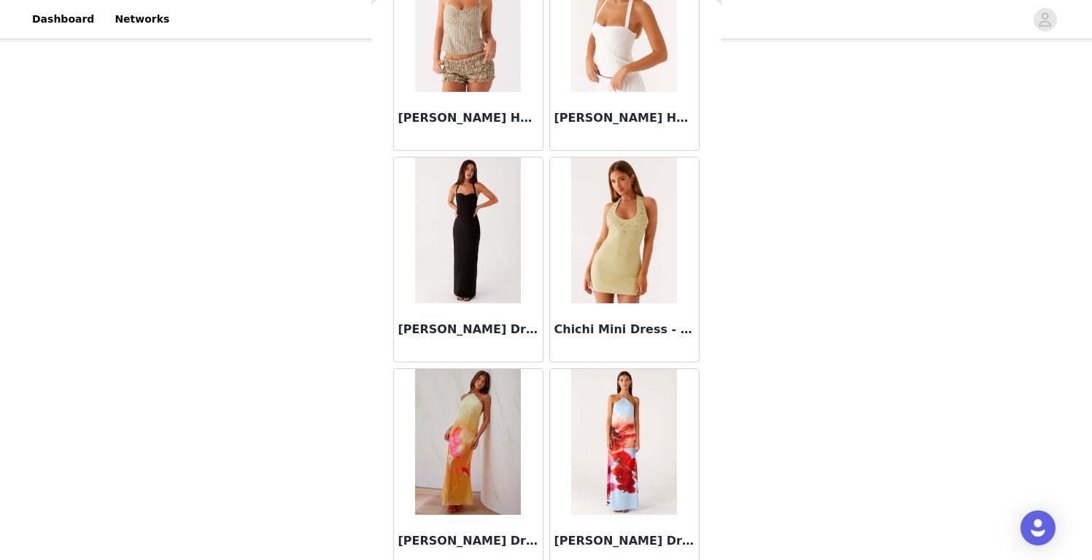
scroll to position [20711, 0]
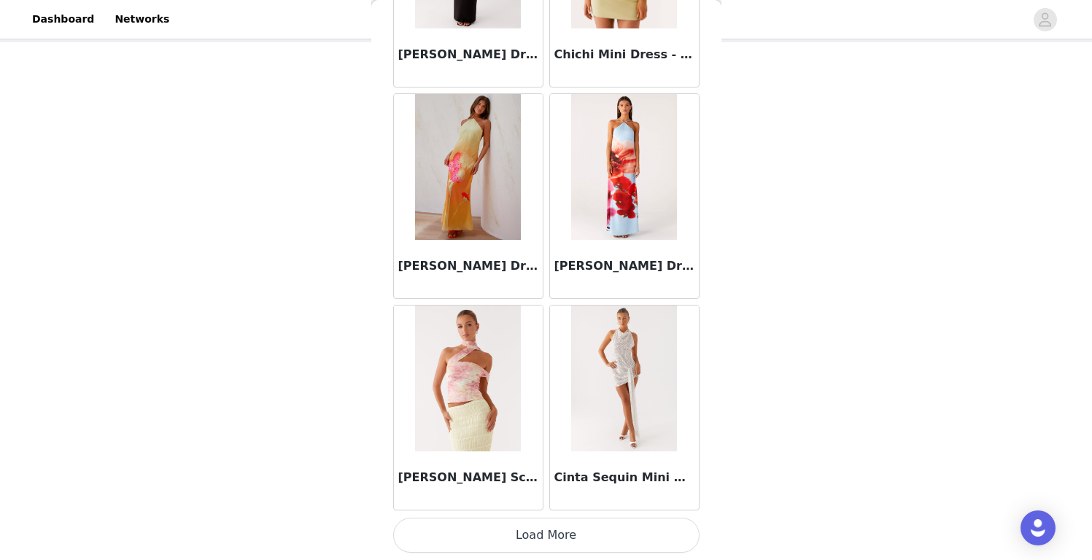
click at [538, 538] on button "Load More" at bounding box center [546, 535] width 306 height 35
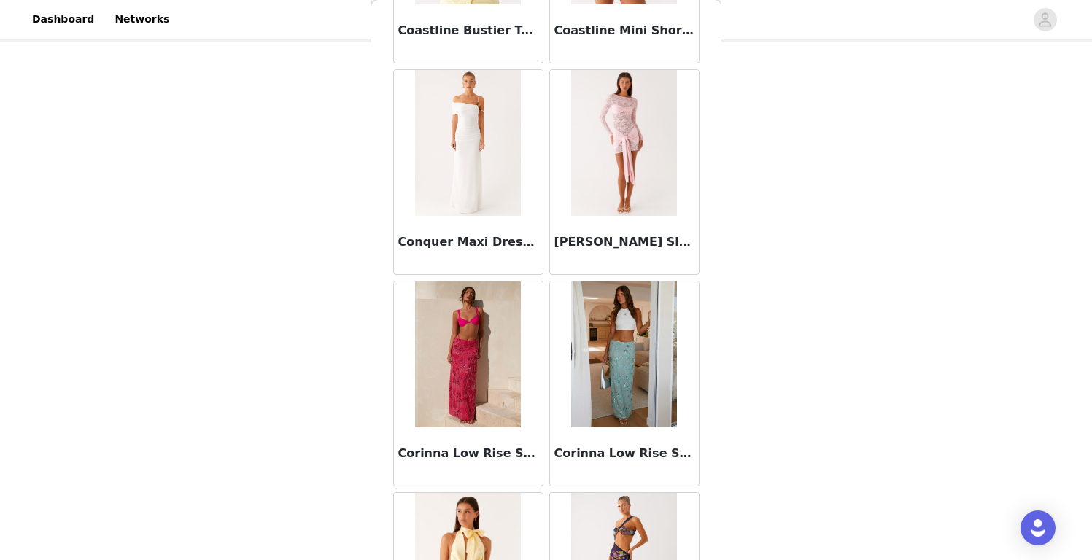
scroll to position [22827, 0]
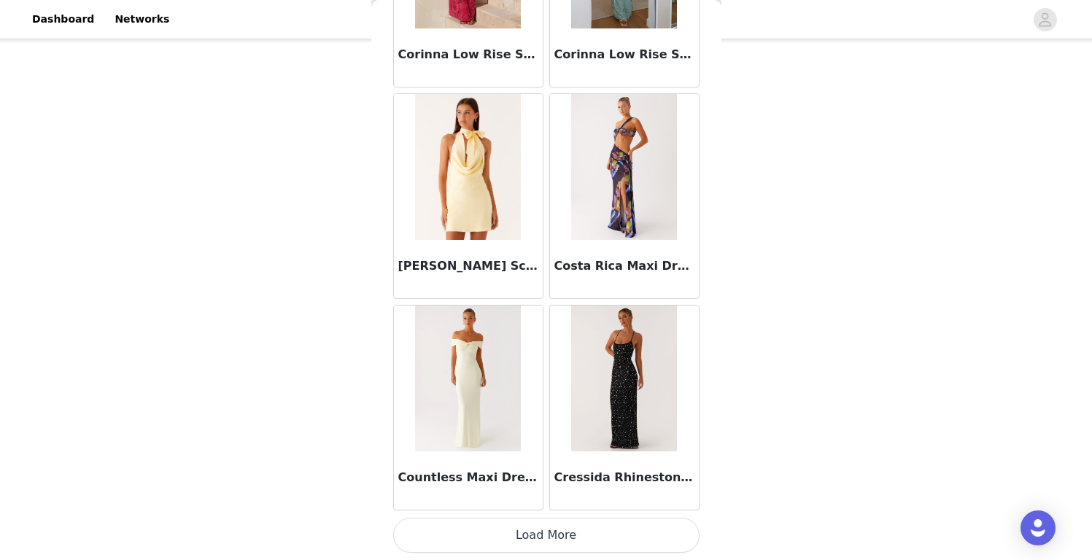
click at [572, 533] on button "Load More" at bounding box center [546, 535] width 306 height 35
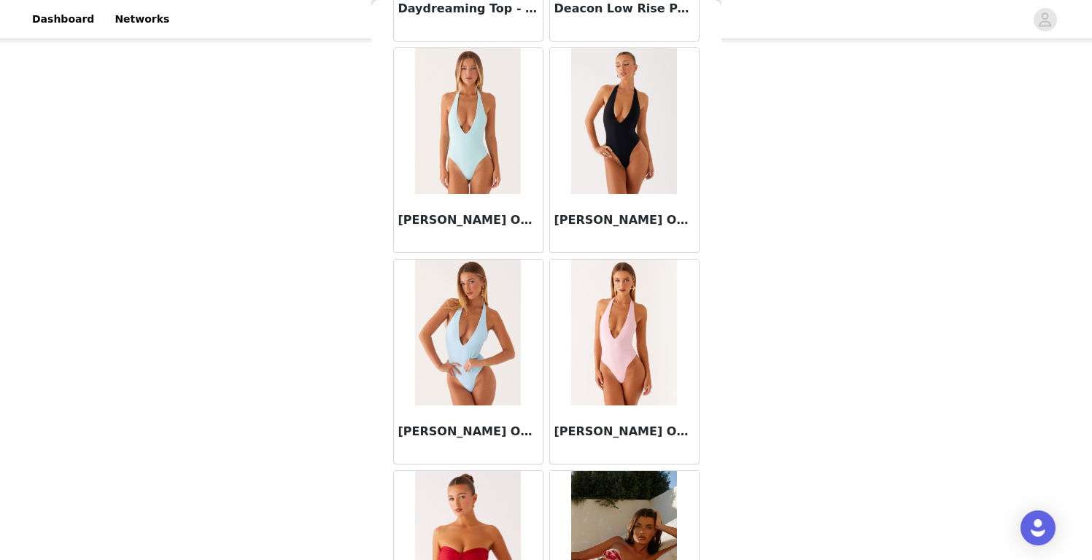
scroll to position [24942, 0]
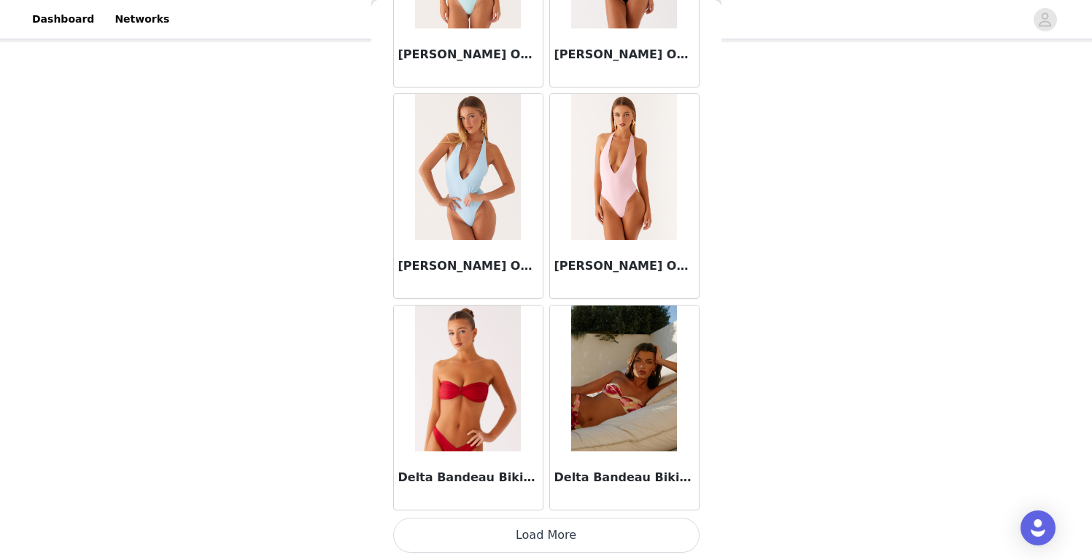
click at [556, 537] on button "Load More" at bounding box center [546, 535] width 306 height 35
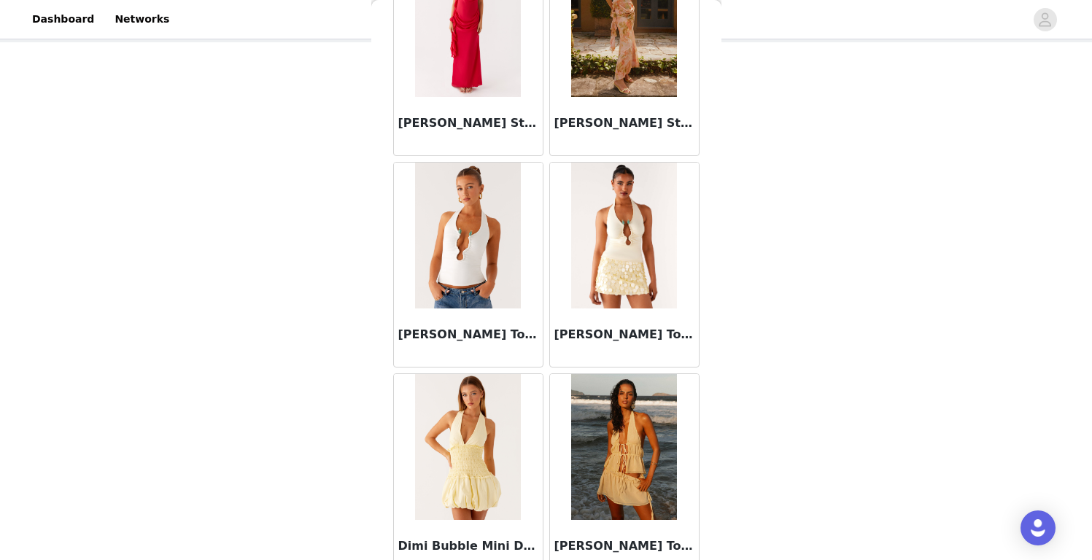
scroll to position [27058, 0]
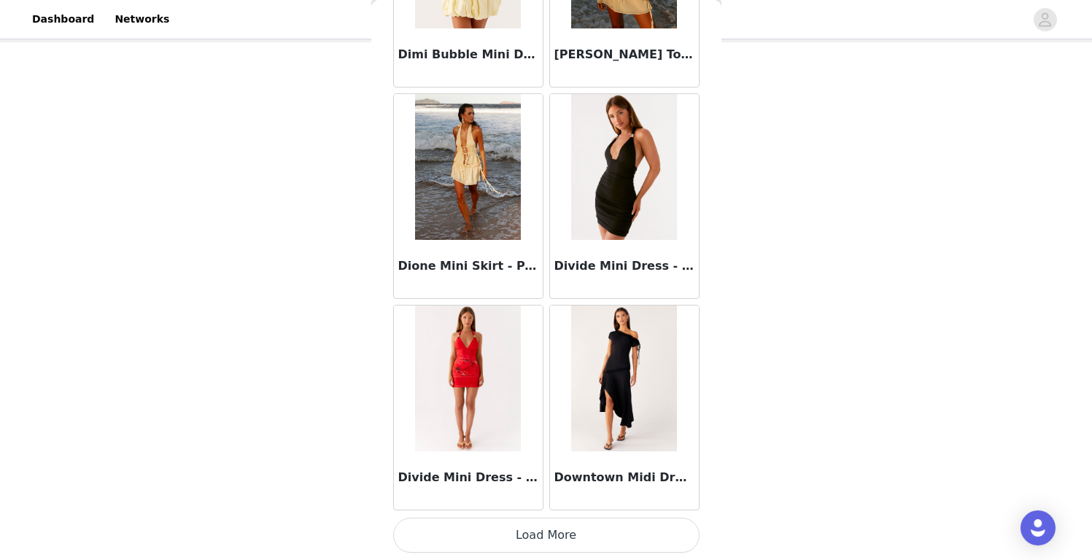
click at [562, 531] on button "Load More" at bounding box center [546, 535] width 306 height 35
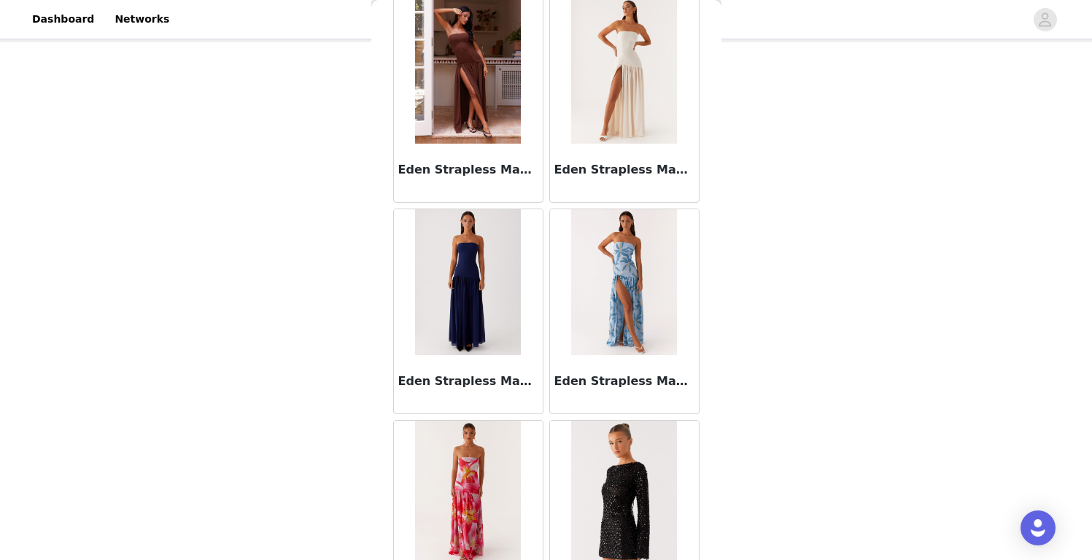
scroll to position [29173, 0]
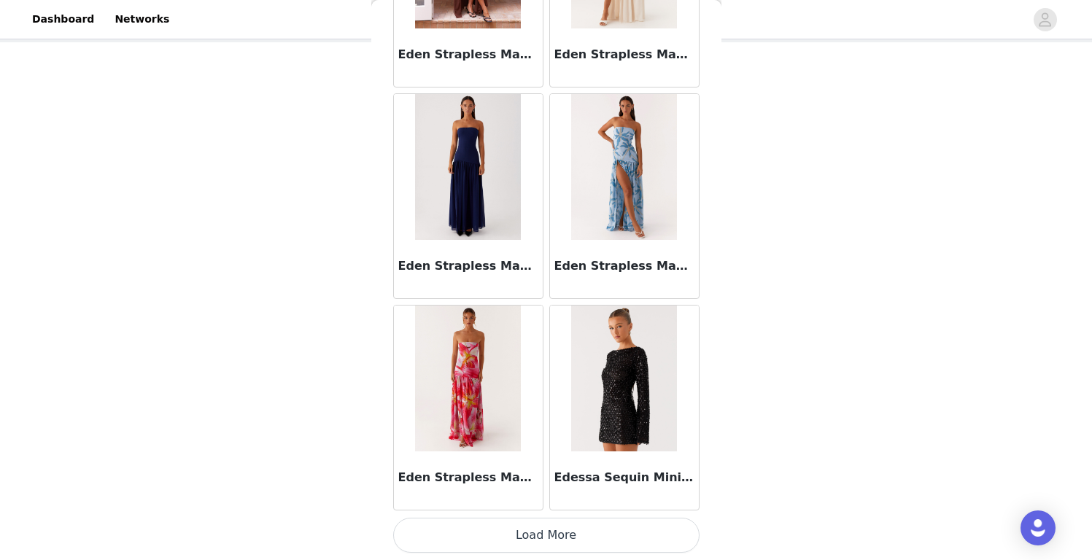
click at [564, 538] on button "Load More" at bounding box center [546, 535] width 306 height 35
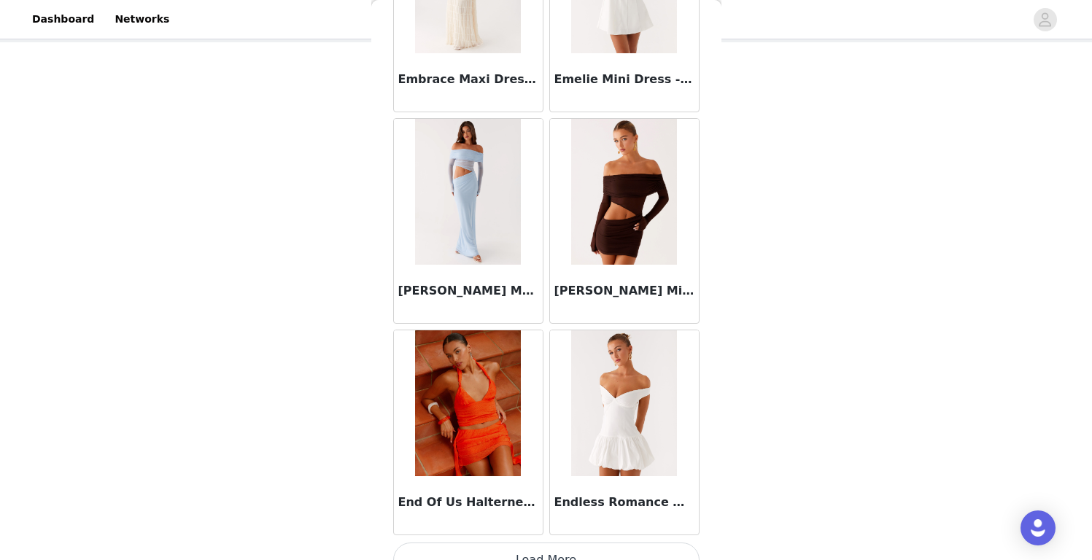
scroll to position [31289, 0]
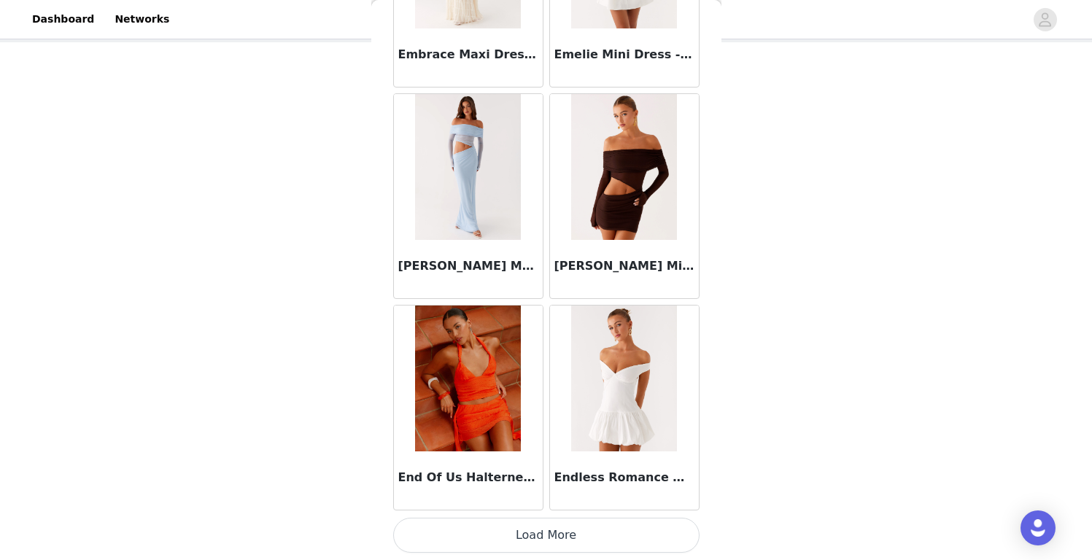
click at [544, 524] on button "Load More" at bounding box center [546, 535] width 306 height 35
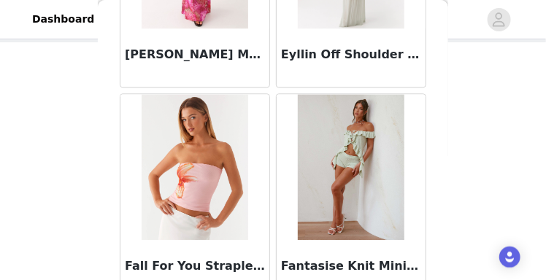
scroll to position [33685, 0]
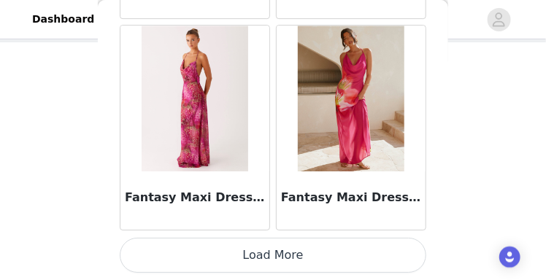
click at [366, 250] on button "Load More" at bounding box center [273, 255] width 306 height 35
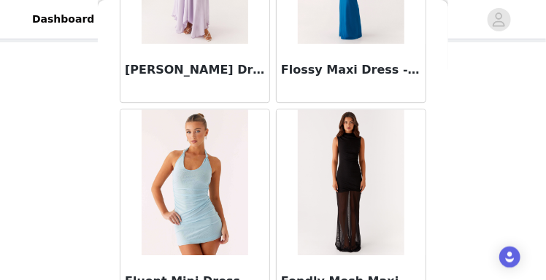
scroll to position [35800, 0]
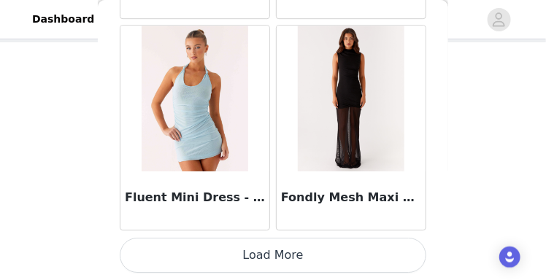
click at [331, 264] on button "Load More" at bounding box center [273, 255] width 306 height 35
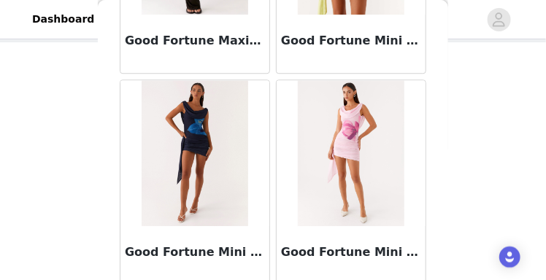
scroll to position [37915, 0]
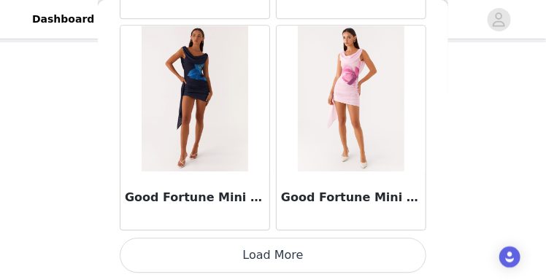
click at [321, 268] on button "Load More" at bounding box center [273, 255] width 306 height 35
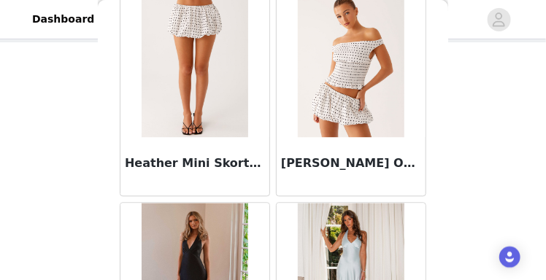
scroll to position [40031, 0]
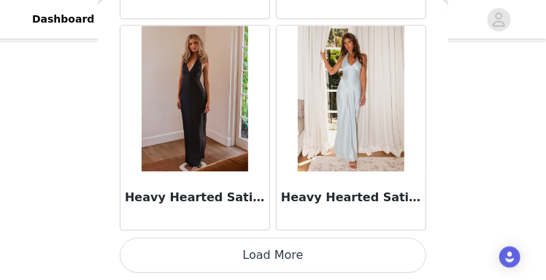
click at [319, 258] on button "Load More" at bounding box center [273, 255] width 306 height 35
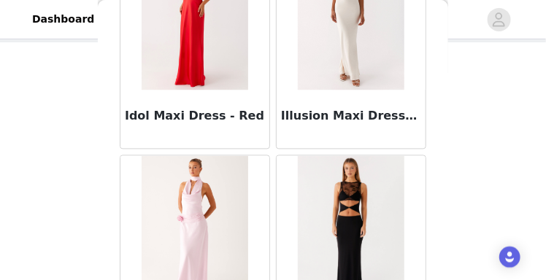
scroll to position [42146, 0]
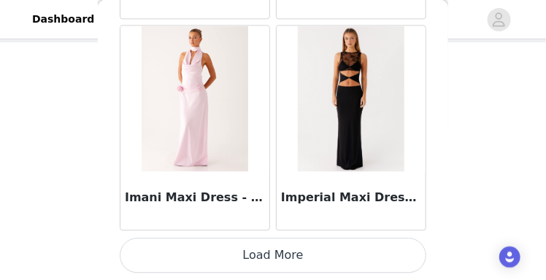
click at [311, 266] on button "Load More" at bounding box center [273, 255] width 306 height 35
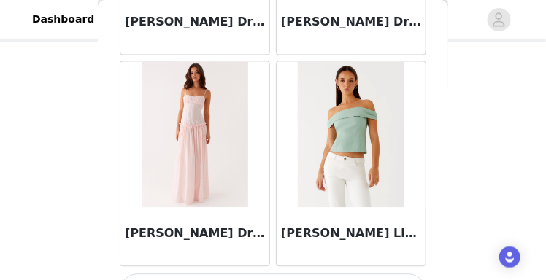
scroll to position [44262, 0]
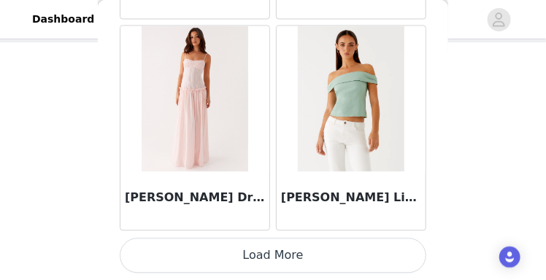
click at [310, 257] on button "Load More" at bounding box center [273, 255] width 306 height 35
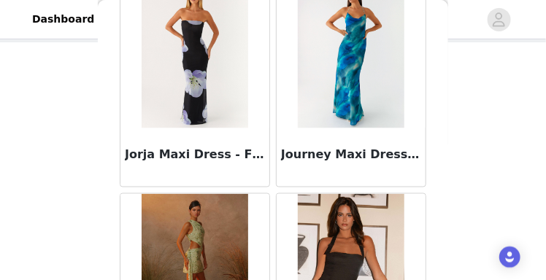
scroll to position [46377, 0]
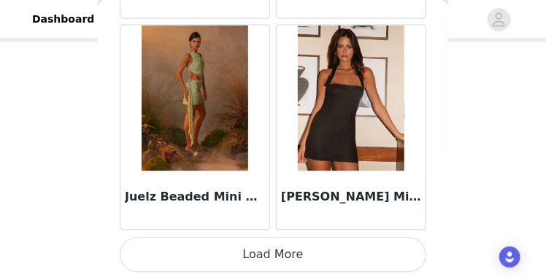
click at [301, 249] on button "Load More" at bounding box center [273, 255] width 306 height 35
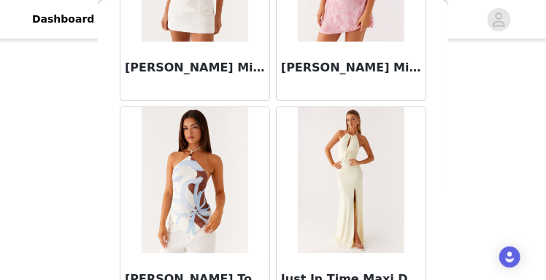
scroll to position [46847, 0]
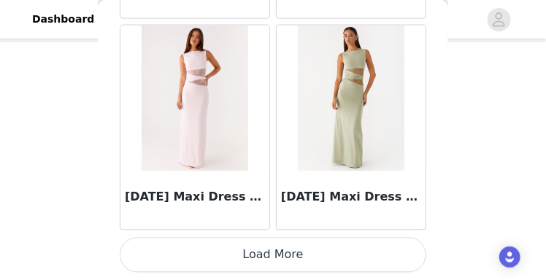
click at [277, 266] on button "Load More" at bounding box center [273, 255] width 306 height 35
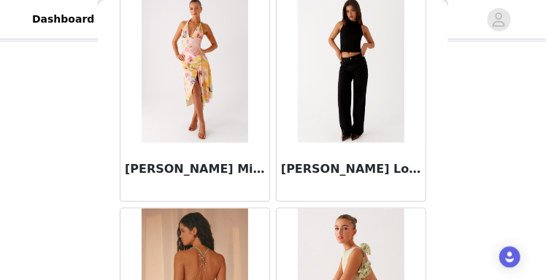
scroll to position [49361, 0]
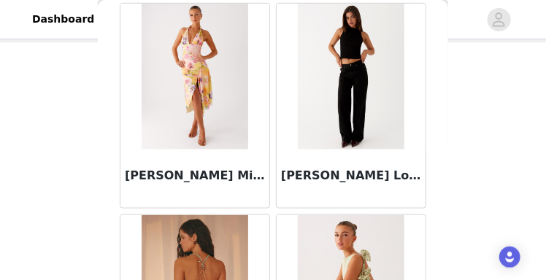
click at [314, 98] on img at bounding box center [351, 77] width 106 height 146
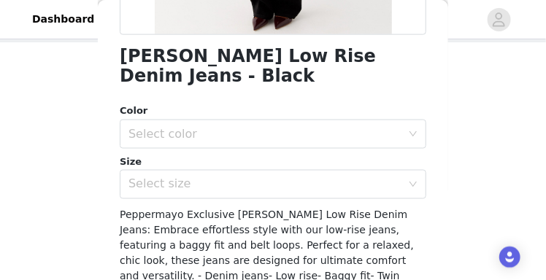
scroll to position [365, 0]
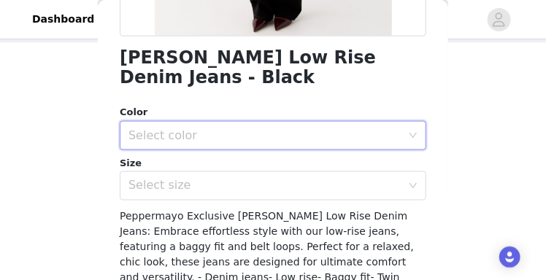
click at [296, 122] on div "Select color" at bounding box center [267, 136] width 279 height 28
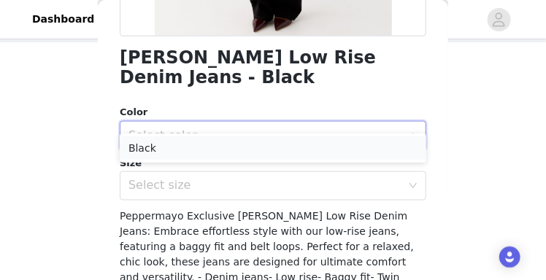
click at [288, 144] on li "Black" at bounding box center [273, 147] width 306 height 23
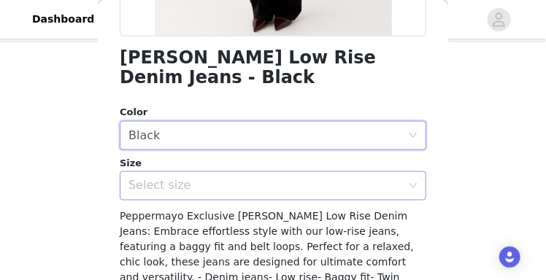
click at [282, 174] on div "Select size" at bounding box center [267, 186] width 279 height 28
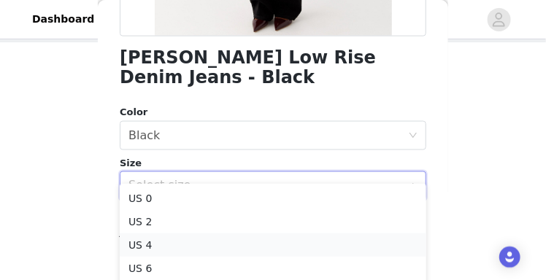
click at [263, 242] on li "US 4" at bounding box center [273, 244] width 306 height 23
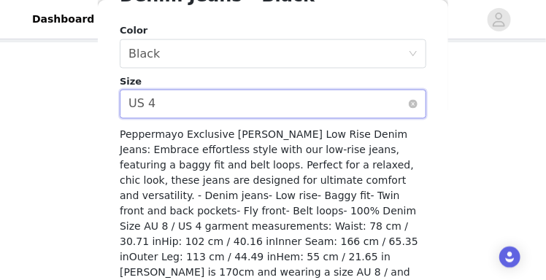
scroll to position [473, 0]
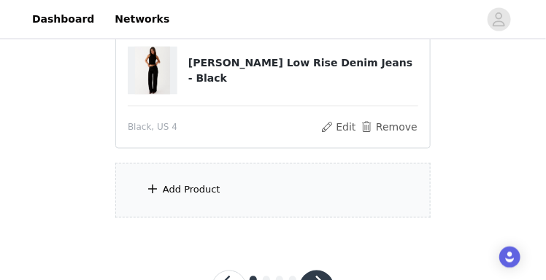
scroll to position [426, 0]
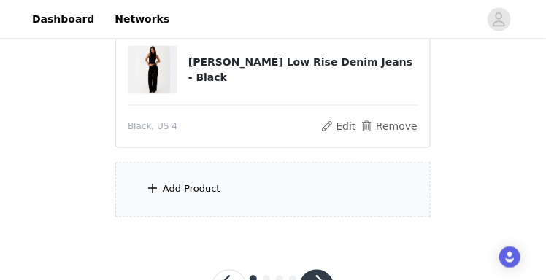
click at [220, 183] on div "Add Product" at bounding box center [272, 190] width 315 height 55
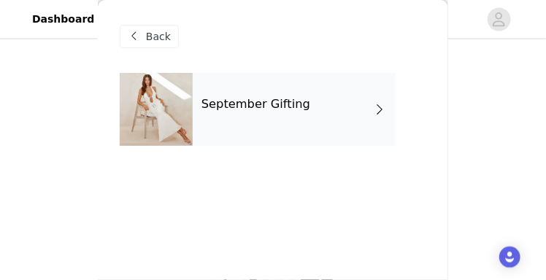
click at [262, 104] on h4 "September Gifting" at bounding box center [255, 104] width 109 height 13
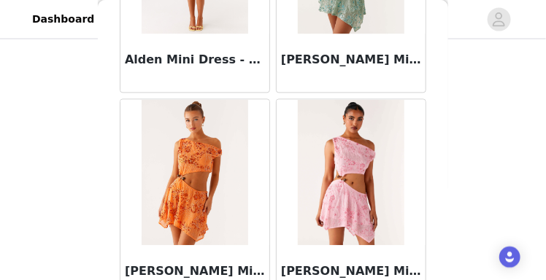
scroll to position [1952, 0]
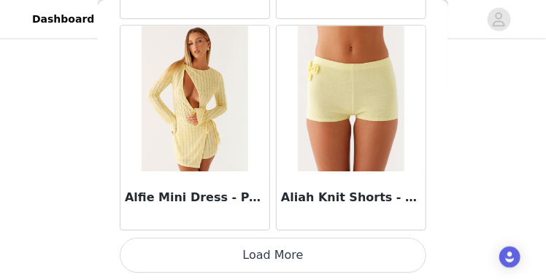
click at [225, 266] on button "Load More" at bounding box center [273, 255] width 306 height 35
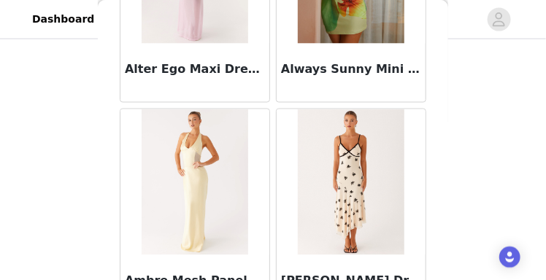
scroll to position [4068, 0]
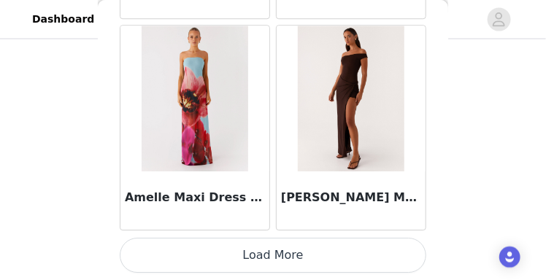
click at [231, 263] on button "Load More" at bounding box center [273, 255] width 306 height 35
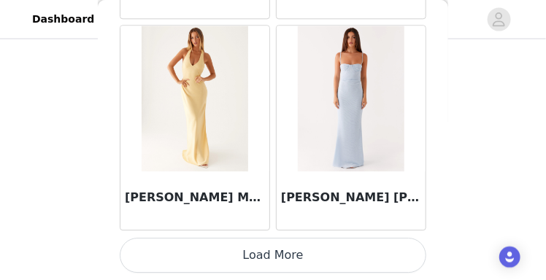
scroll to position [485, 0]
click at [231, 265] on button "Load More" at bounding box center [273, 255] width 306 height 35
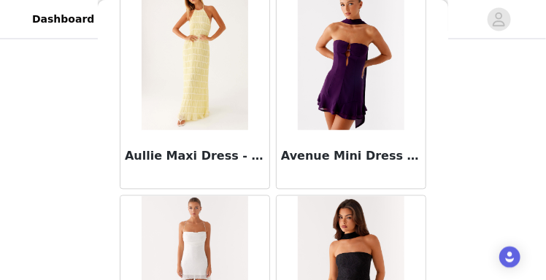
scroll to position [8299, 0]
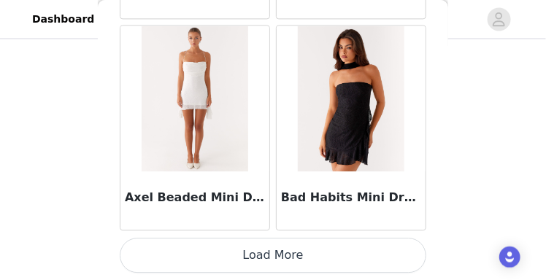
click at [231, 264] on button "Load More" at bounding box center [273, 255] width 306 height 35
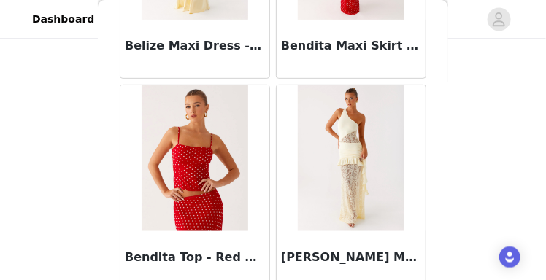
scroll to position [10414, 0]
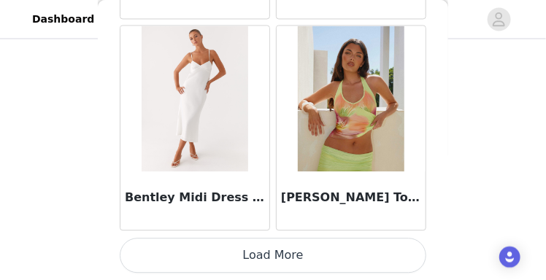
click at [238, 263] on button "Load More" at bounding box center [273, 255] width 306 height 35
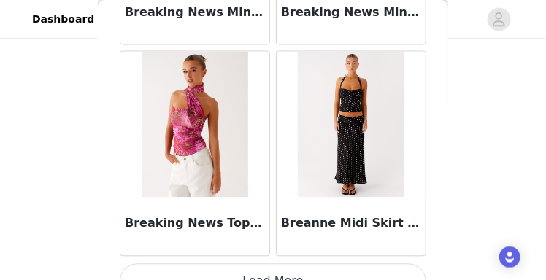
scroll to position [12530, 0]
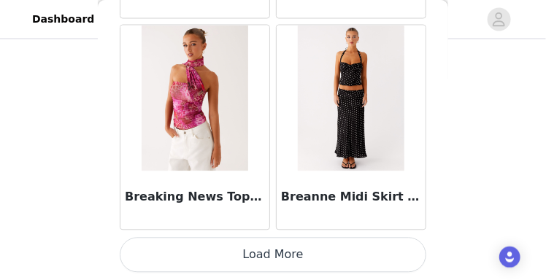
click at [228, 254] on button "Load More" at bounding box center [273, 255] width 306 height 35
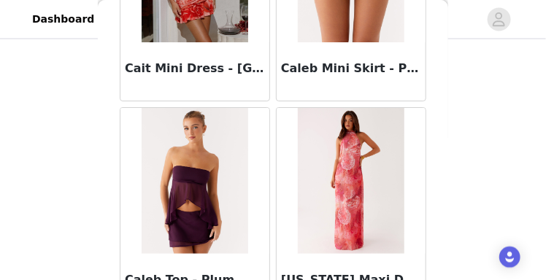
scroll to position [14645, 0]
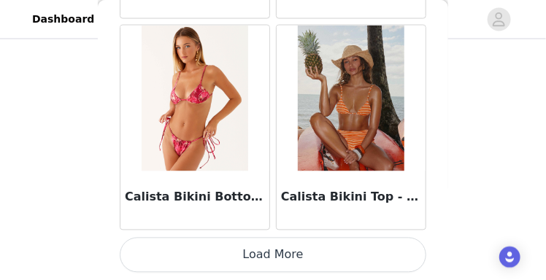
click at [254, 252] on button "Load More" at bounding box center [273, 255] width 306 height 35
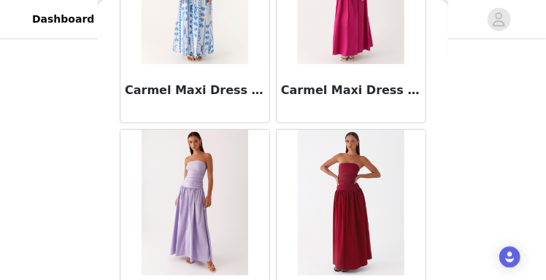
scroll to position [16761, 0]
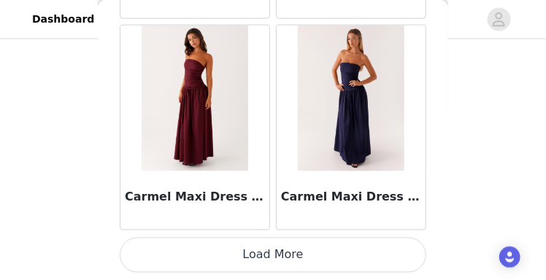
click at [260, 255] on button "Load More" at bounding box center [273, 255] width 306 height 35
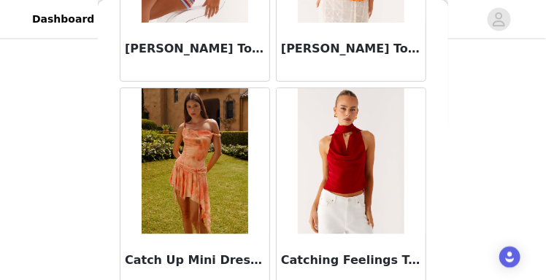
scroll to position [18876, 0]
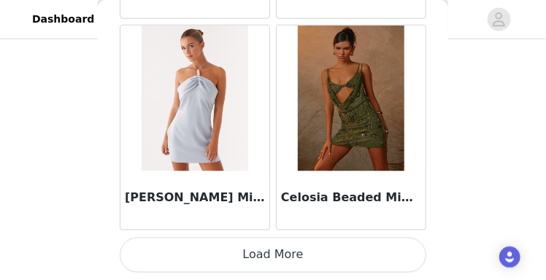
click at [266, 265] on button "Load More" at bounding box center [273, 255] width 306 height 35
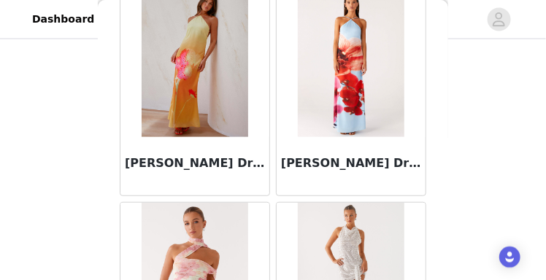
scroll to position [20992, 0]
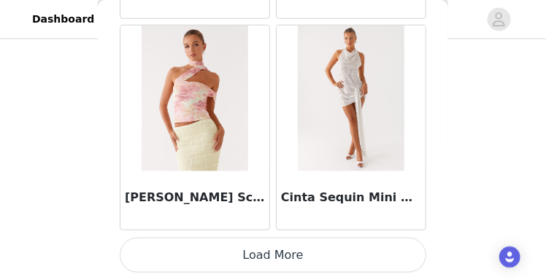
click at [266, 265] on button "Load More" at bounding box center [273, 255] width 306 height 35
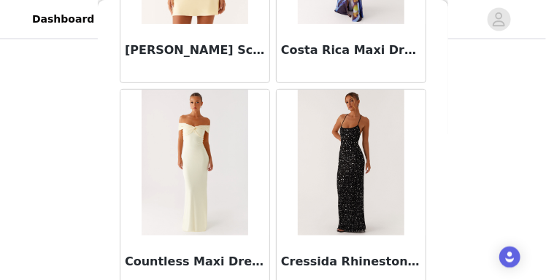
scroll to position [23107, 0]
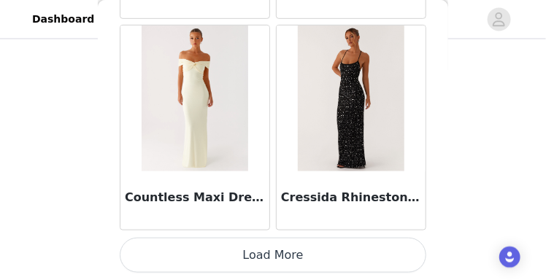
click at [260, 254] on button "Load More" at bounding box center [273, 255] width 306 height 35
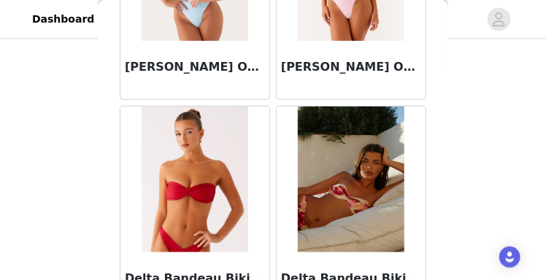
scroll to position [25223, 0]
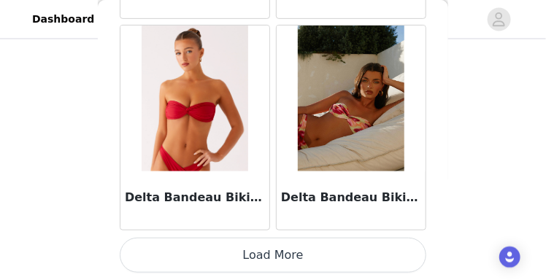
click at [274, 251] on button "Load More" at bounding box center [273, 255] width 306 height 35
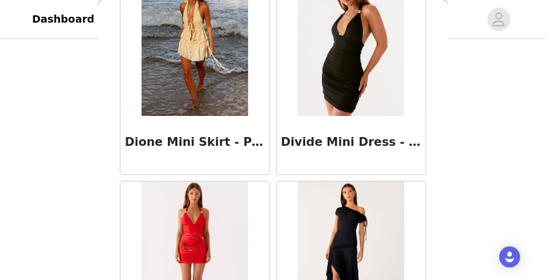
scroll to position [27338, 0]
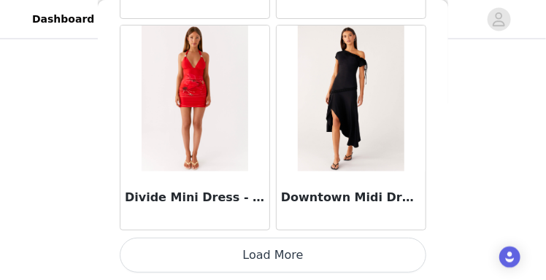
click at [263, 258] on button "Load More" at bounding box center [273, 255] width 306 height 35
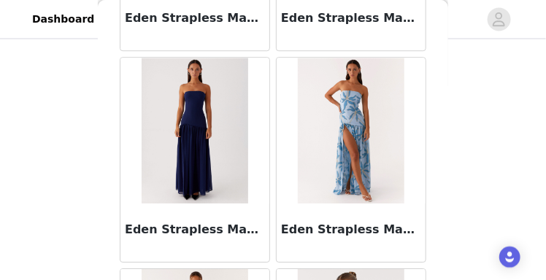
scroll to position [29454, 0]
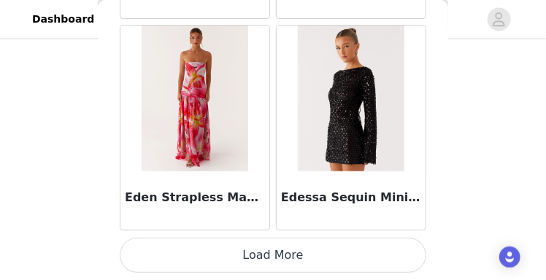
click at [262, 271] on button "Load More" at bounding box center [273, 255] width 306 height 35
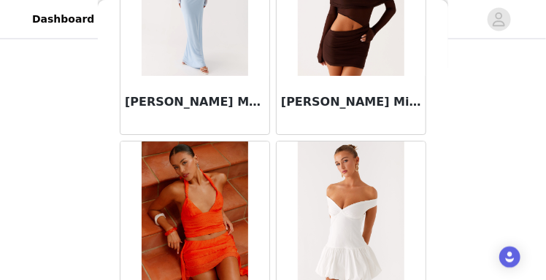
scroll to position [31569, 0]
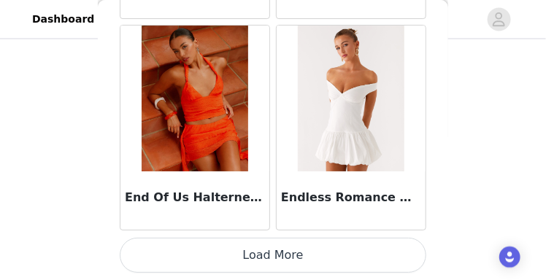
click at [265, 242] on button "Load More" at bounding box center [273, 255] width 306 height 35
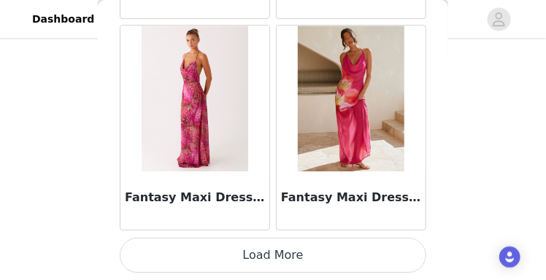
scroll to position [33680, 0]
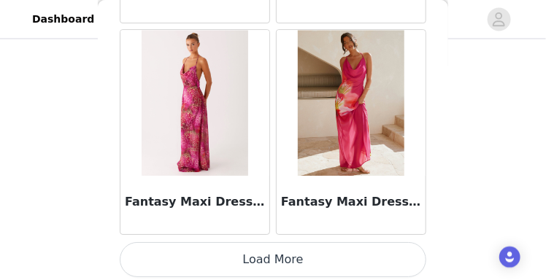
click at [264, 262] on button "Load More" at bounding box center [273, 259] width 306 height 35
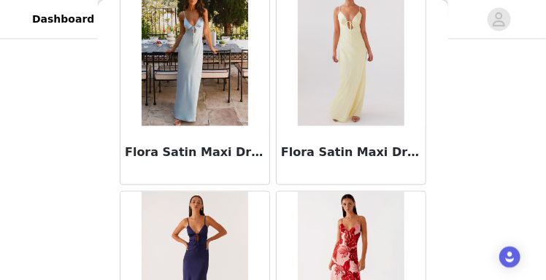
scroll to position [35800, 0]
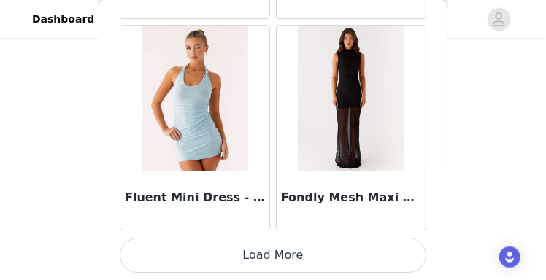
click at [282, 256] on button "Load More" at bounding box center [273, 255] width 306 height 35
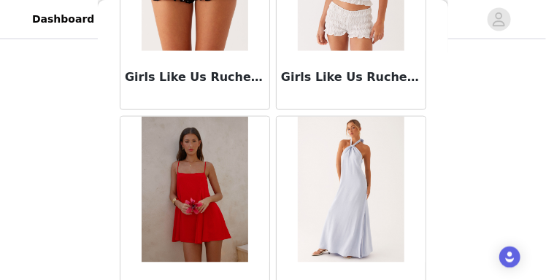
scroll to position [37915, 0]
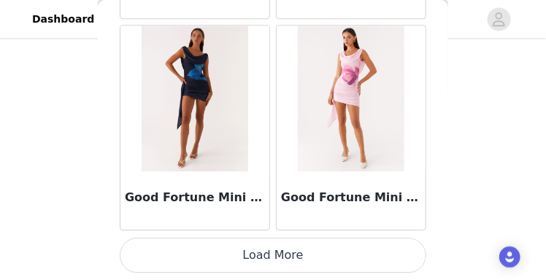
click at [306, 255] on button "Load More" at bounding box center [273, 255] width 306 height 35
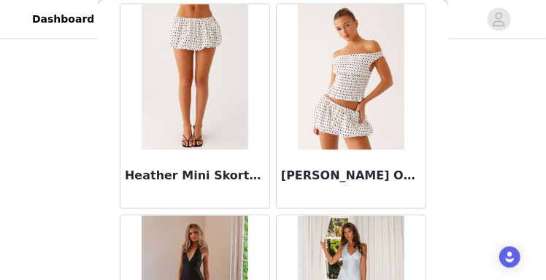
scroll to position [40031, 0]
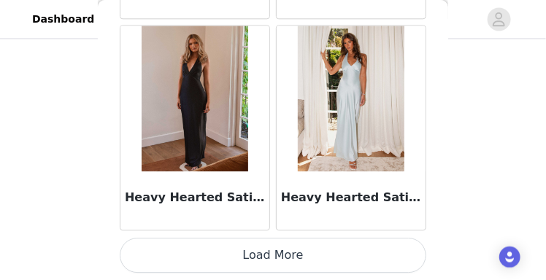
click at [299, 253] on button "Load More" at bounding box center [273, 255] width 306 height 35
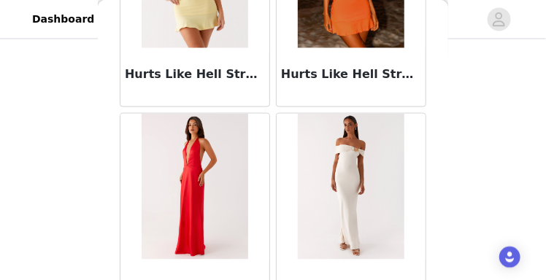
scroll to position [42146, 0]
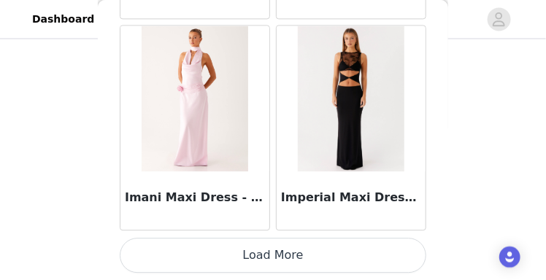
click at [302, 257] on button "Load More" at bounding box center [273, 255] width 306 height 35
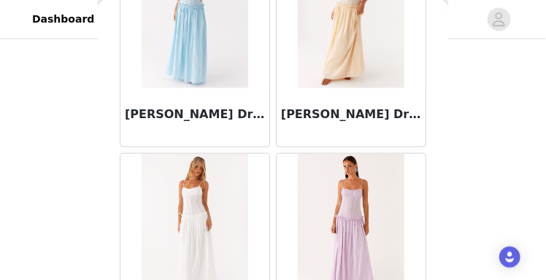
scroll to position [44262, 0]
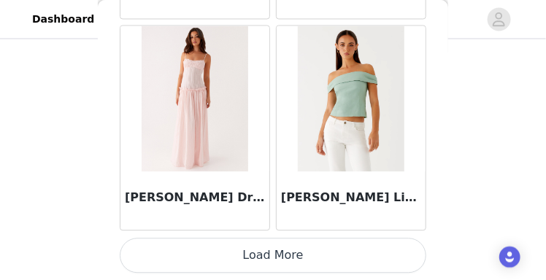
click at [301, 257] on button "Load More" at bounding box center [273, 255] width 306 height 35
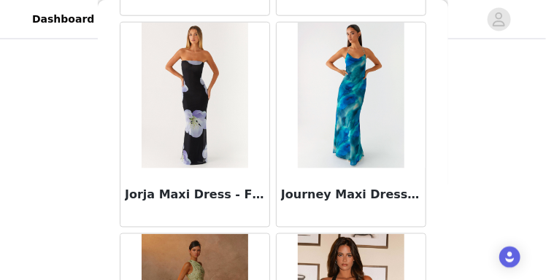
scroll to position [46377, 0]
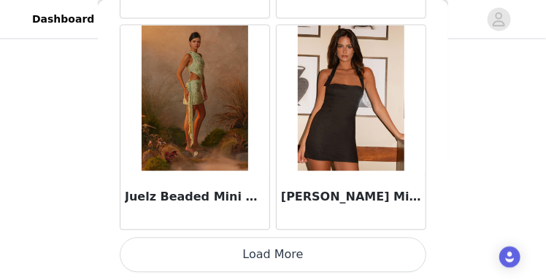
click at [295, 257] on button "Load More" at bounding box center [273, 255] width 306 height 35
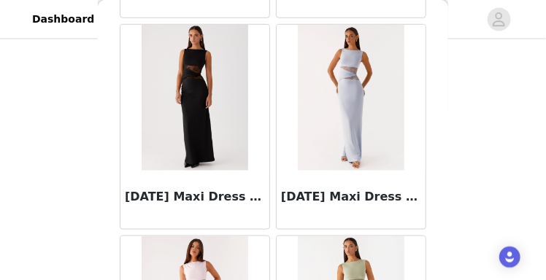
scroll to position [48493, 0]
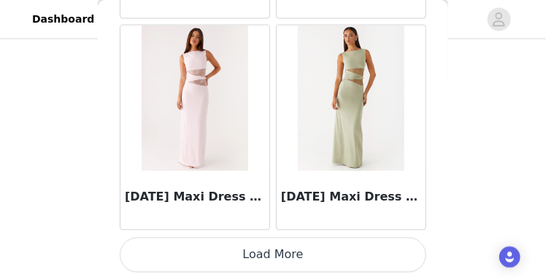
click at [296, 259] on button "Load More" at bounding box center [273, 255] width 306 height 35
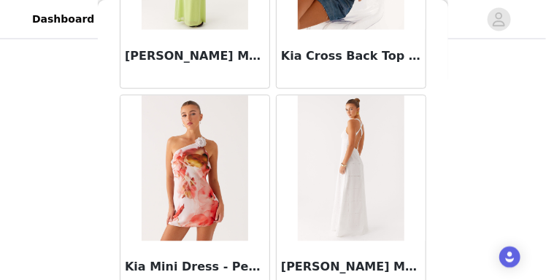
scroll to position [50608, 0]
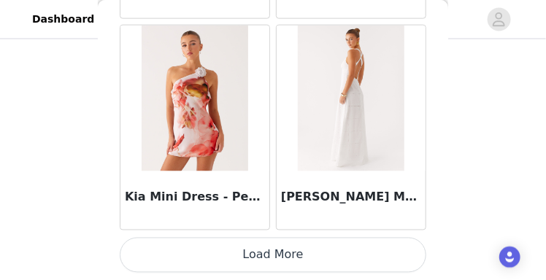
click at [296, 259] on button "Load More" at bounding box center [273, 255] width 306 height 35
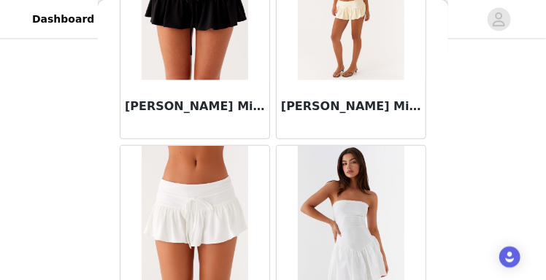
scroll to position [52724, 0]
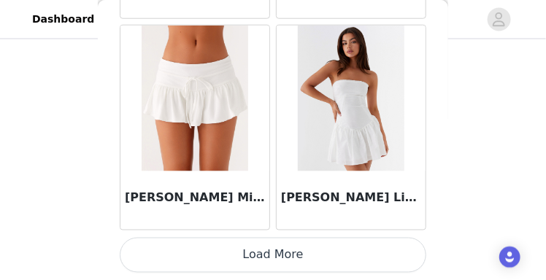
click at [297, 259] on button "Load More" at bounding box center [273, 255] width 306 height 35
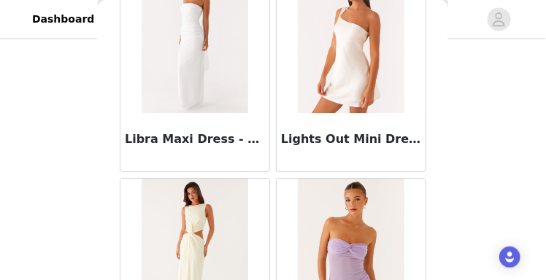
scroll to position [54839, 0]
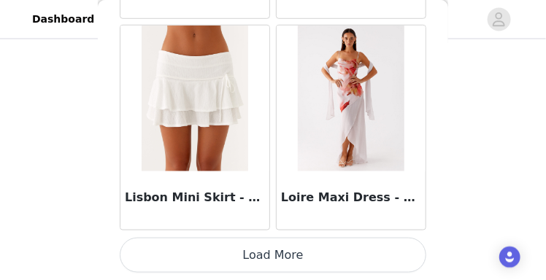
click at [292, 252] on button "Load More" at bounding box center [273, 255] width 306 height 35
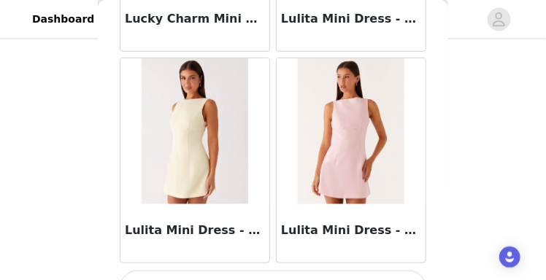
scroll to position [56955, 0]
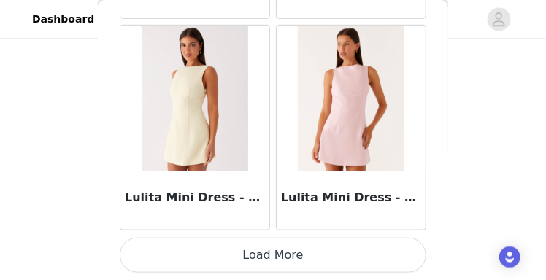
click at [293, 258] on button "Load More" at bounding box center [273, 255] width 306 height 35
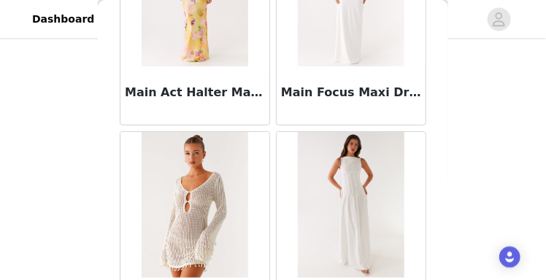
scroll to position [59070, 0]
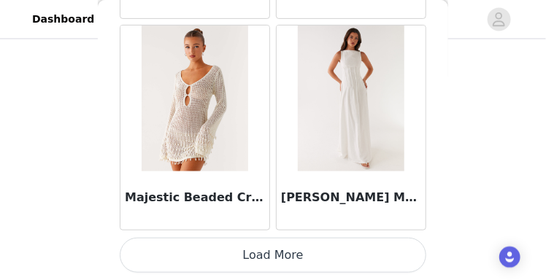
click at [294, 258] on button "Load More" at bounding box center [273, 255] width 306 height 35
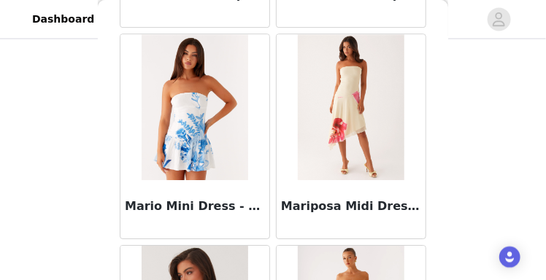
scroll to position [61186, 0]
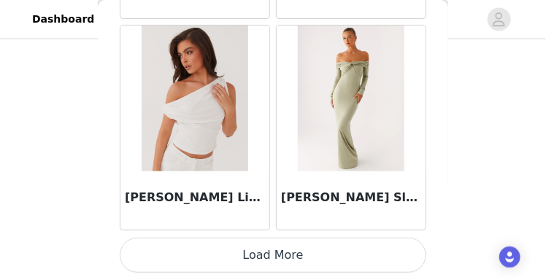
click at [294, 258] on button "Load More" at bounding box center [273, 255] width 306 height 35
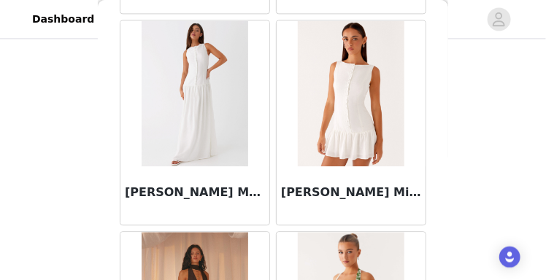
scroll to position [63301, 0]
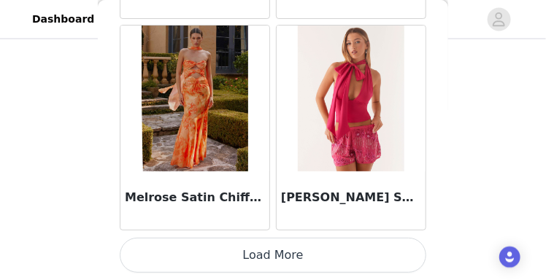
click at [294, 258] on button "Load More" at bounding box center [273, 255] width 306 height 35
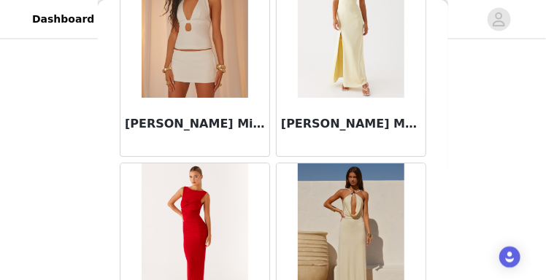
scroll to position [65417, 0]
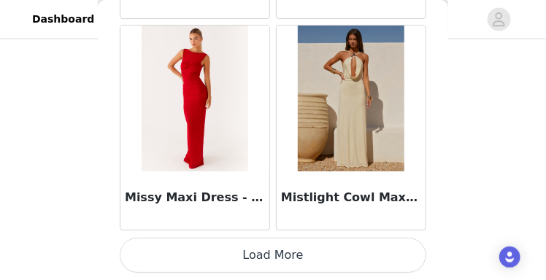
click at [295, 255] on button "Load More" at bounding box center [273, 255] width 306 height 35
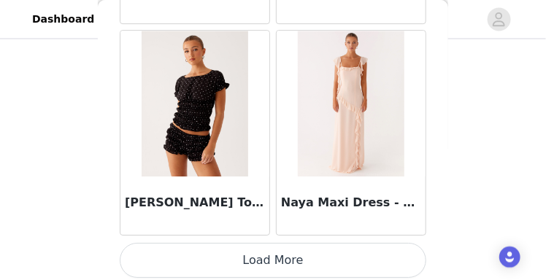
scroll to position [67532, 0]
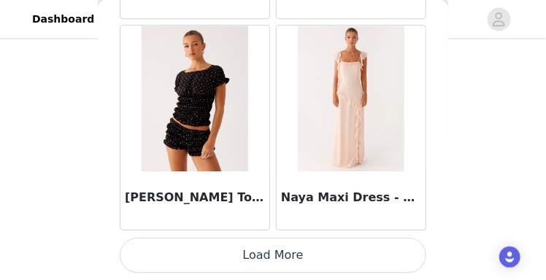
click at [295, 255] on button "Load More" at bounding box center [273, 255] width 306 height 35
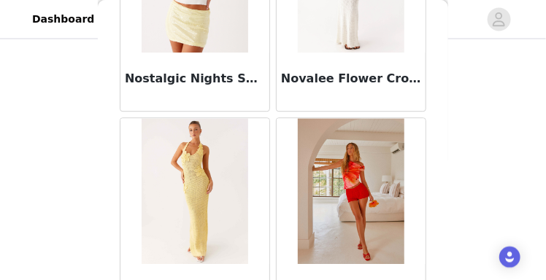
scroll to position [69648, 0]
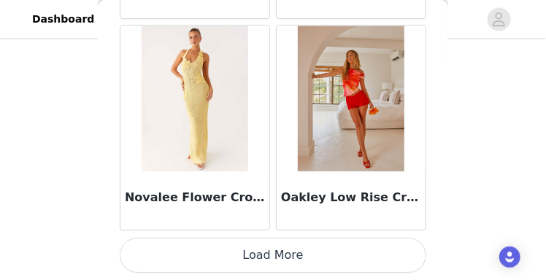
click at [298, 255] on button "Load More" at bounding box center [273, 255] width 306 height 35
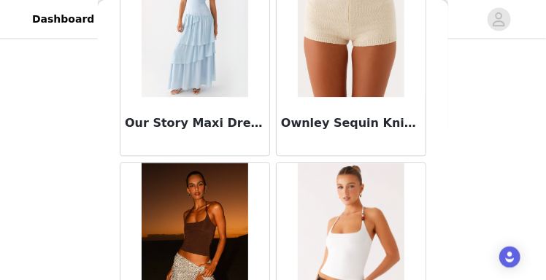
scroll to position [71763, 0]
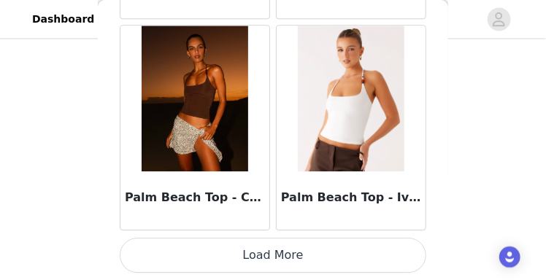
click at [314, 248] on button "Load More" at bounding box center [273, 255] width 306 height 35
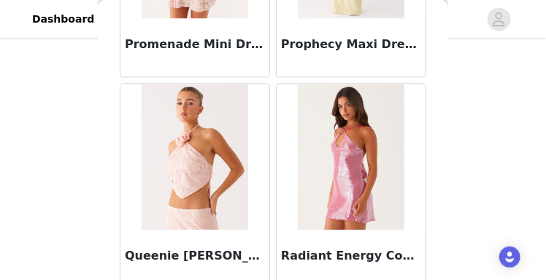
scroll to position [73879, 0]
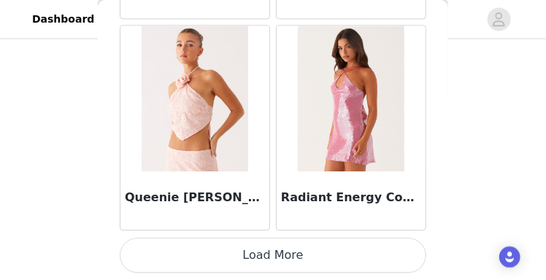
click at [317, 255] on button "Load More" at bounding box center [273, 255] width 306 height 35
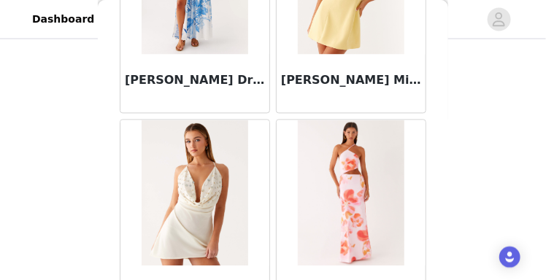
scroll to position [75994, 0]
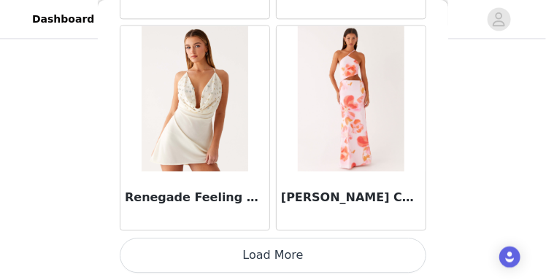
click at [317, 250] on button "Load More" at bounding box center [273, 255] width 306 height 35
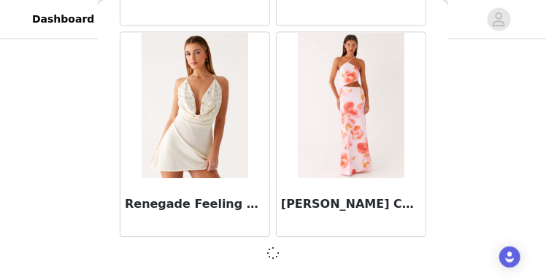
scroll to position [75988, 0]
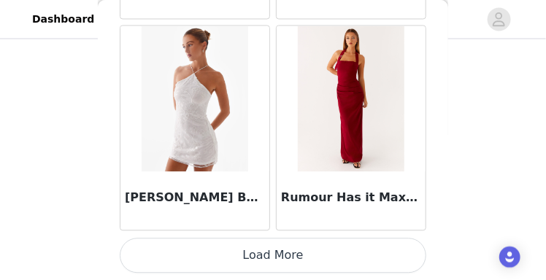
click at [317, 255] on button "Load More" at bounding box center [273, 255] width 306 height 35
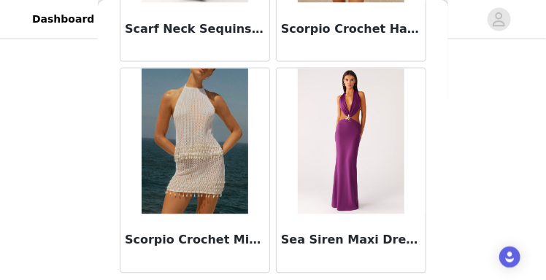
scroll to position [80225, 0]
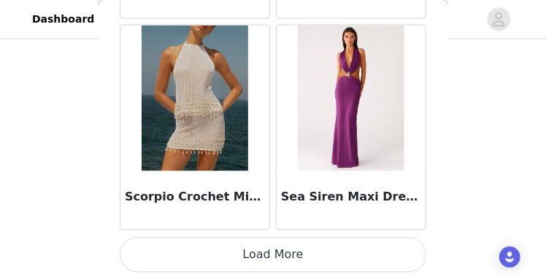
click at [318, 255] on button "Load More" at bounding box center [273, 255] width 306 height 35
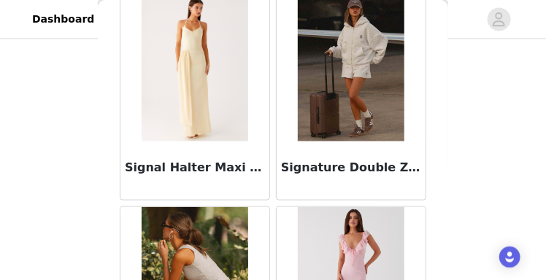
scroll to position [82341, 0]
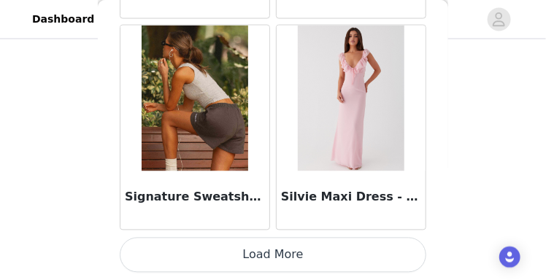
click at [311, 256] on button "Load More" at bounding box center [273, 255] width 306 height 35
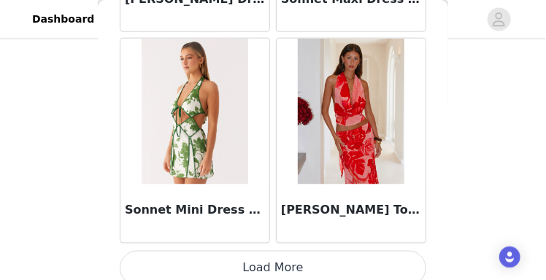
scroll to position [84456, 0]
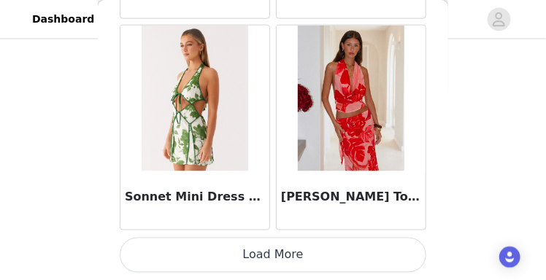
click at [311, 256] on button "Load More" at bounding box center [273, 255] width 306 height 35
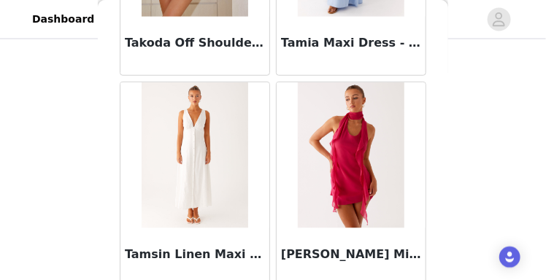
scroll to position [86572, 0]
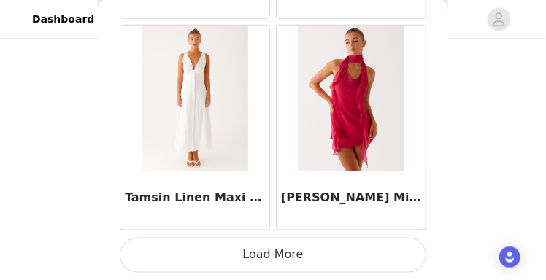
click at [318, 246] on button "Load More" at bounding box center [273, 255] width 306 height 35
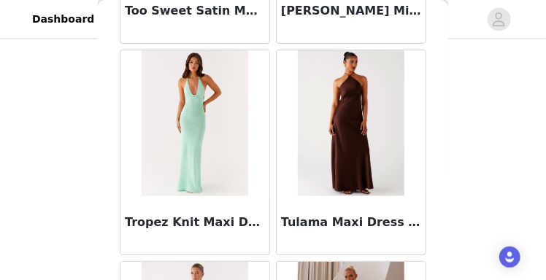
scroll to position [88687, 0]
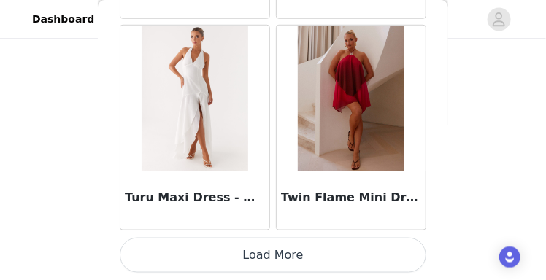
click at [255, 258] on button "Load More" at bounding box center [273, 255] width 306 height 35
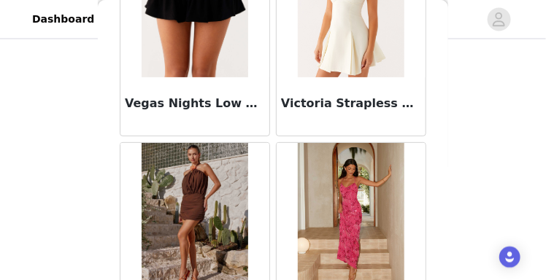
scroll to position [90803, 0]
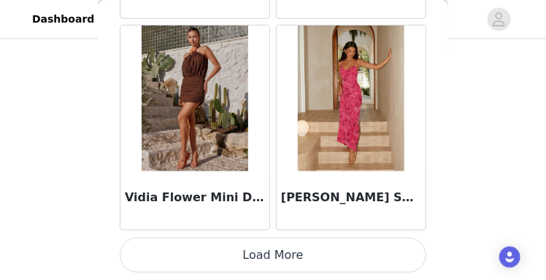
click at [255, 257] on button "Load More" at bounding box center [273, 255] width 306 height 35
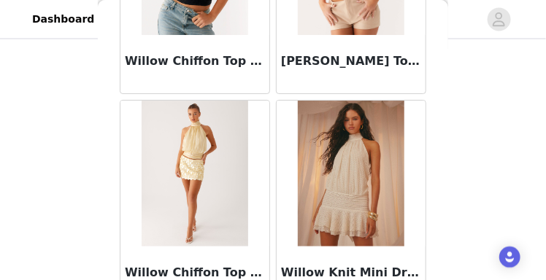
scroll to position [92918, 0]
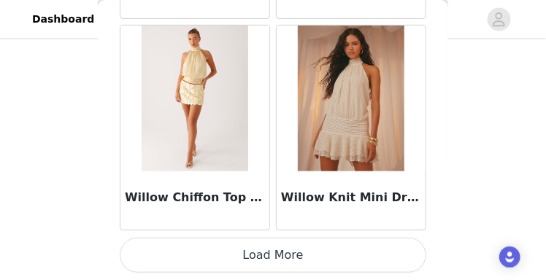
click at [275, 265] on button "Load More" at bounding box center [273, 255] width 306 height 35
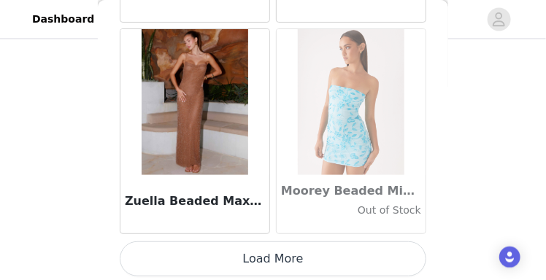
scroll to position [95034, 0]
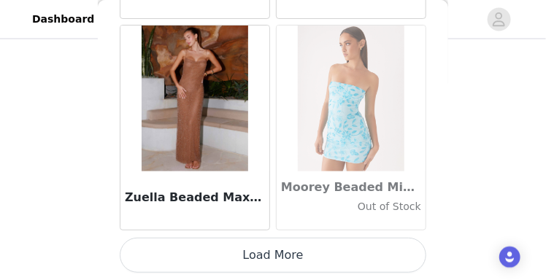
click at [285, 240] on button "Load More" at bounding box center [273, 255] width 306 height 35
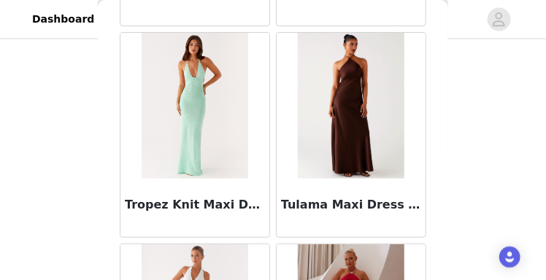
scroll to position [88438, 0]
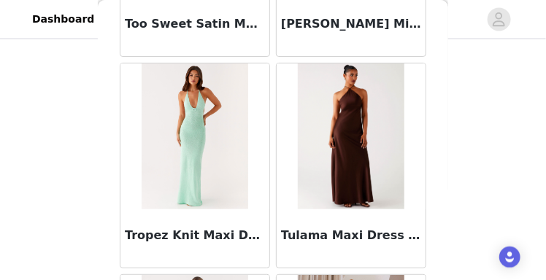
click at [363, 123] on img at bounding box center [351, 136] width 107 height 146
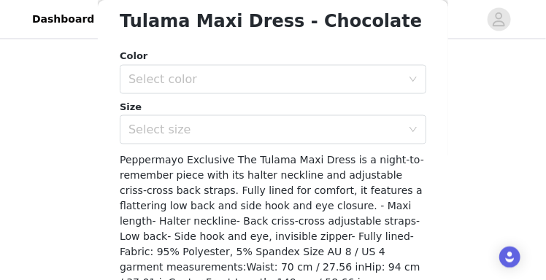
scroll to position [355, 0]
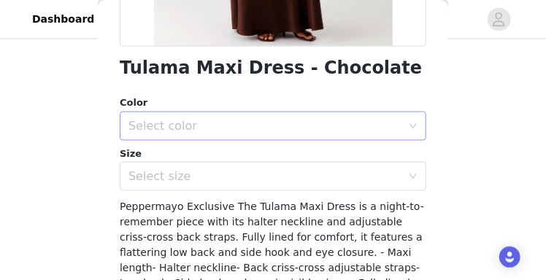
click at [348, 121] on div "Select color" at bounding box center [264, 126] width 273 height 15
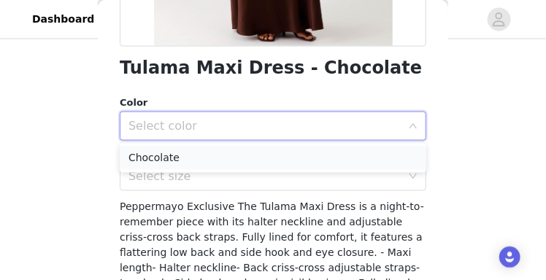
click at [333, 160] on li "Chocolate" at bounding box center [273, 158] width 306 height 23
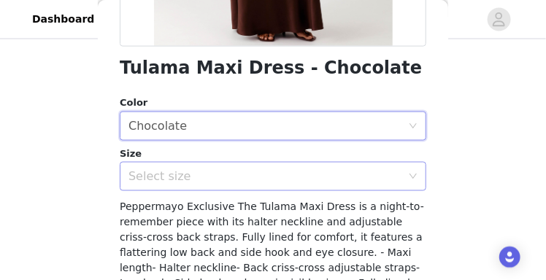
click at [333, 179] on div "Select size" at bounding box center [264, 176] width 273 height 15
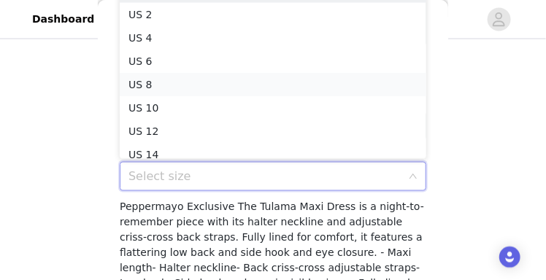
scroll to position [7, 0]
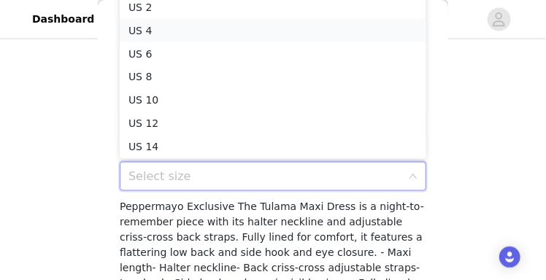
click at [321, 36] on li "US 4" at bounding box center [273, 30] width 306 height 23
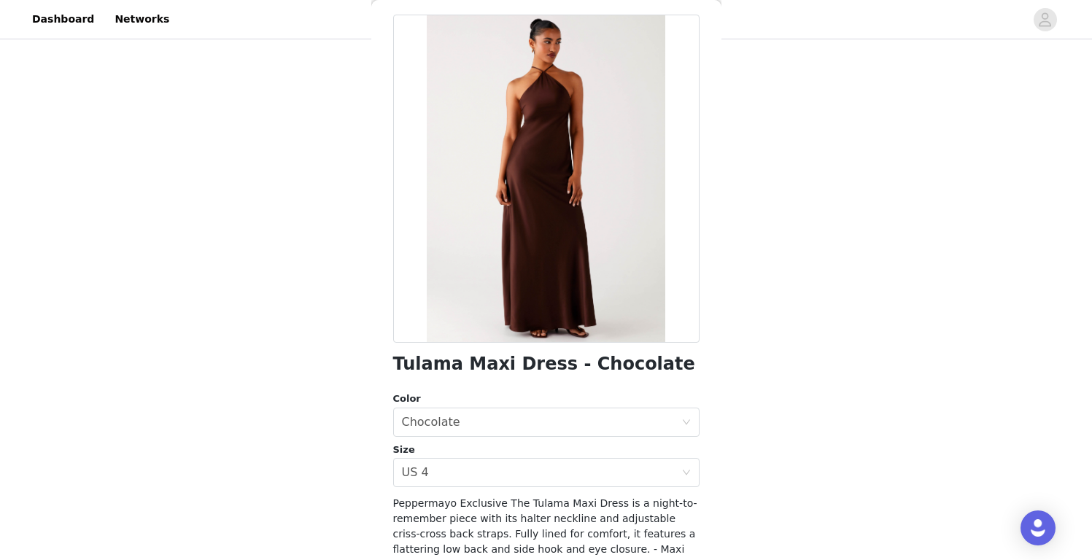
scroll to position [193, 0]
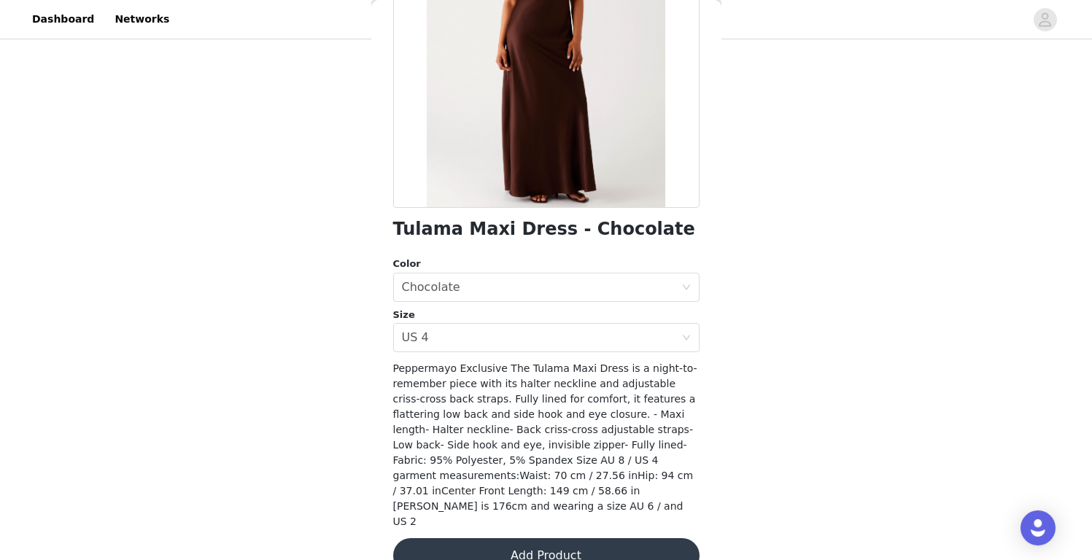
click at [598, 538] on button "Add Product" at bounding box center [546, 555] width 306 height 35
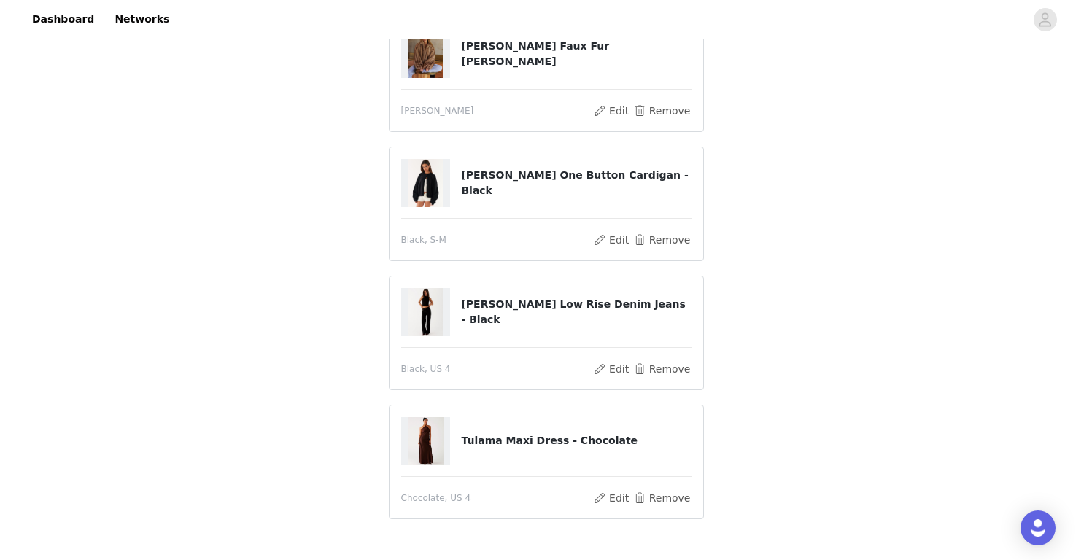
scroll to position [240, 0]
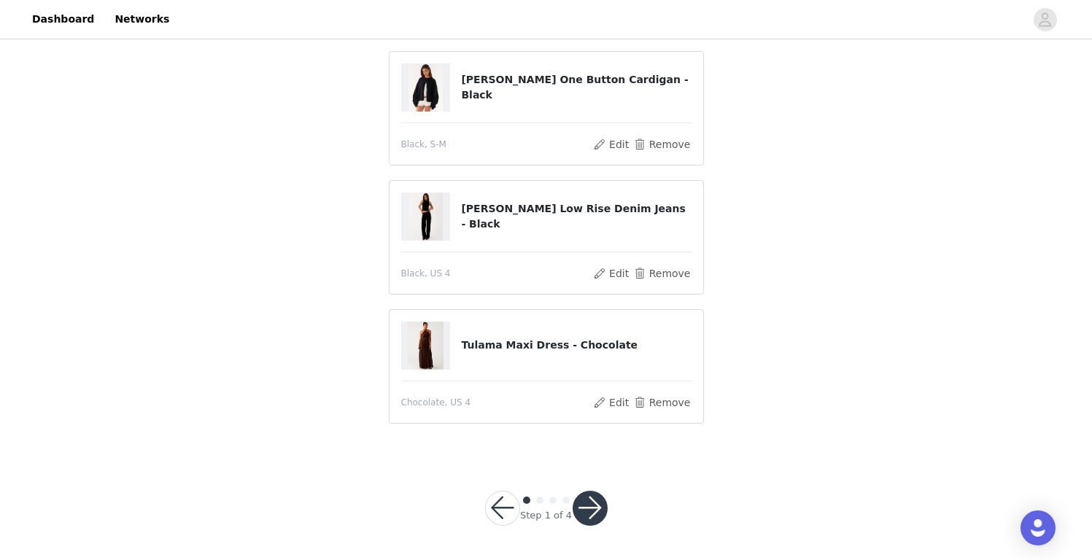
click at [597, 512] on button "button" at bounding box center [590, 508] width 35 height 35
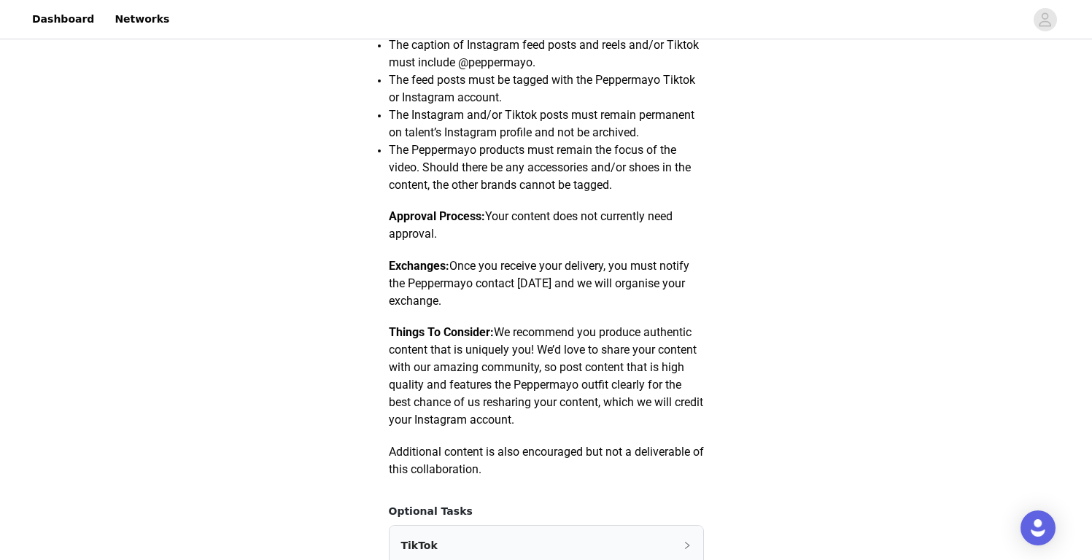
scroll to position [709, 0]
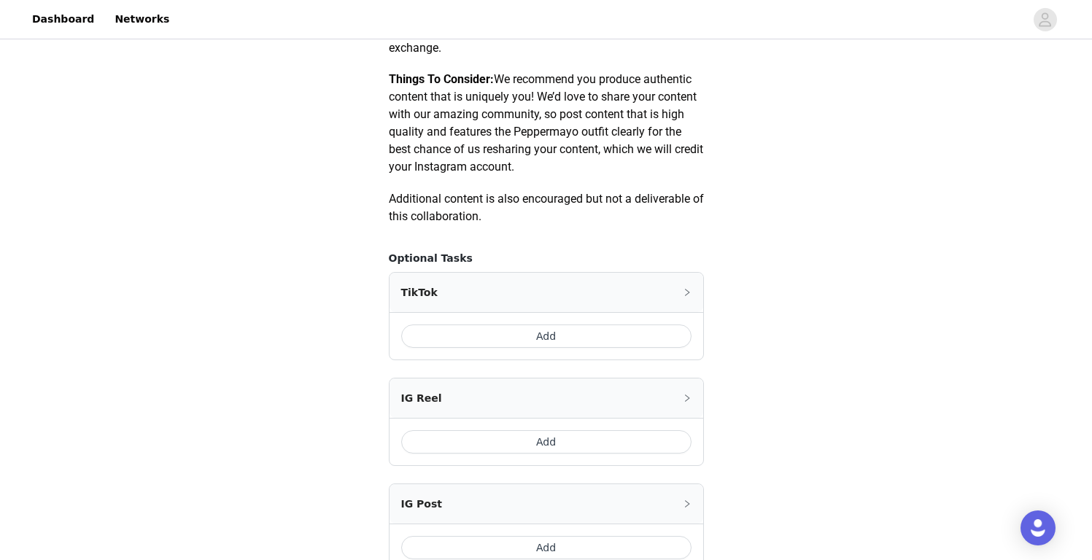
click at [583, 338] on button "Add" at bounding box center [546, 336] width 290 height 23
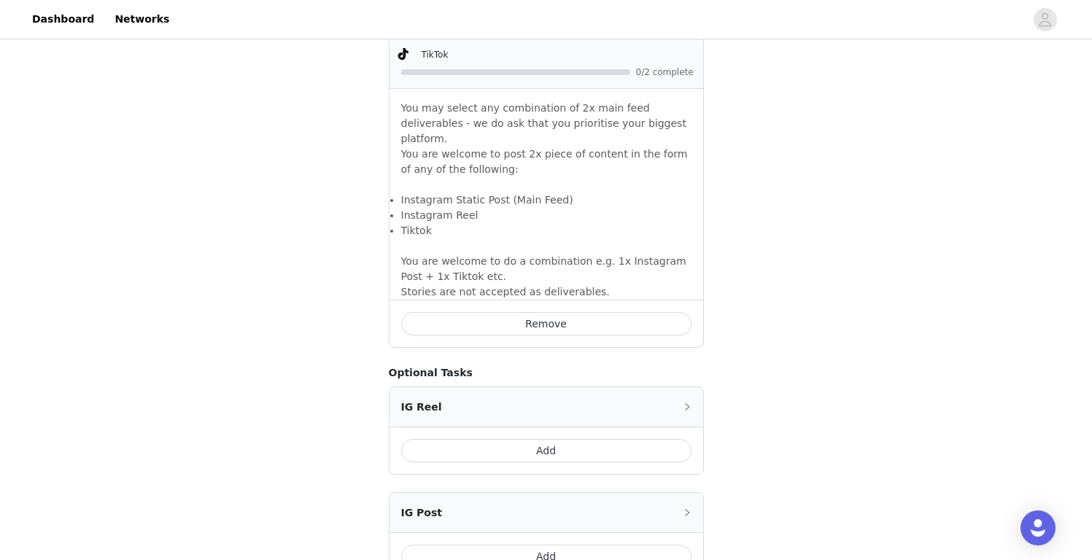
scroll to position [1120, 0]
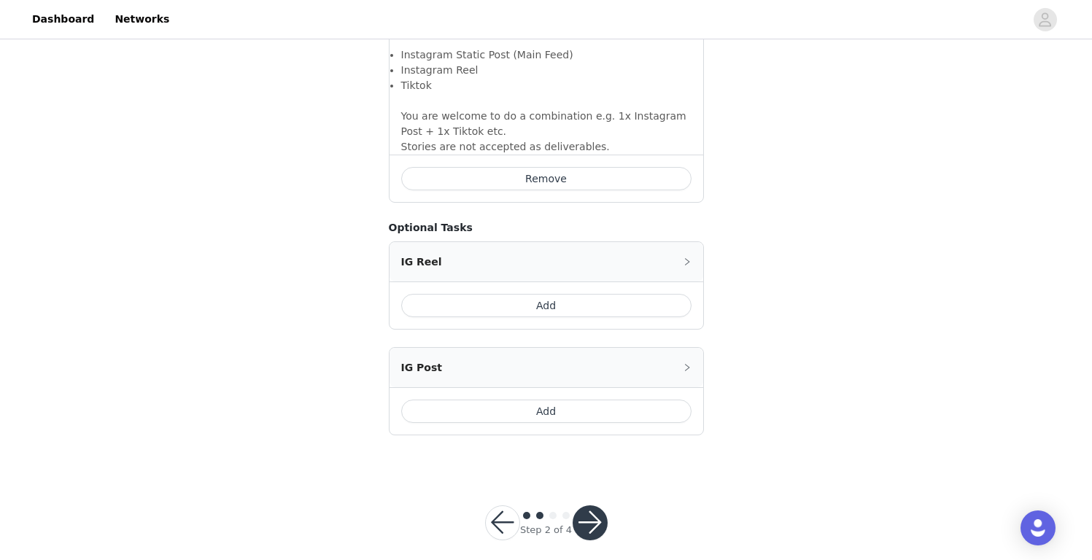
click at [595, 294] on button "Add" at bounding box center [546, 305] width 290 height 23
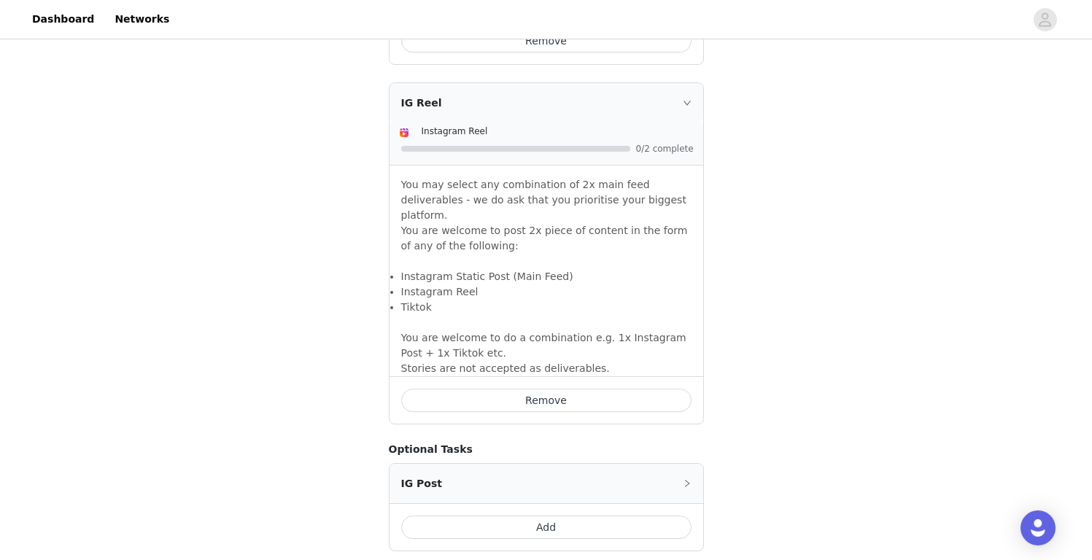
scroll to position [1359, 0]
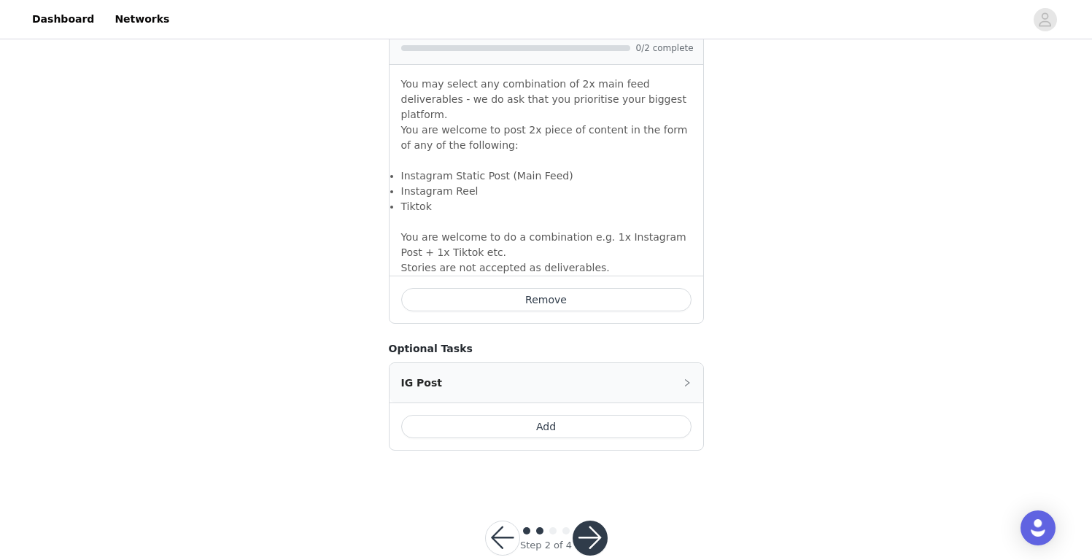
click at [587, 521] on button "button" at bounding box center [590, 538] width 35 height 35
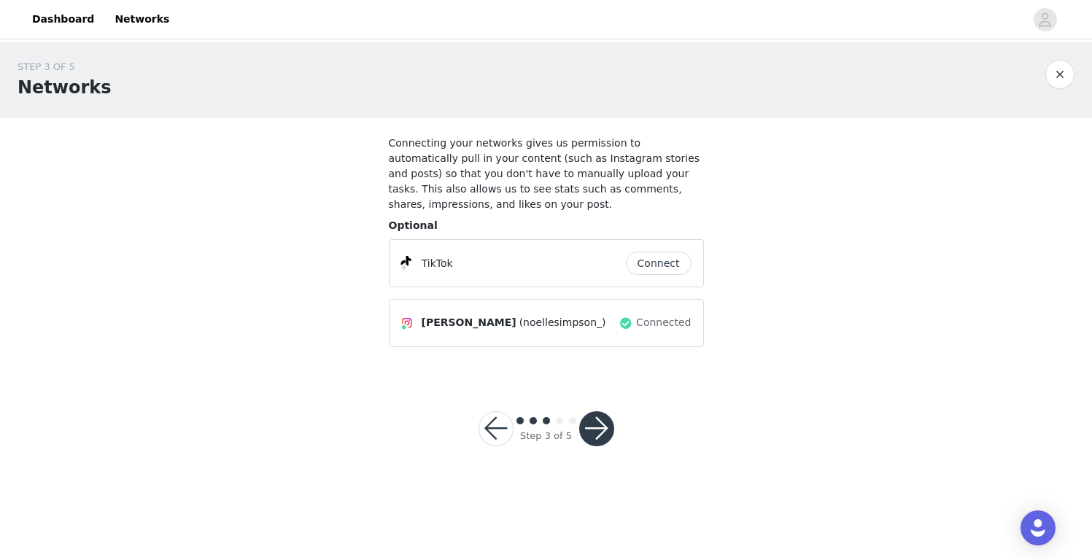
click at [608, 422] on button "button" at bounding box center [596, 428] width 35 height 35
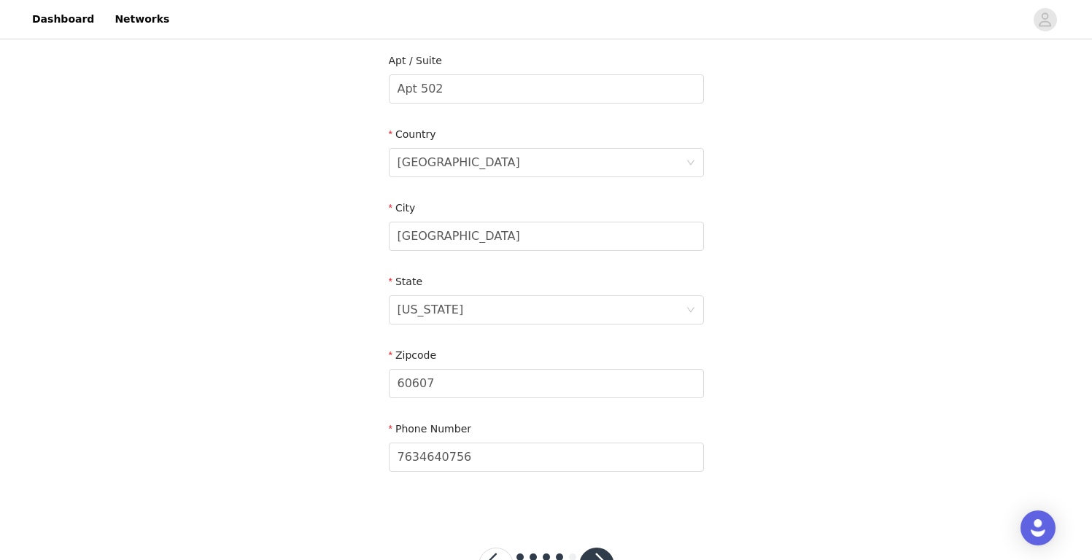
scroll to position [434, 0]
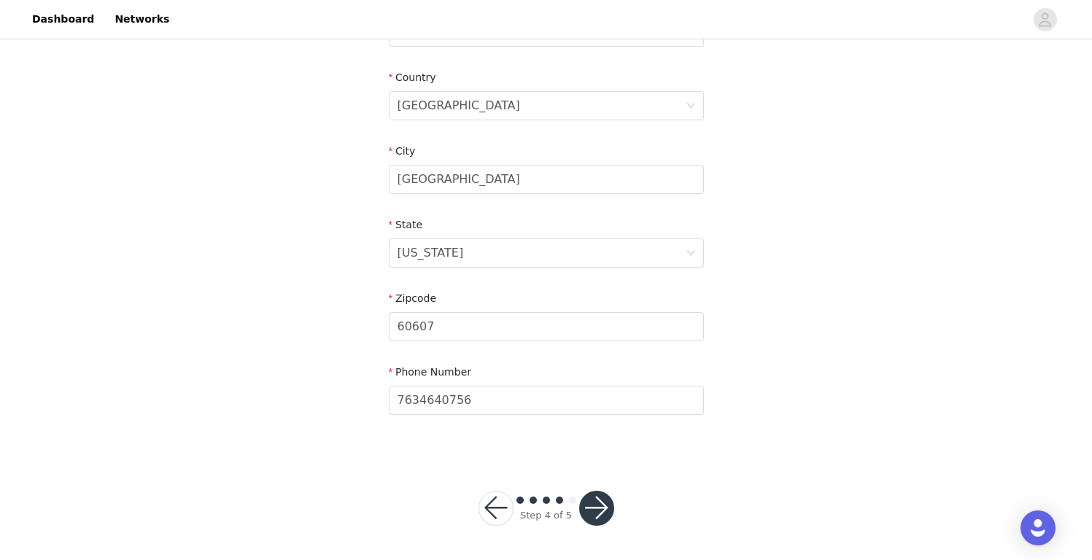
click at [594, 505] on button "button" at bounding box center [596, 508] width 35 height 35
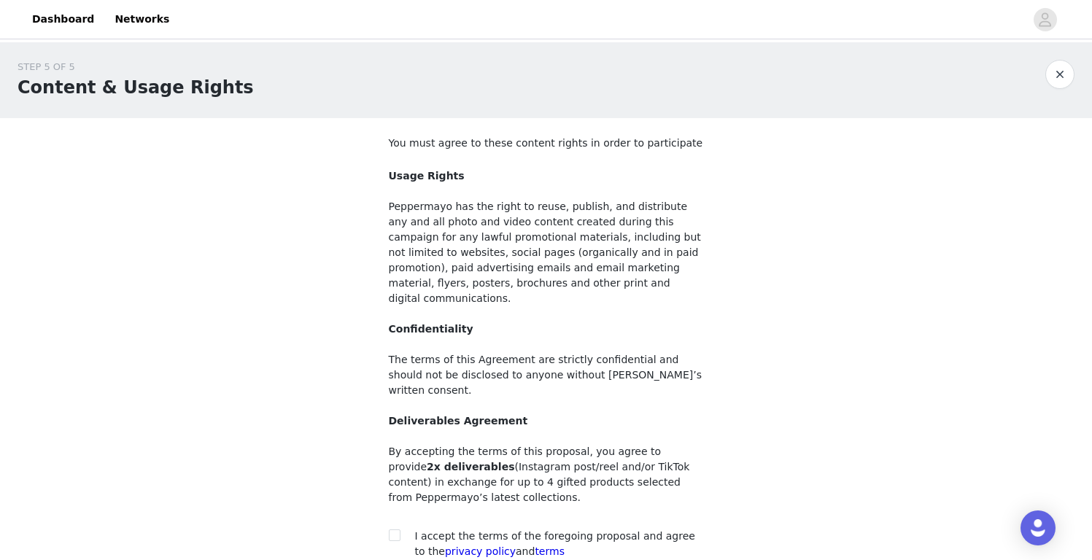
click at [394, 496] on div "You must agree to these content rights in order to participate Usage Rights Pep…" at bounding box center [546, 351] width 315 height 430
click at [395, 530] on input "checkbox" at bounding box center [394, 535] width 10 height 10
checkbox input "true"
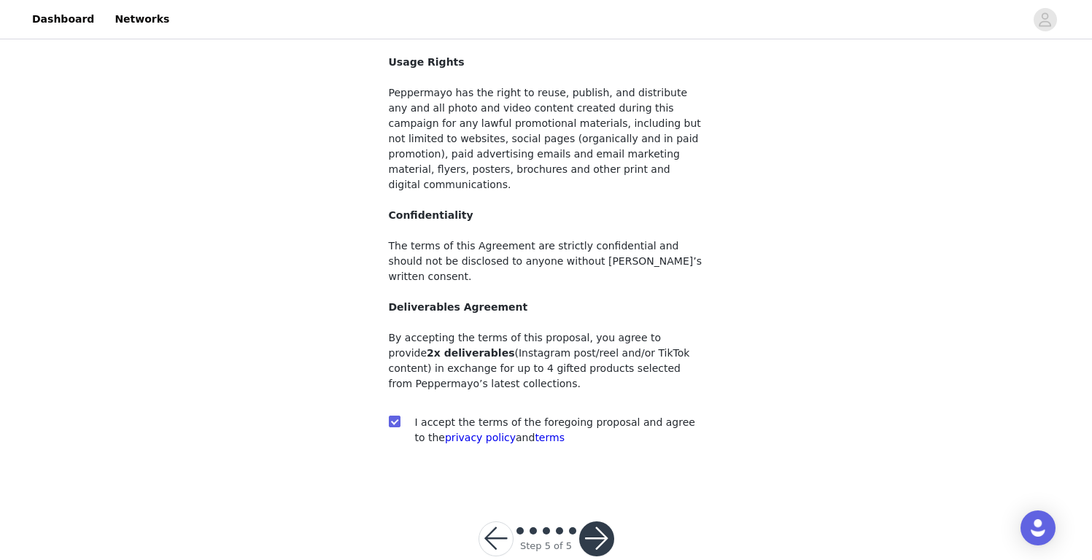
click at [600, 522] on button "button" at bounding box center [596, 539] width 35 height 35
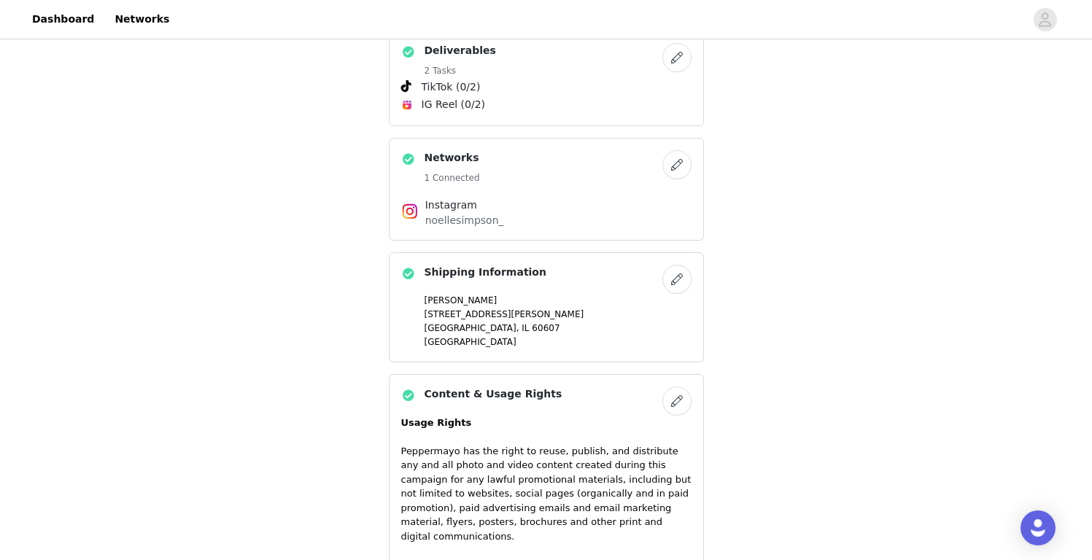
scroll to position [1236, 0]
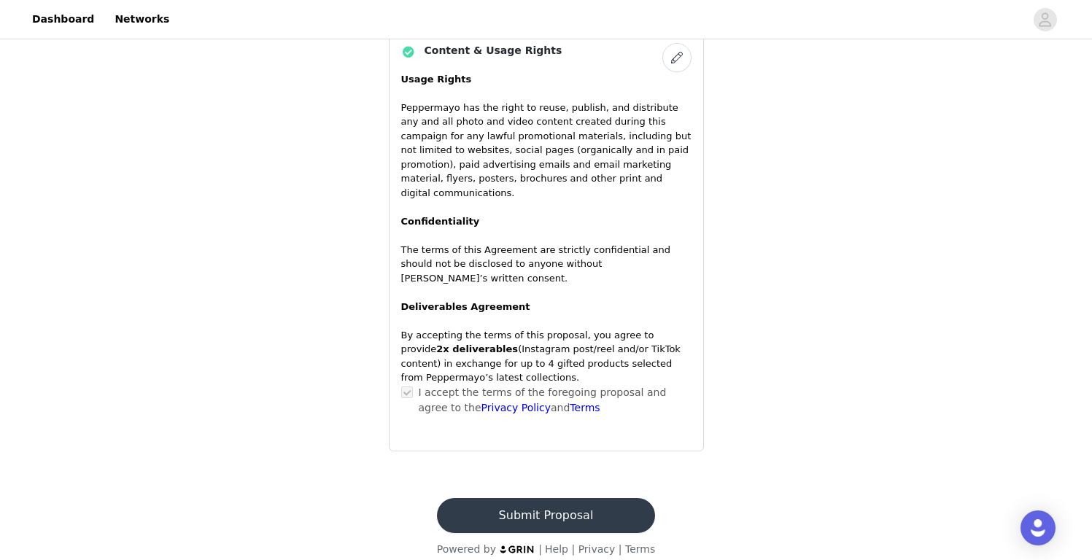
click at [534, 505] on button "Submit Proposal" at bounding box center [546, 515] width 218 height 35
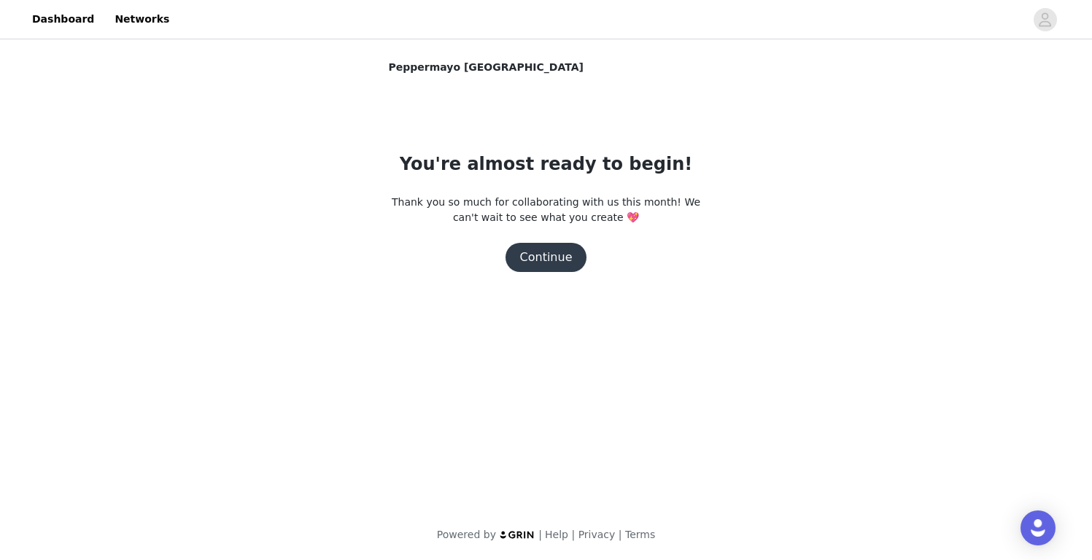
scroll to position [0, 0]
